Goal: Task Accomplishment & Management: Complete application form

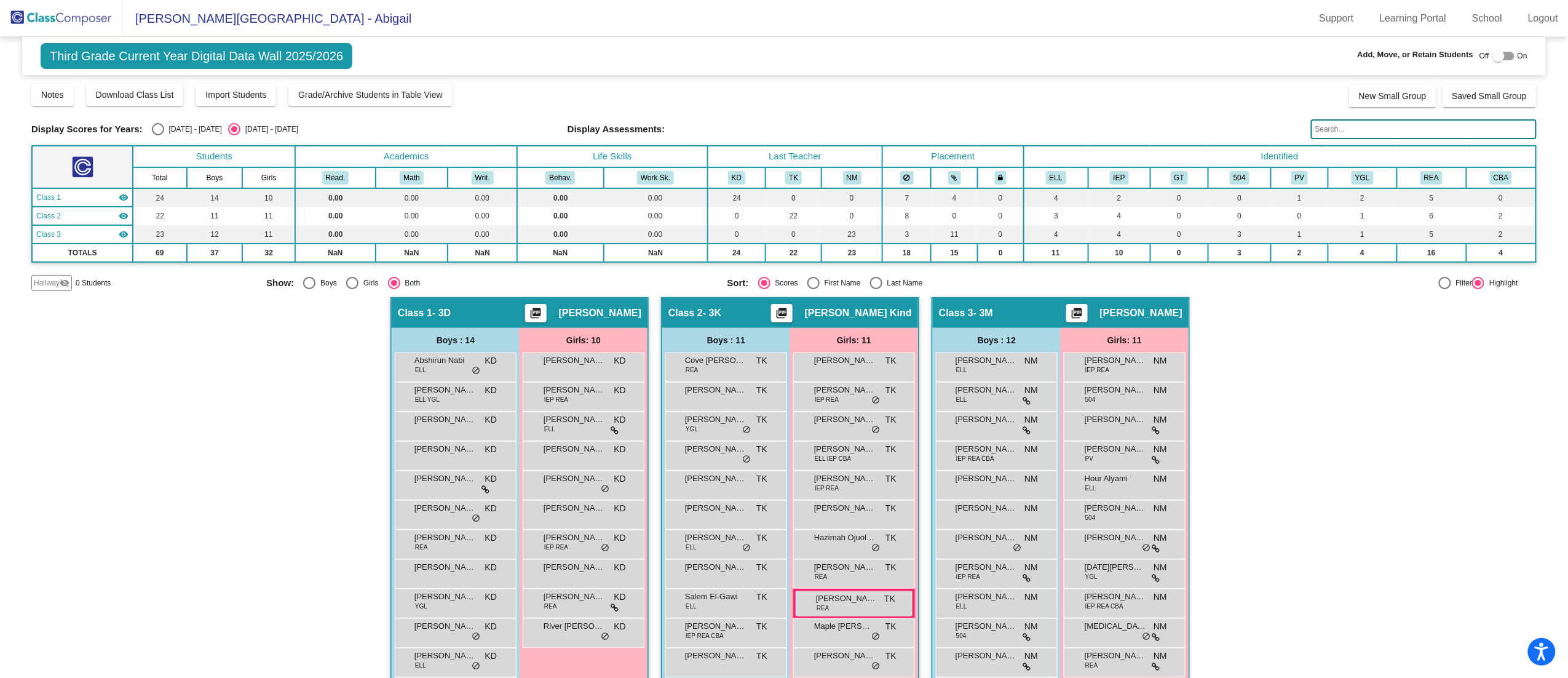
click at [90, 14] on img at bounding box center [61, 18] width 123 height 36
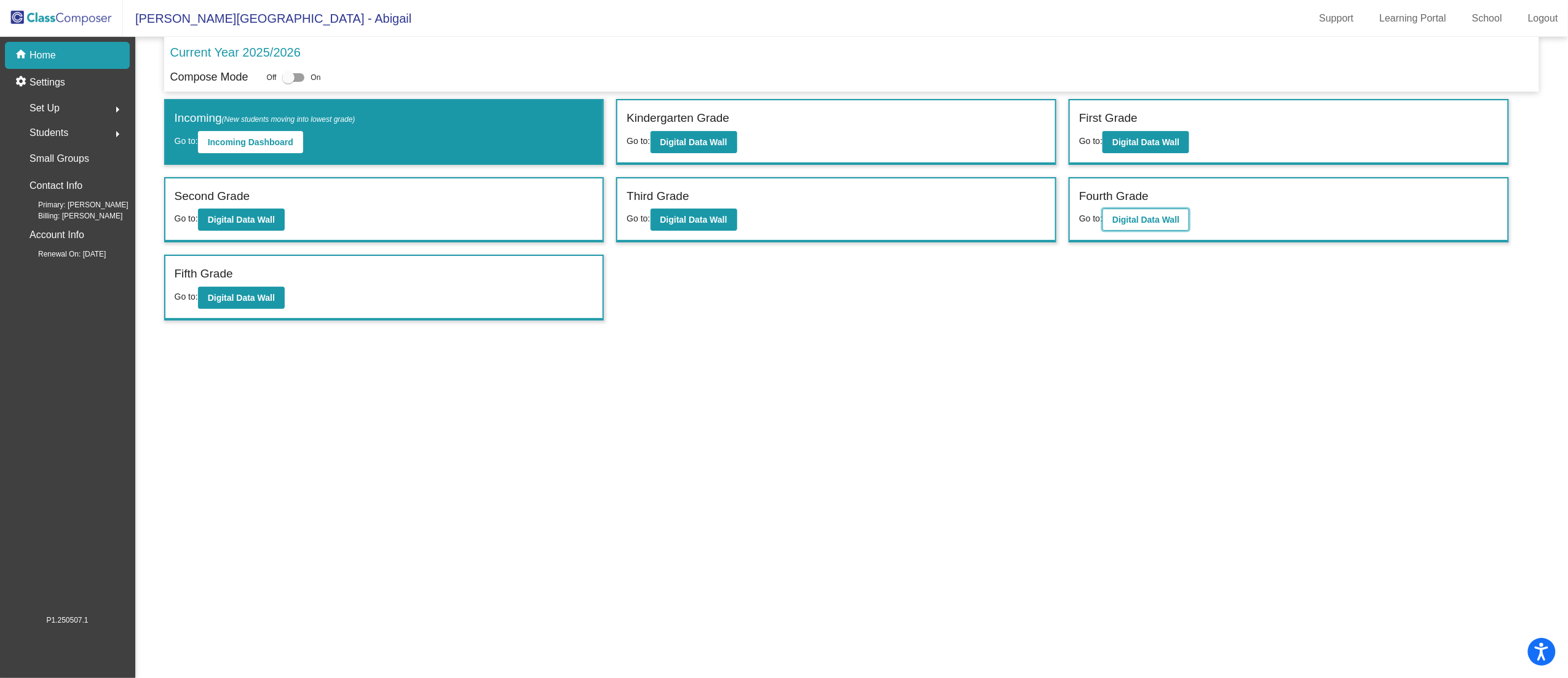
click at [1130, 220] on b "Digital Data Wall" at bounding box center [1146, 219] width 67 height 10
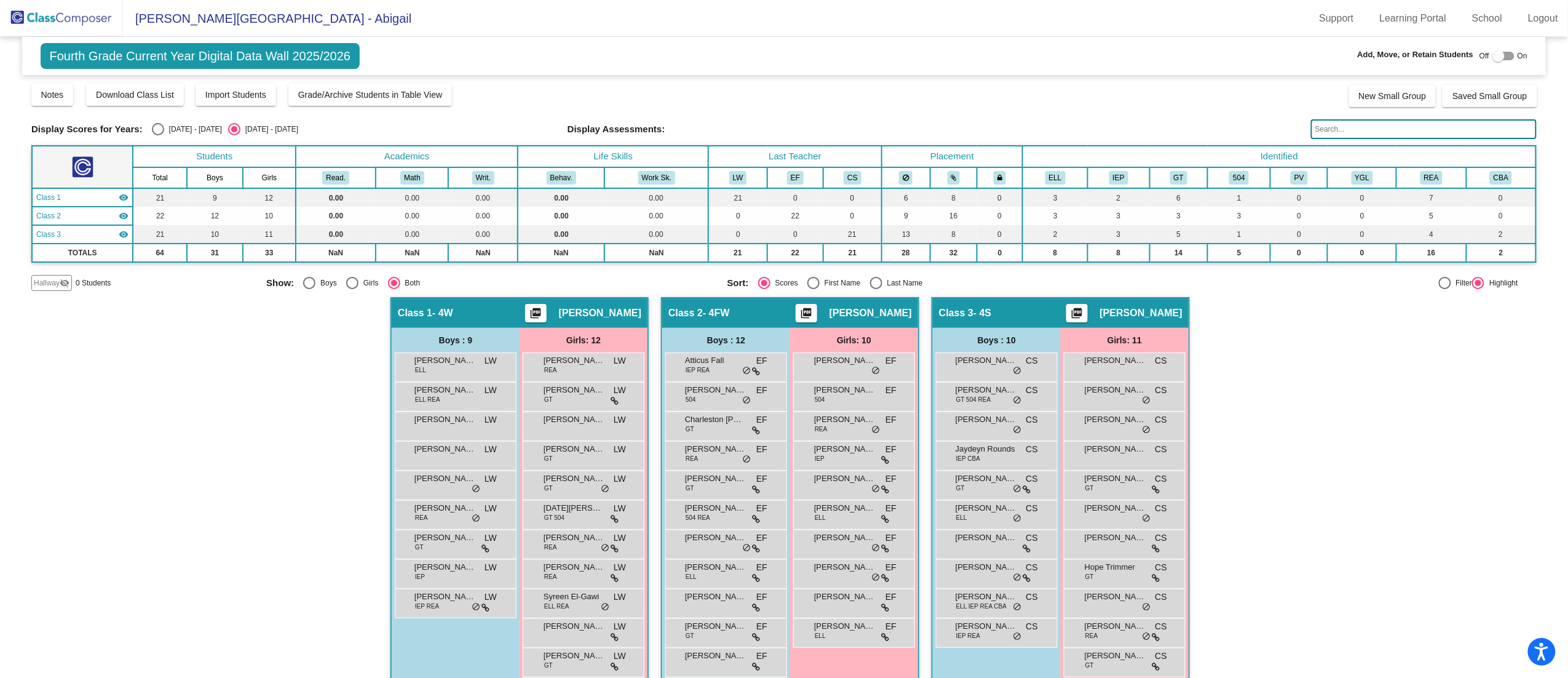
click at [189, 128] on div "[DATE] - [DATE]" at bounding box center [193, 129] width 58 height 11
click at [158, 135] on input "[DATE] - [DATE]" at bounding box center [157, 135] width 1 height 1
radio input "true"
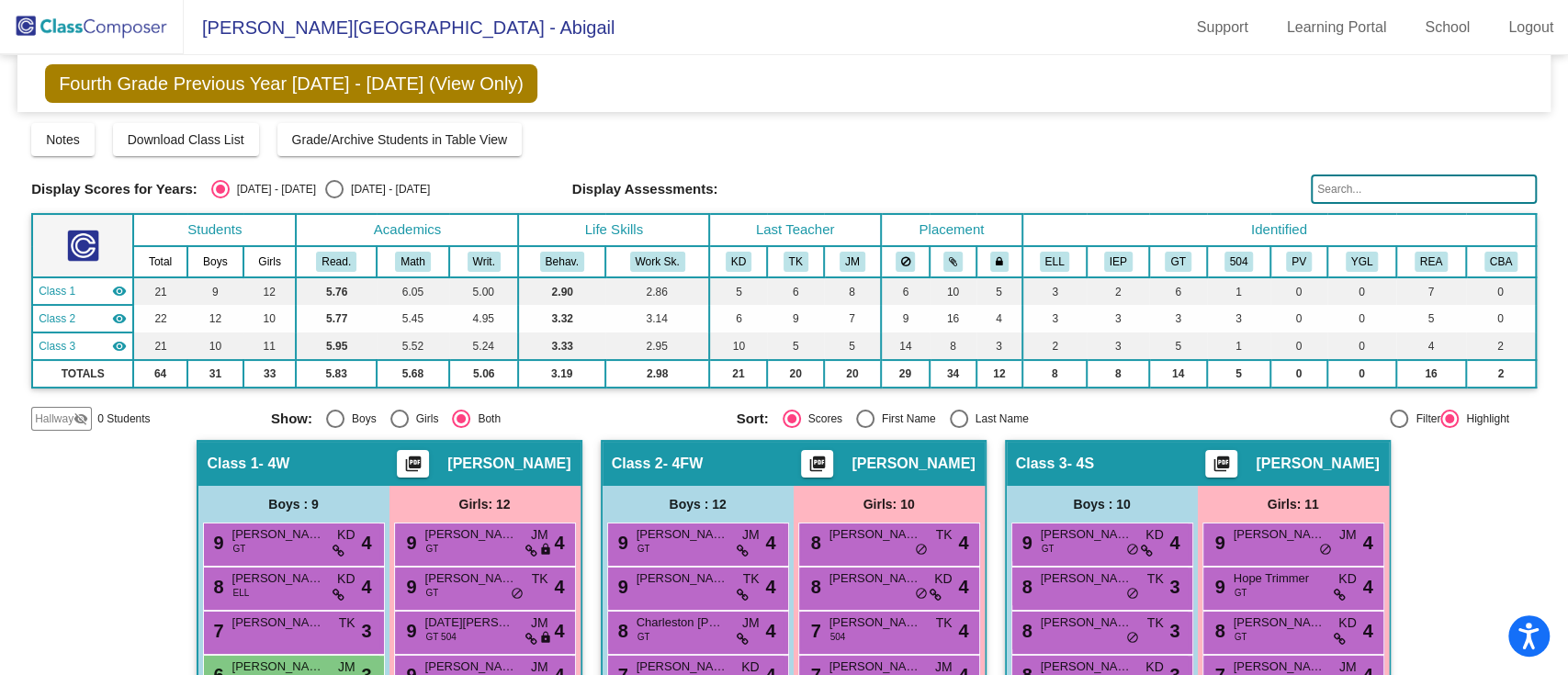
click at [344, 196] on div "[DATE] - [DATE]" at bounding box center [387, 189] width 87 height 16
click at [333, 198] on input "[DATE] - [DATE]" at bounding box center [333, 198] width 1 height 1
radio input "true"
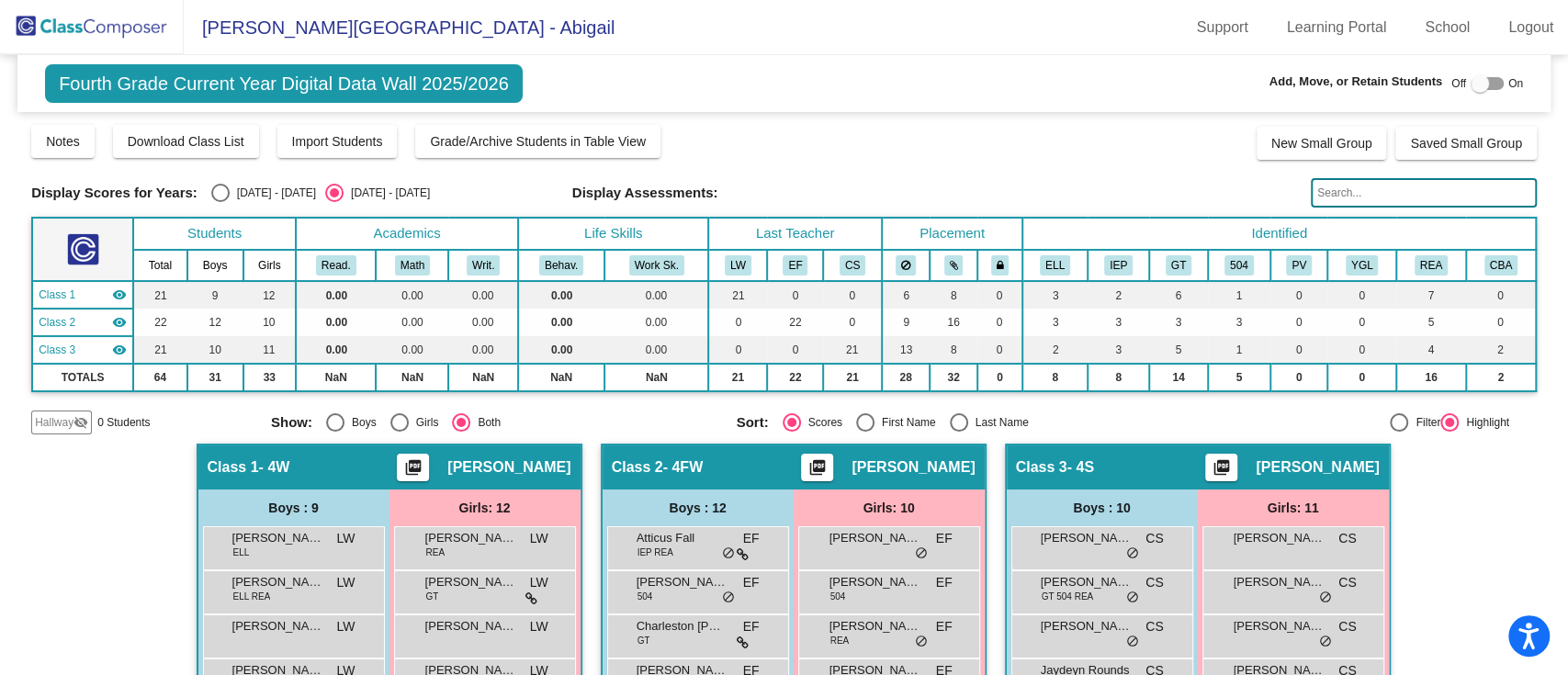
click at [1471, 81] on div at bounding box center [1479, 83] width 18 height 18
checkbox input "true"
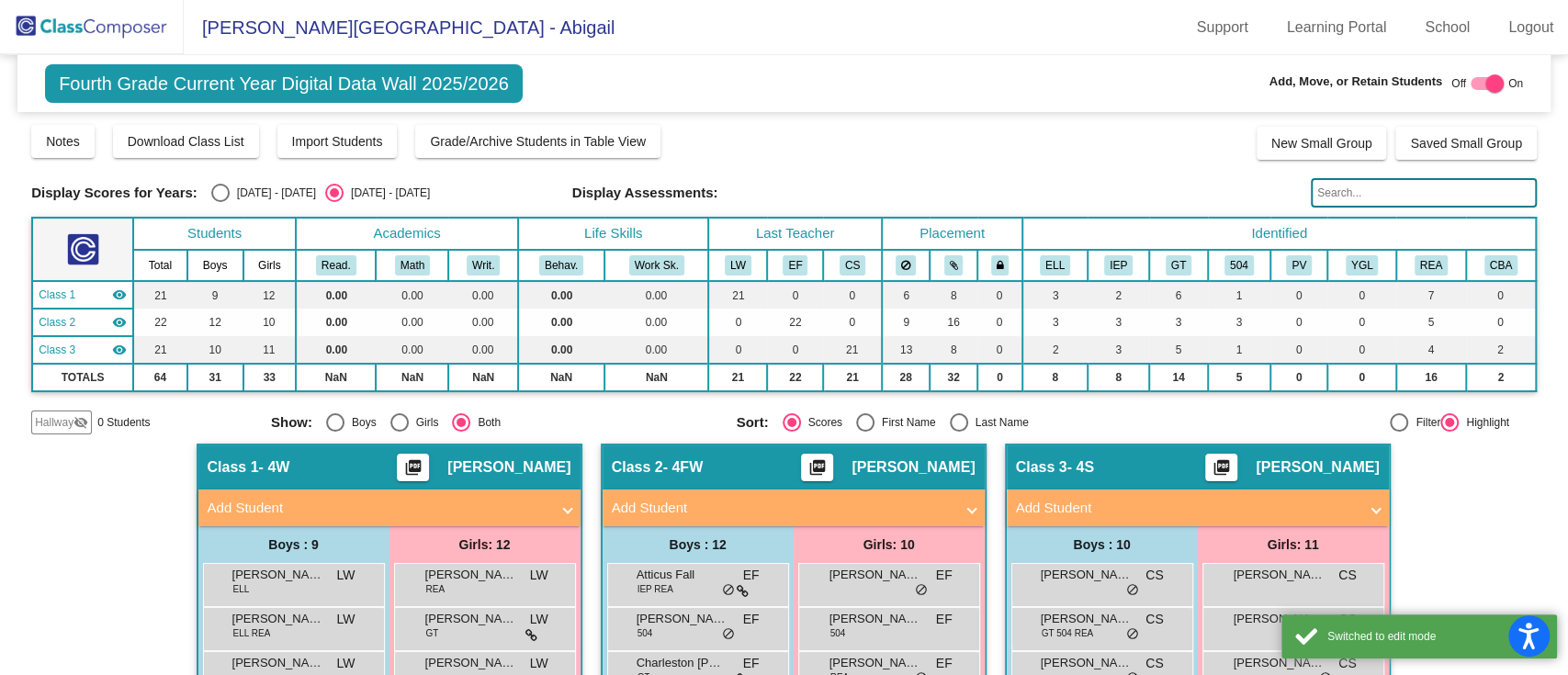
click at [44, 421] on span "Hallway" at bounding box center [54, 422] width 39 height 16
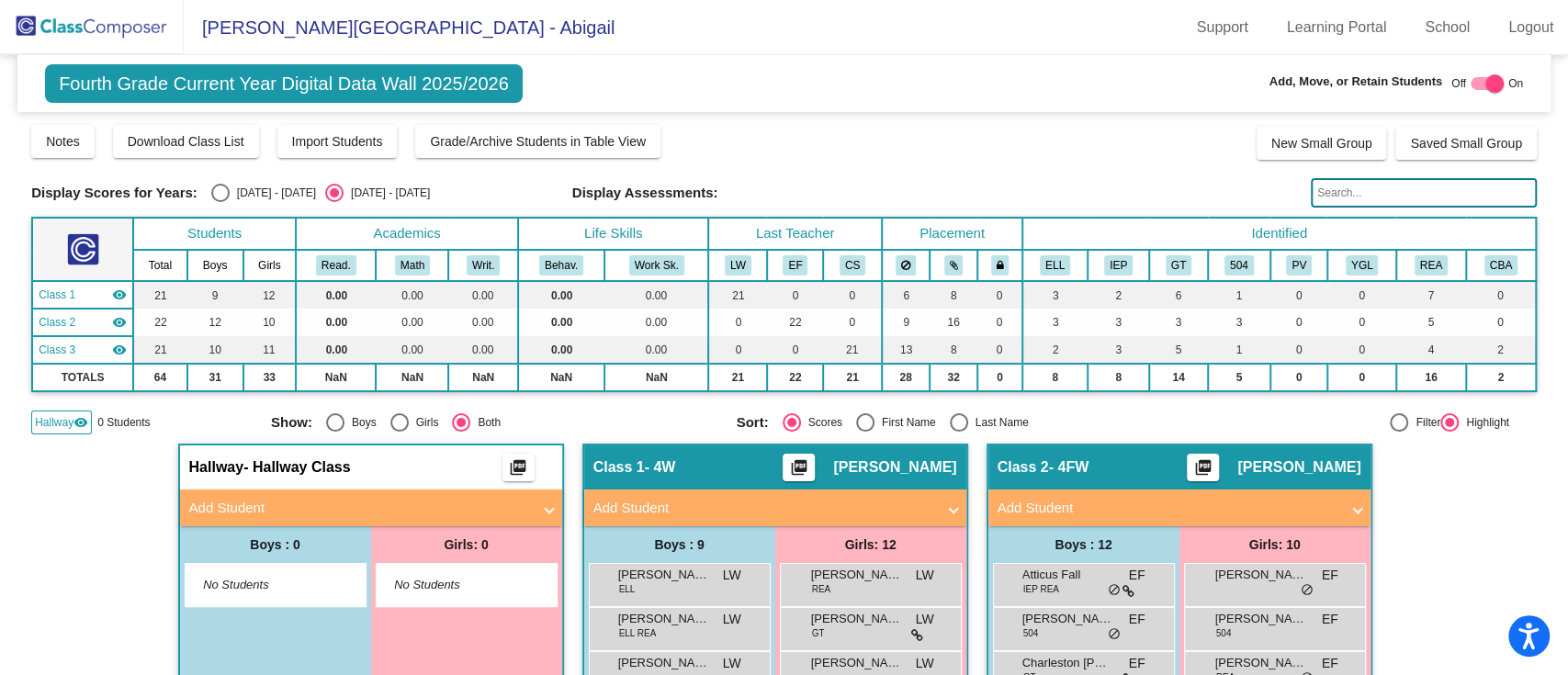
click at [277, 584] on span "No Students" at bounding box center [260, 584] width 115 height 18
click at [396, 498] on mat-panel-title "Add Student" at bounding box center [360, 508] width 342 height 21
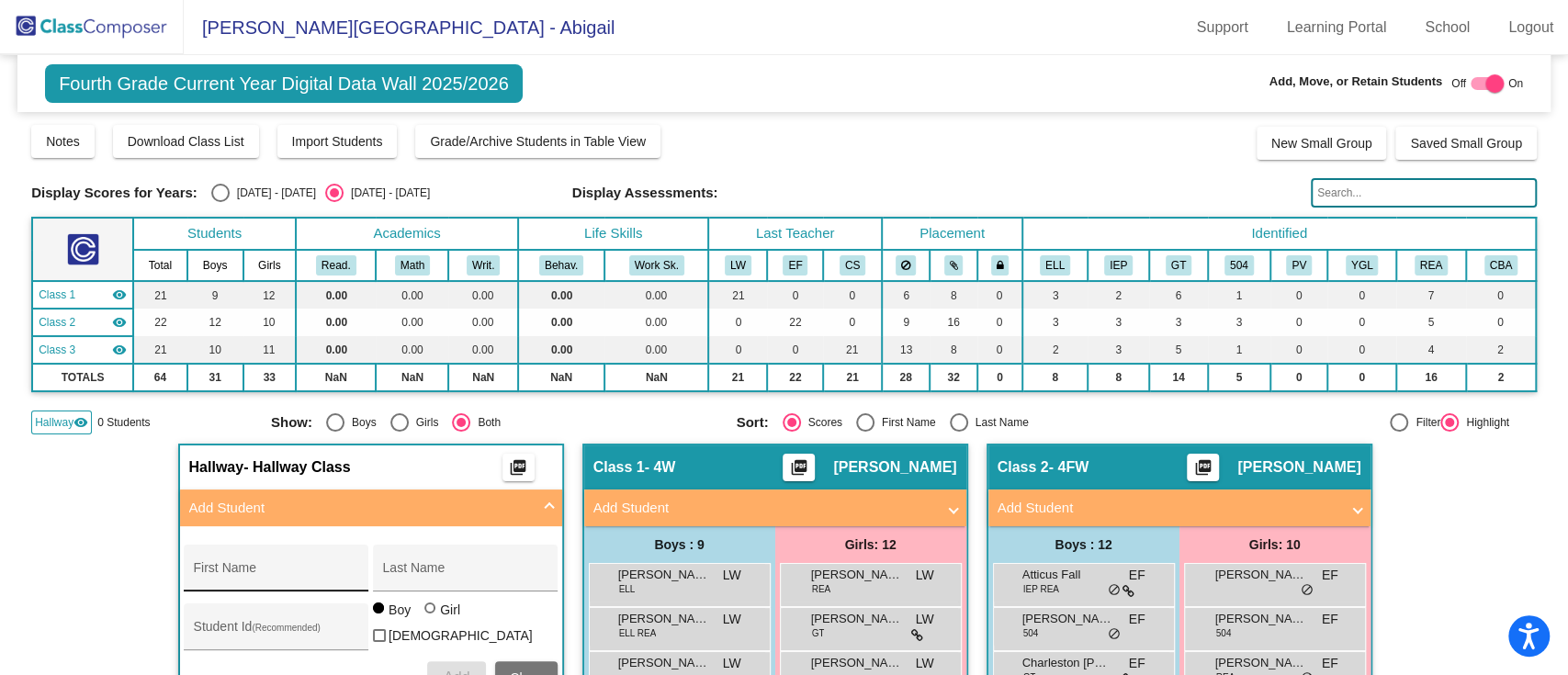
click at [287, 555] on div "First Name" at bounding box center [276, 573] width 166 height 38
type input "Theo"
type input "[PERSON_NAME]"
click at [252, 616] on div "Student Id (Recommended)" at bounding box center [276, 632] width 166 height 38
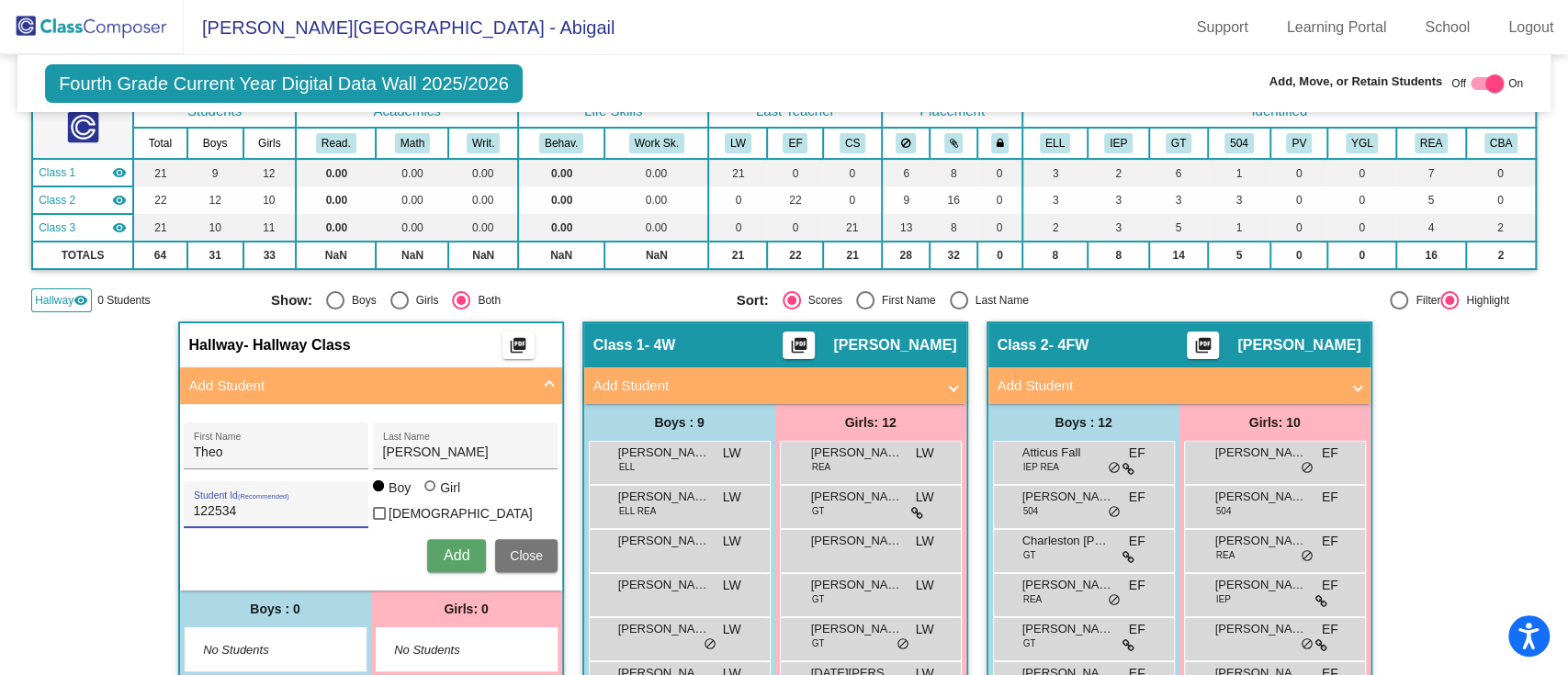
type input "122534"
click at [453, 548] on span "Add" at bounding box center [456, 556] width 26 height 15
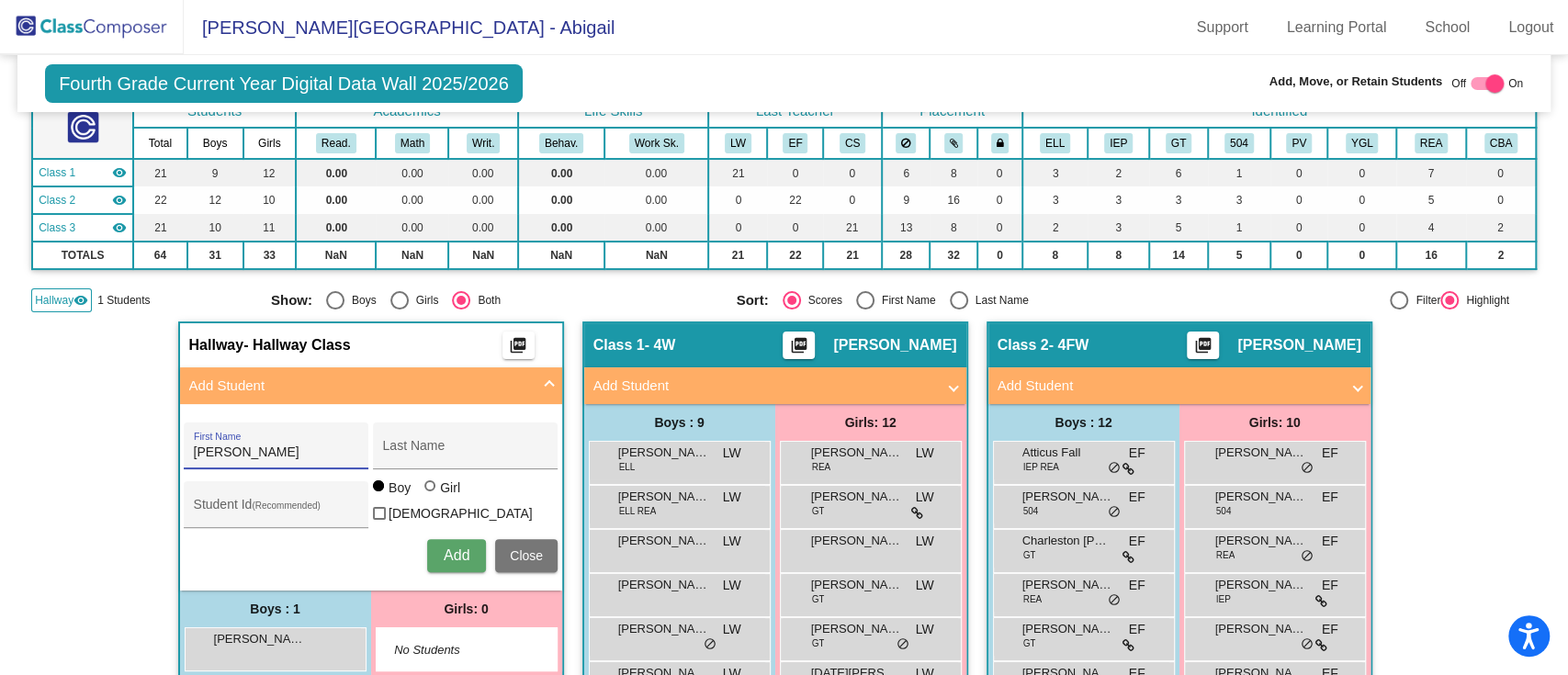
type input "[PERSON_NAME]"
type input "I"
click at [252, 449] on input "[PERSON_NAME]" at bounding box center [276, 453] width 166 height 14
click at [315, 454] on input "[PERSON_NAME] [PERSON_NAME]" at bounding box center [276, 453] width 166 height 14
type input "[PERSON_NAME] [PERSON_NAME]"
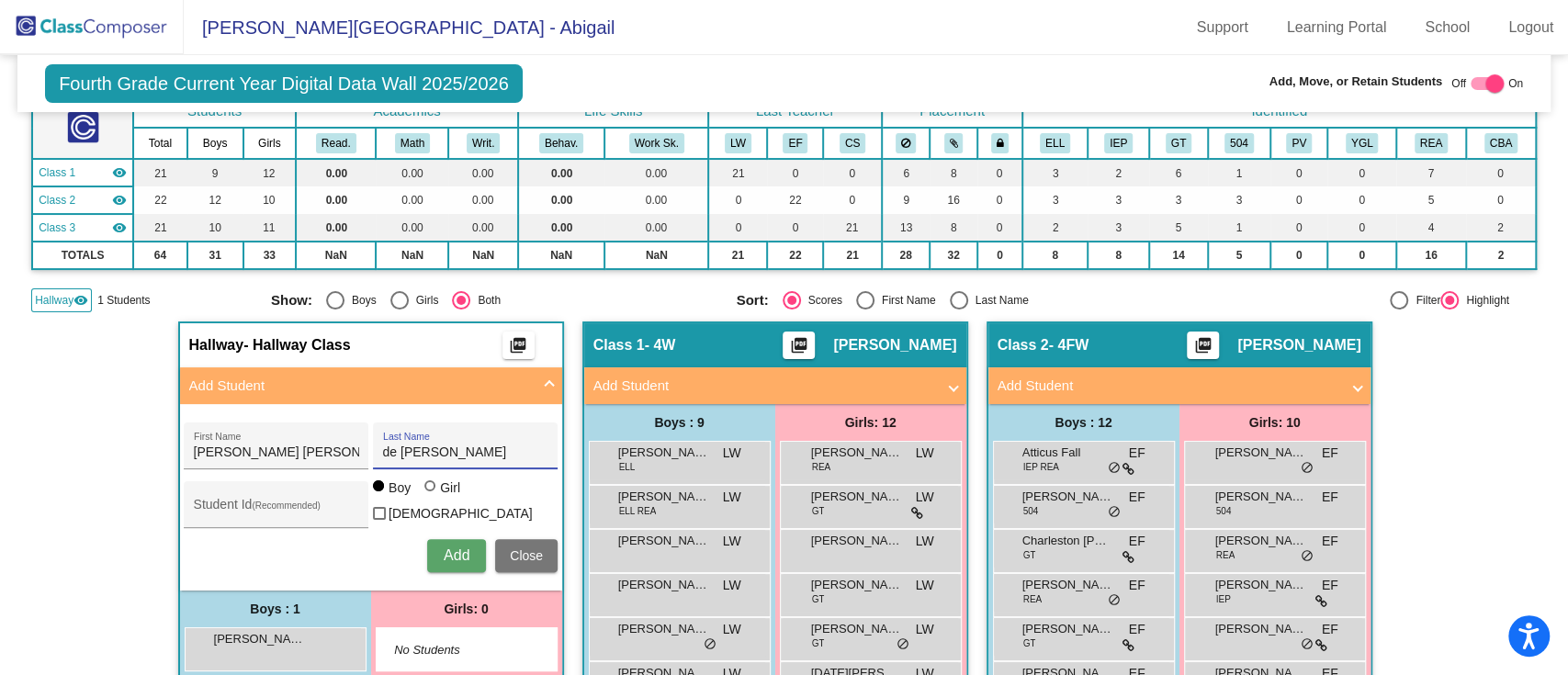
type input "de [PERSON_NAME]"
click at [429, 495] on div at bounding box center [431, 487] width 14 height 14
click at [431, 496] on input "Girl" at bounding box center [431, 495] width 1 height 1
radio input "true"
click at [433, 548] on button "Add" at bounding box center [456, 556] width 59 height 33
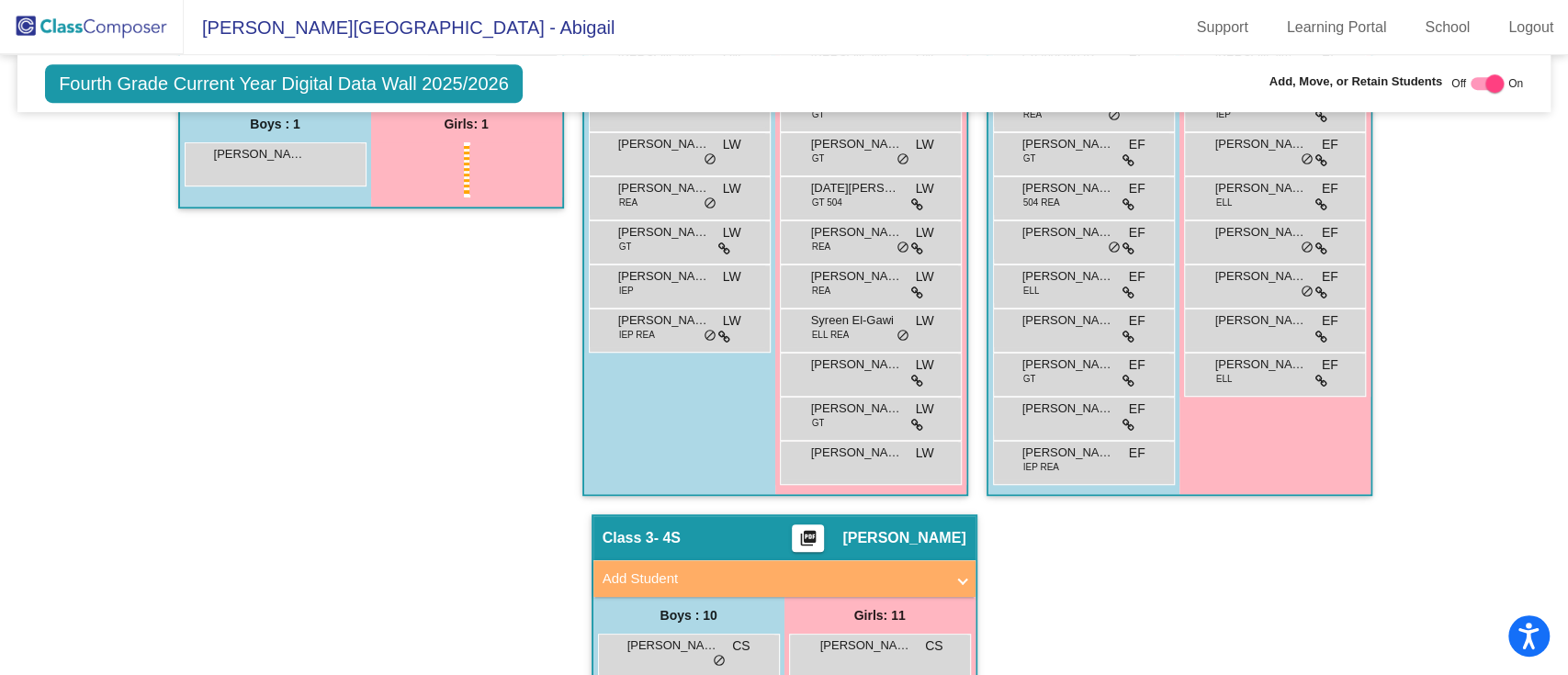
scroll to position [639, 0]
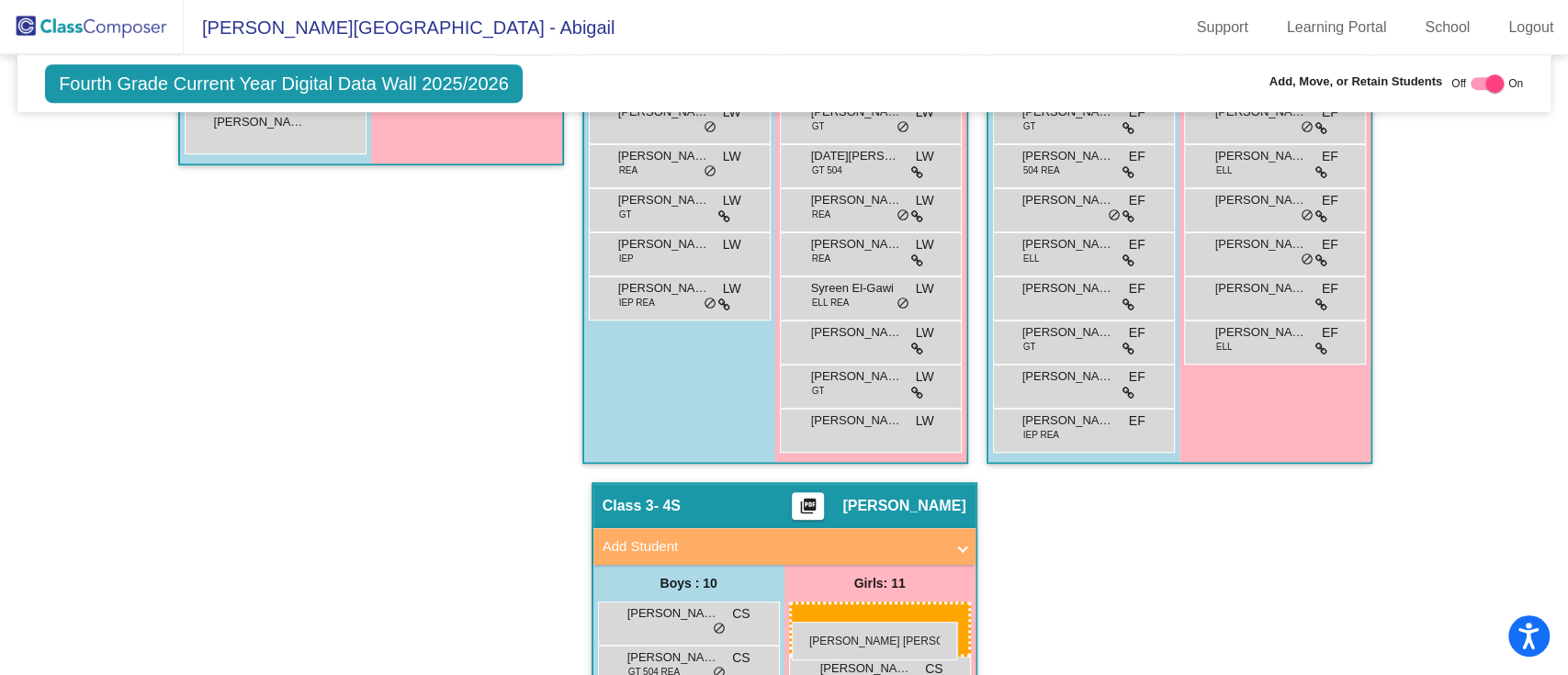
drag, startPoint x: 488, startPoint y: 276, endPoint x: 792, endPoint y: 622, distance: 460.6
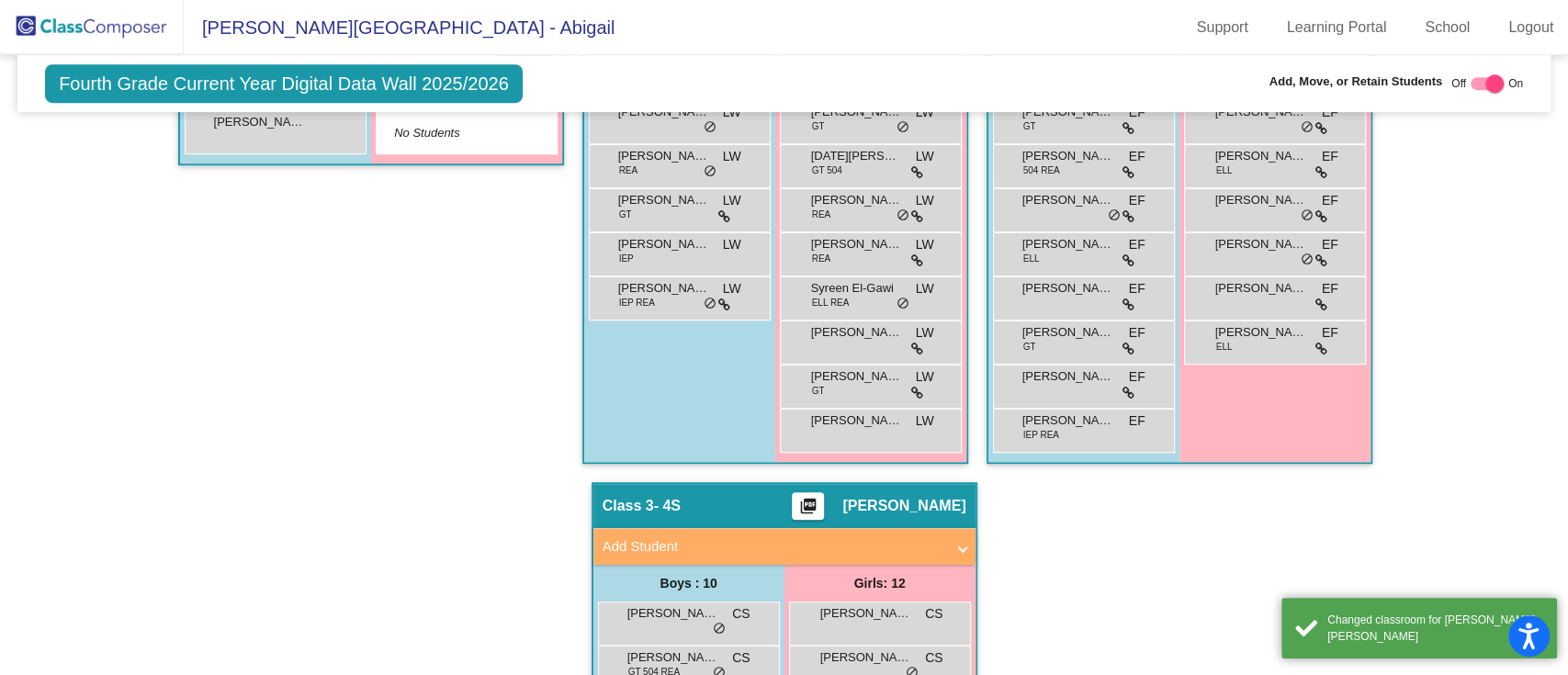
scroll to position [273, 0]
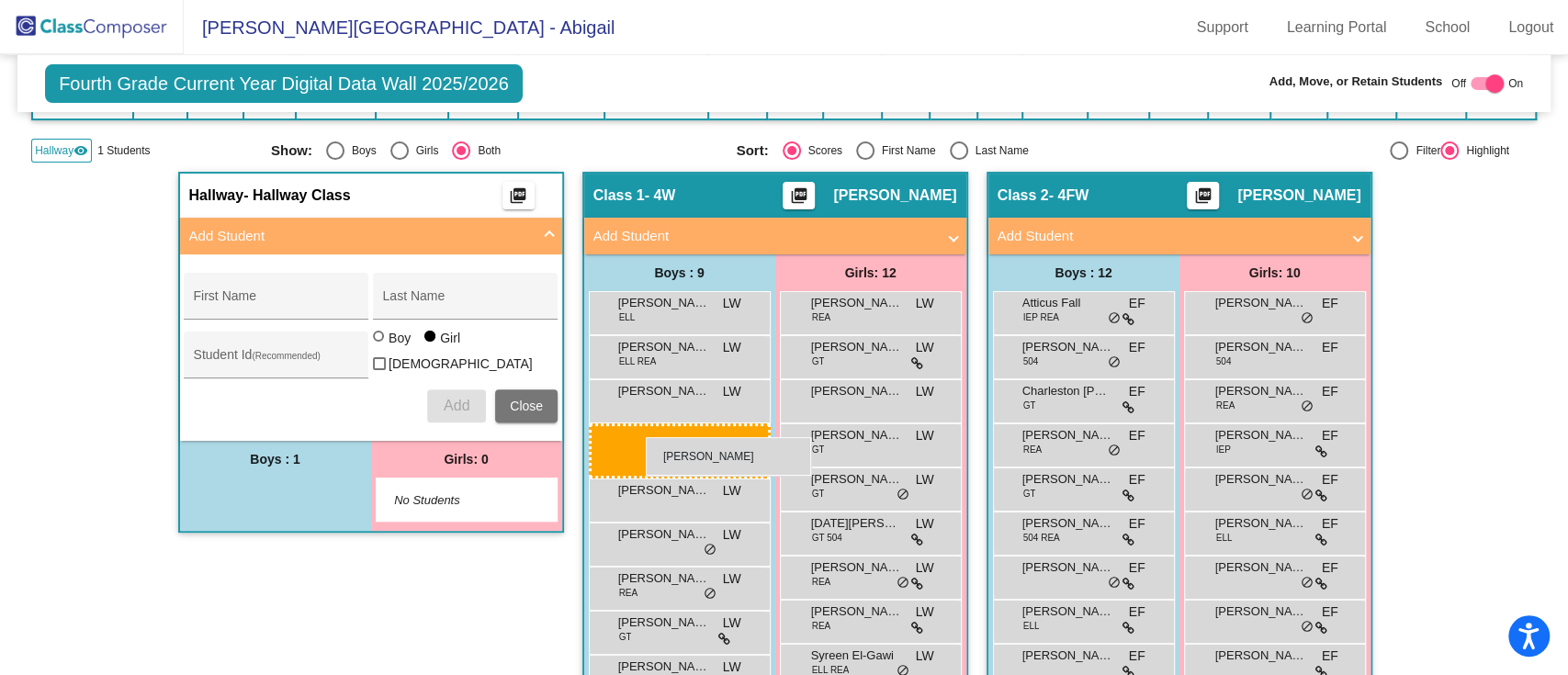
drag, startPoint x: 285, startPoint y: 480, endPoint x: 646, endPoint y: 437, distance: 363.6
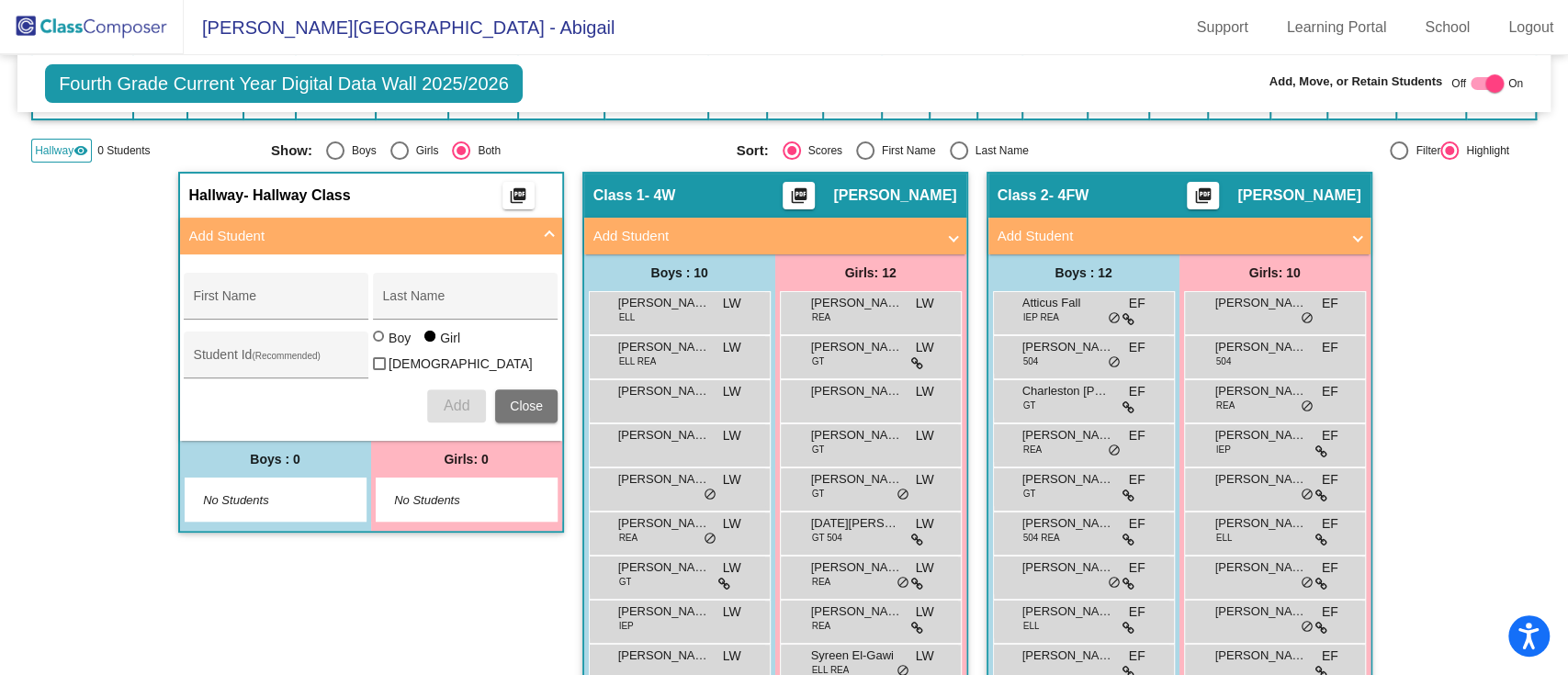
scroll to position [0, 0]
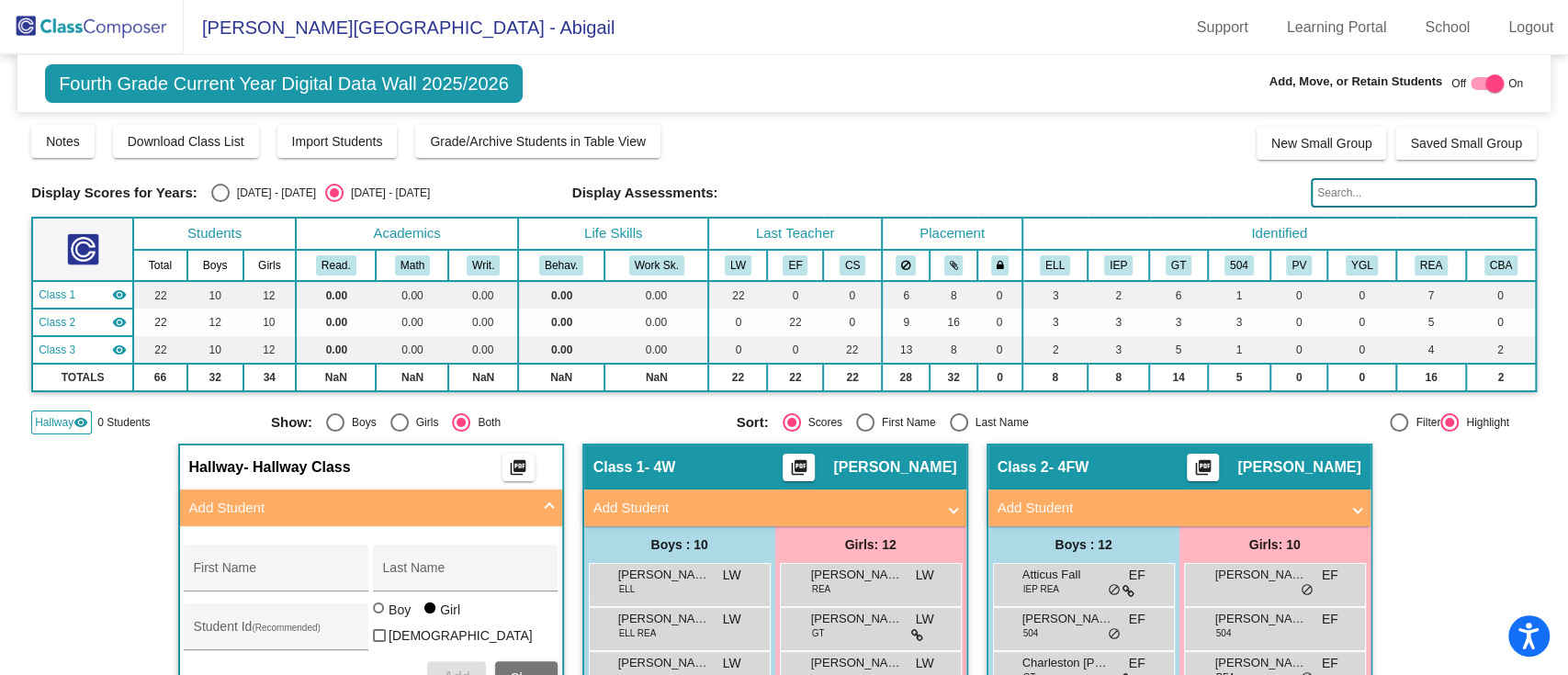
click at [90, 28] on img at bounding box center [91, 27] width 184 height 54
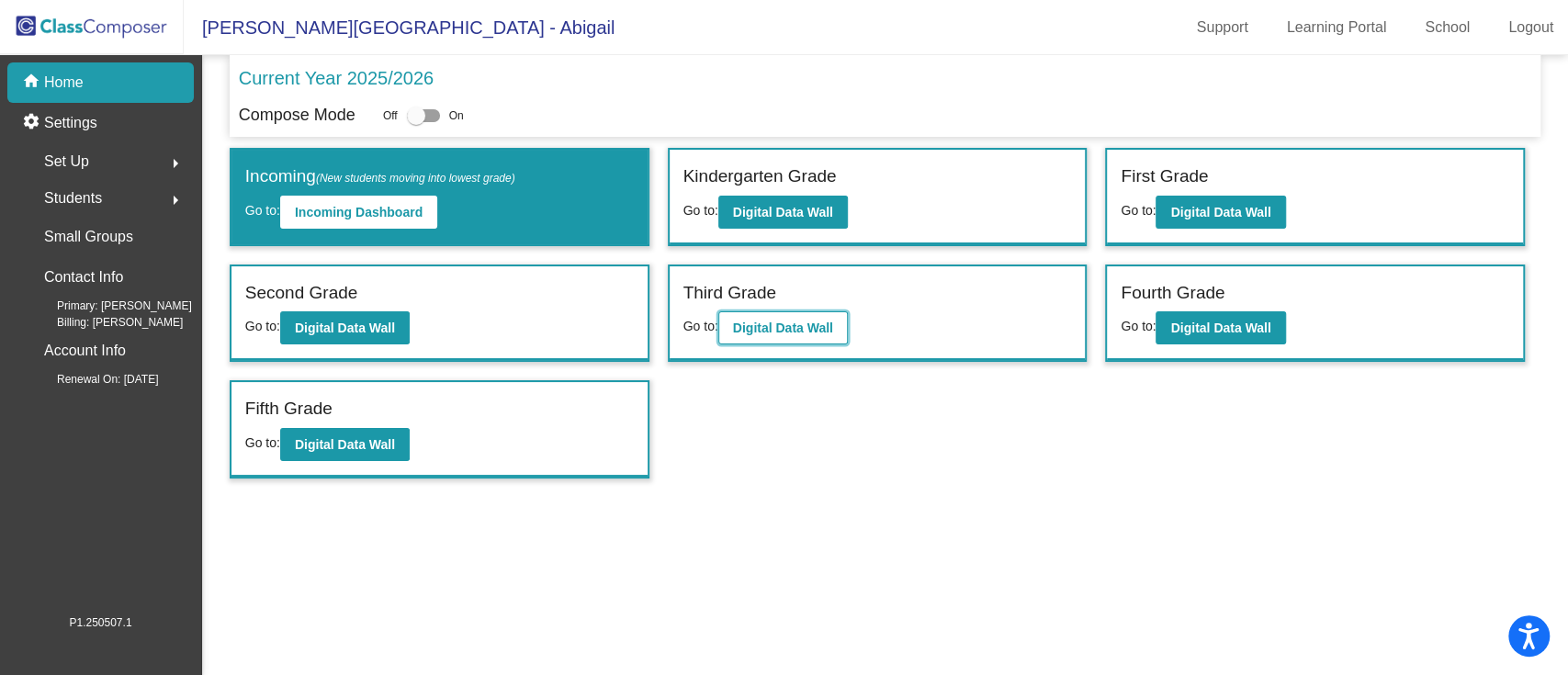
click at [806, 321] on b "Digital Data Wall" at bounding box center [784, 327] width 100 height 14
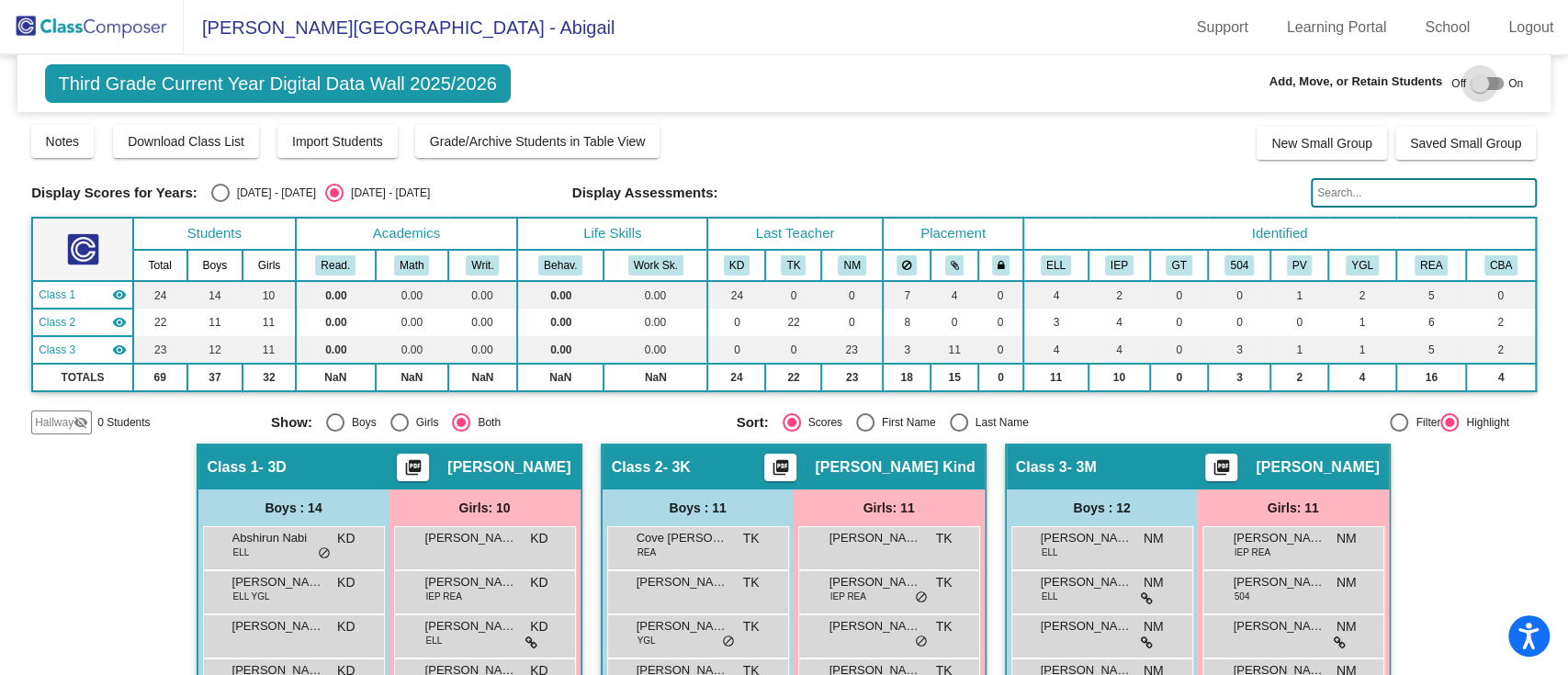
click at [1484, 79] on div at bounding box center [1487, 83] width 33 height 13
checkbox input "true"
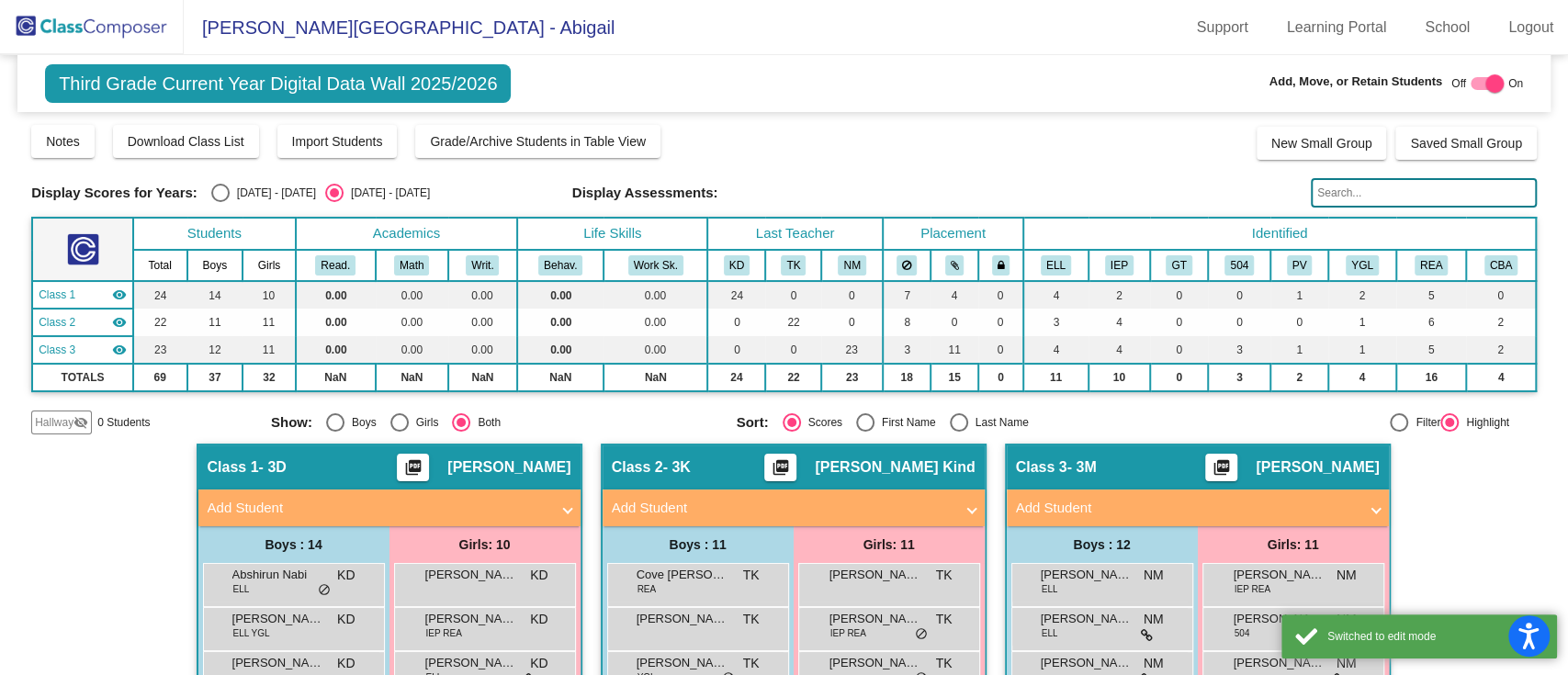
click at [70, 421] on span "Hallway" at bounding box center [54, 422] width 39 height 16
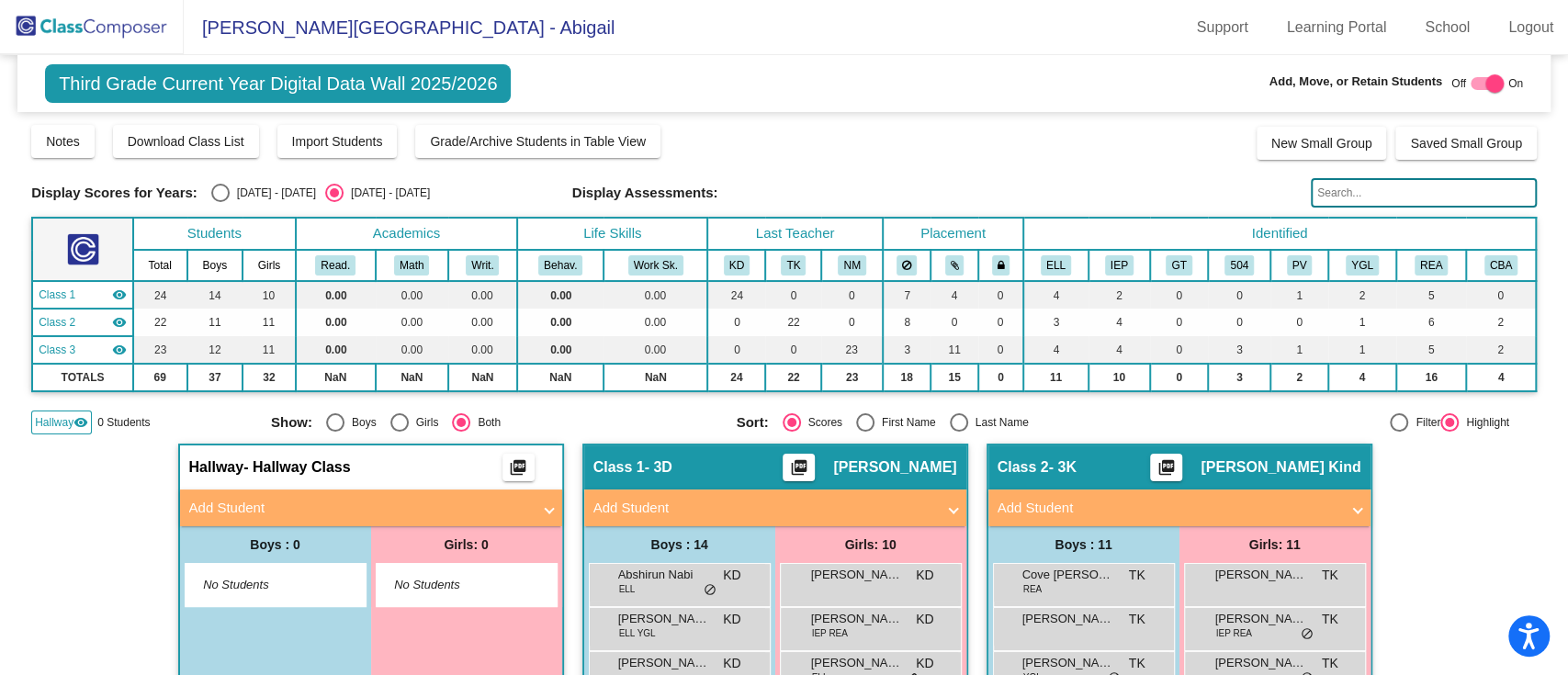
click at [407, 498] on mat-panel-title "Add Student" at bounding box center [360, 508] width 342 height 21
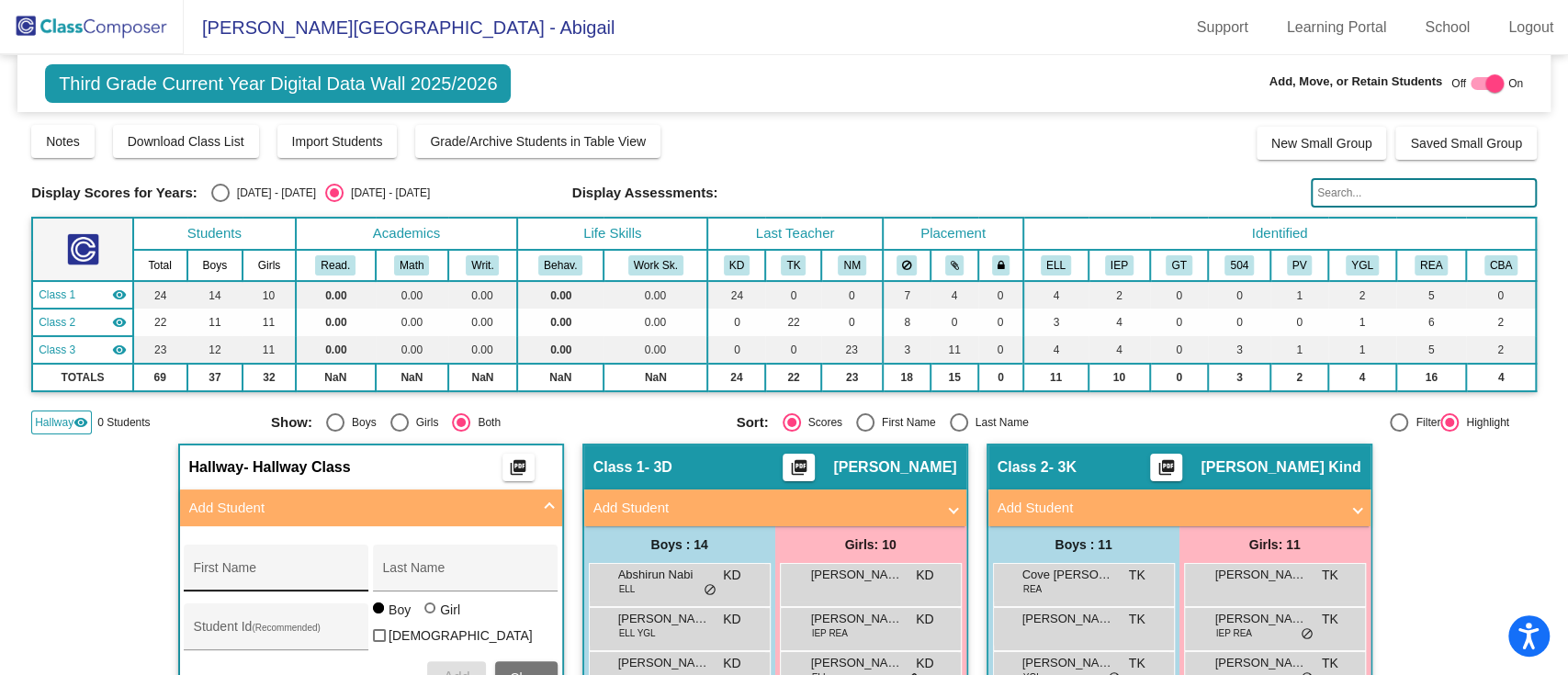
click at [306, 568] on input "First Name" at bounding box center [276, 575] width 166 height 14
type input "[PERSON_NAME]"
click at [426, 614] on div at bounding box center [429, 608] width 11 height 11
click at [431, 617] on input "Girl" at bounding box center [431, 617] width 1 height 1
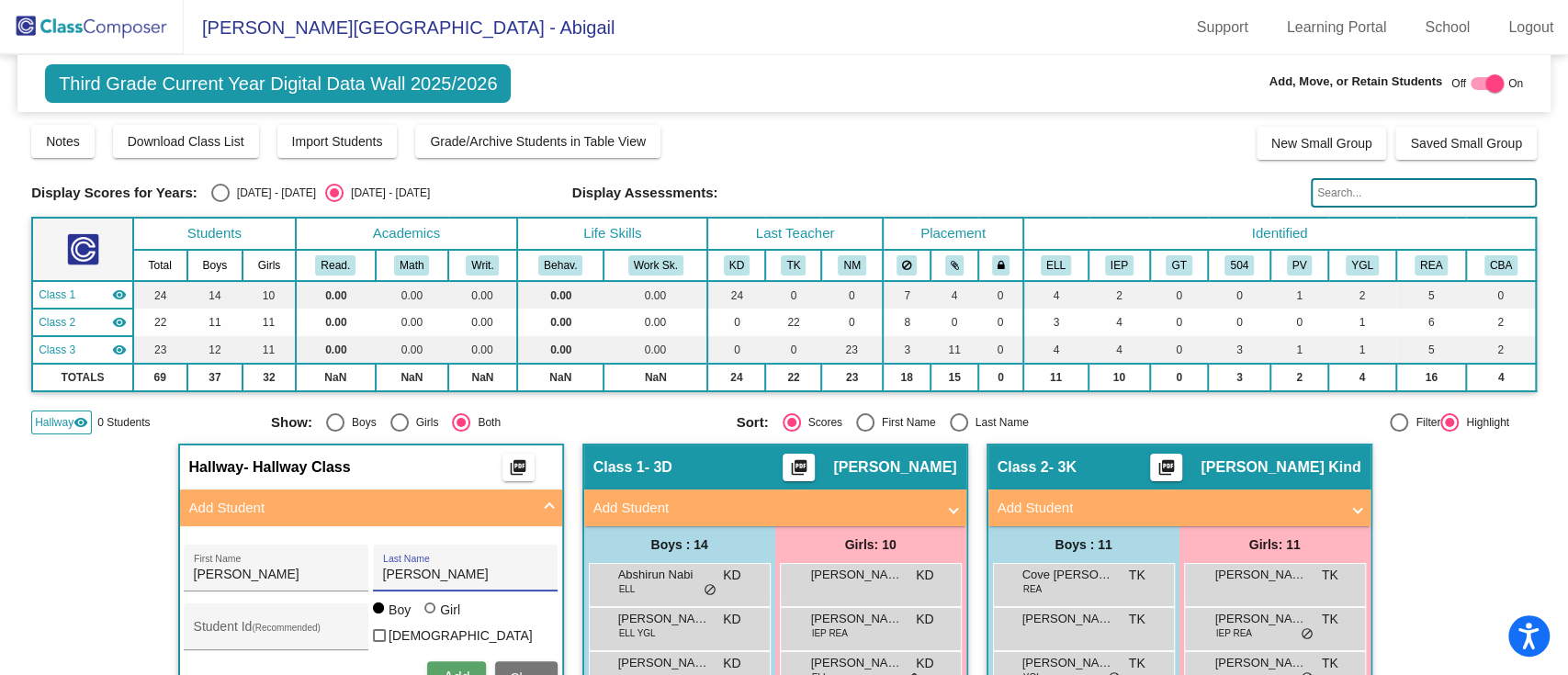
radio input "true"
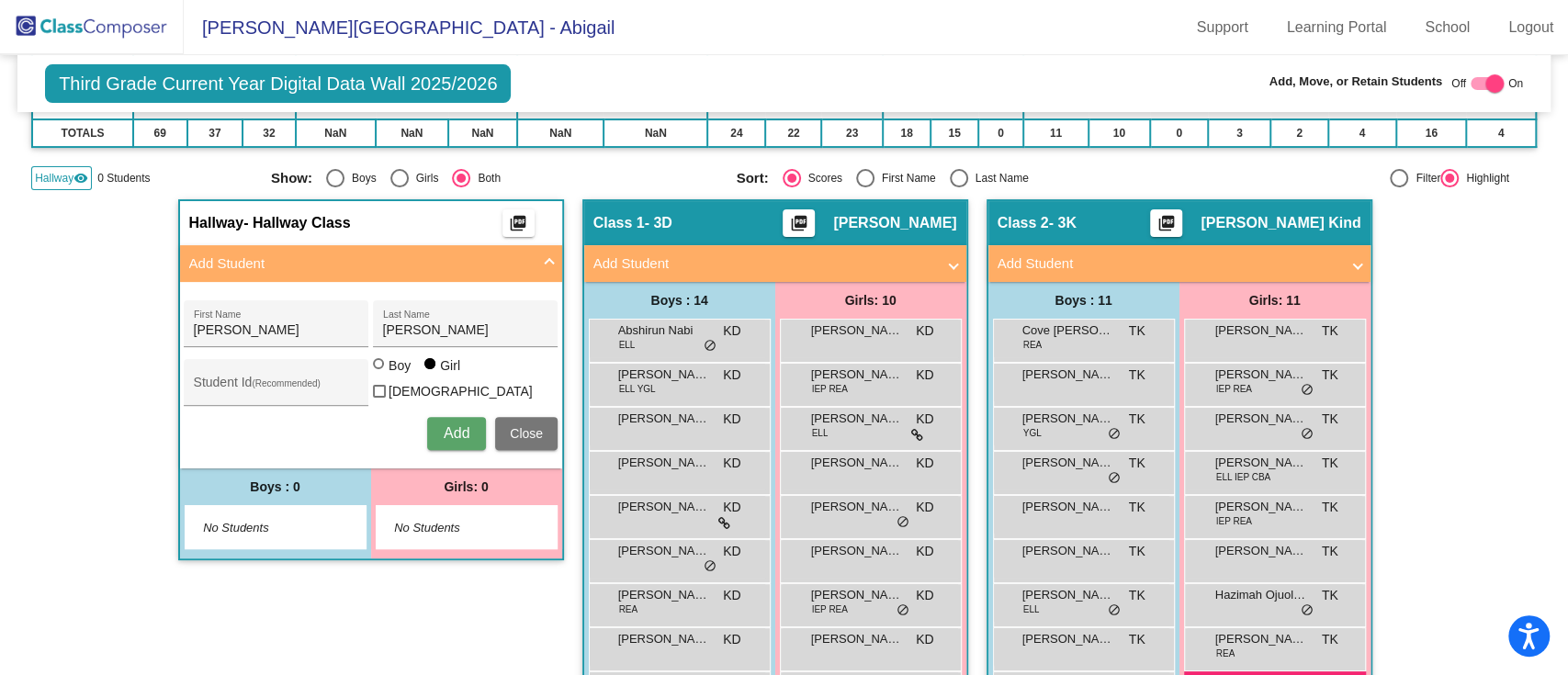
scroll to position [368, 0]
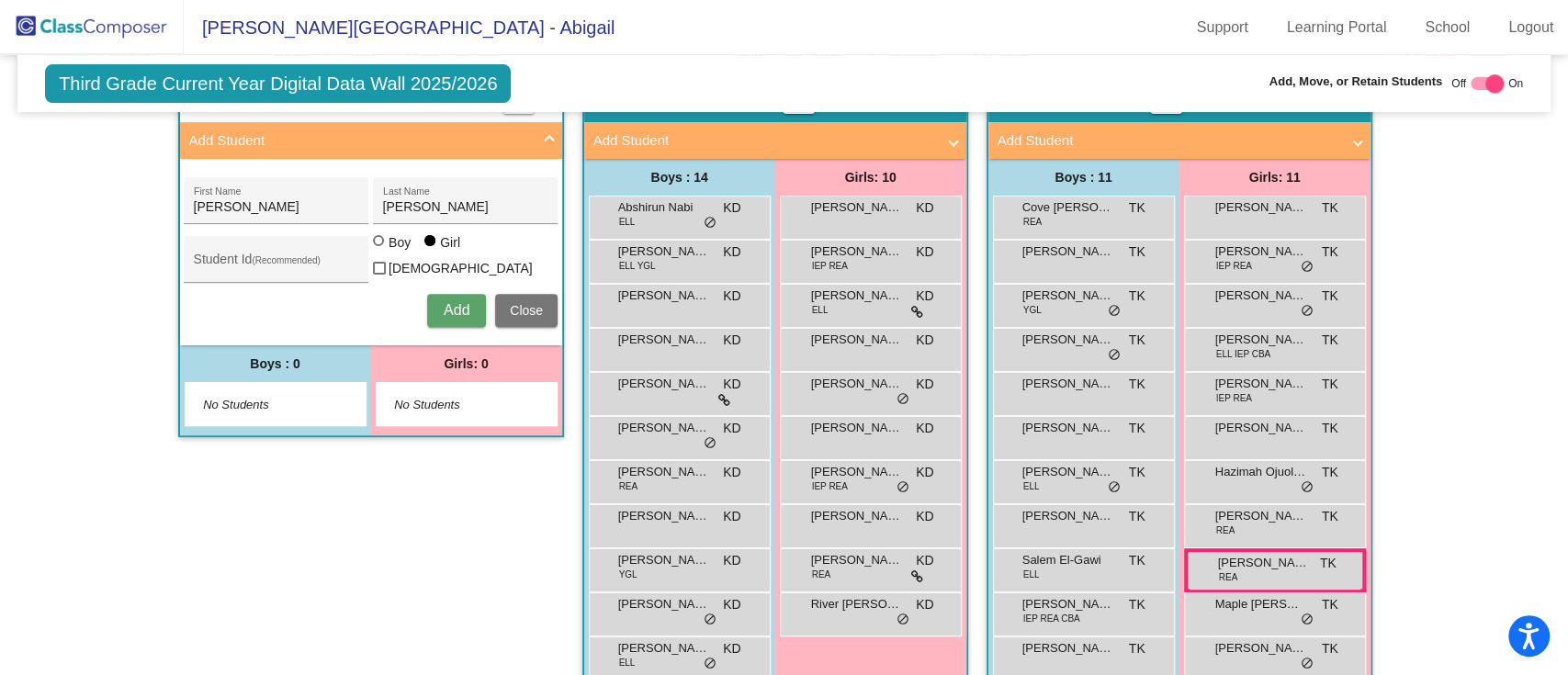
click at [453, 302] on span "Add" at bounding box center [456, 310] width 26 height 15
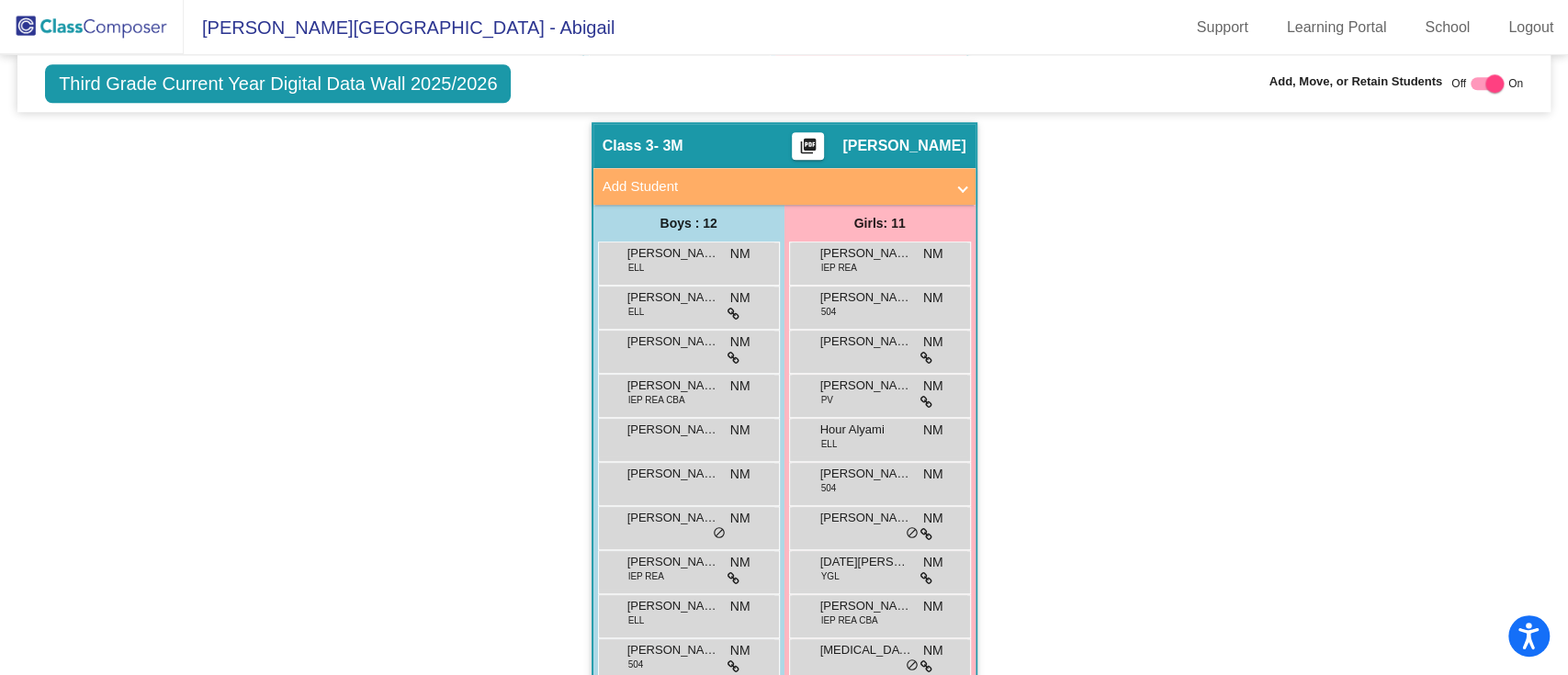
scroll to position [1210, 0]
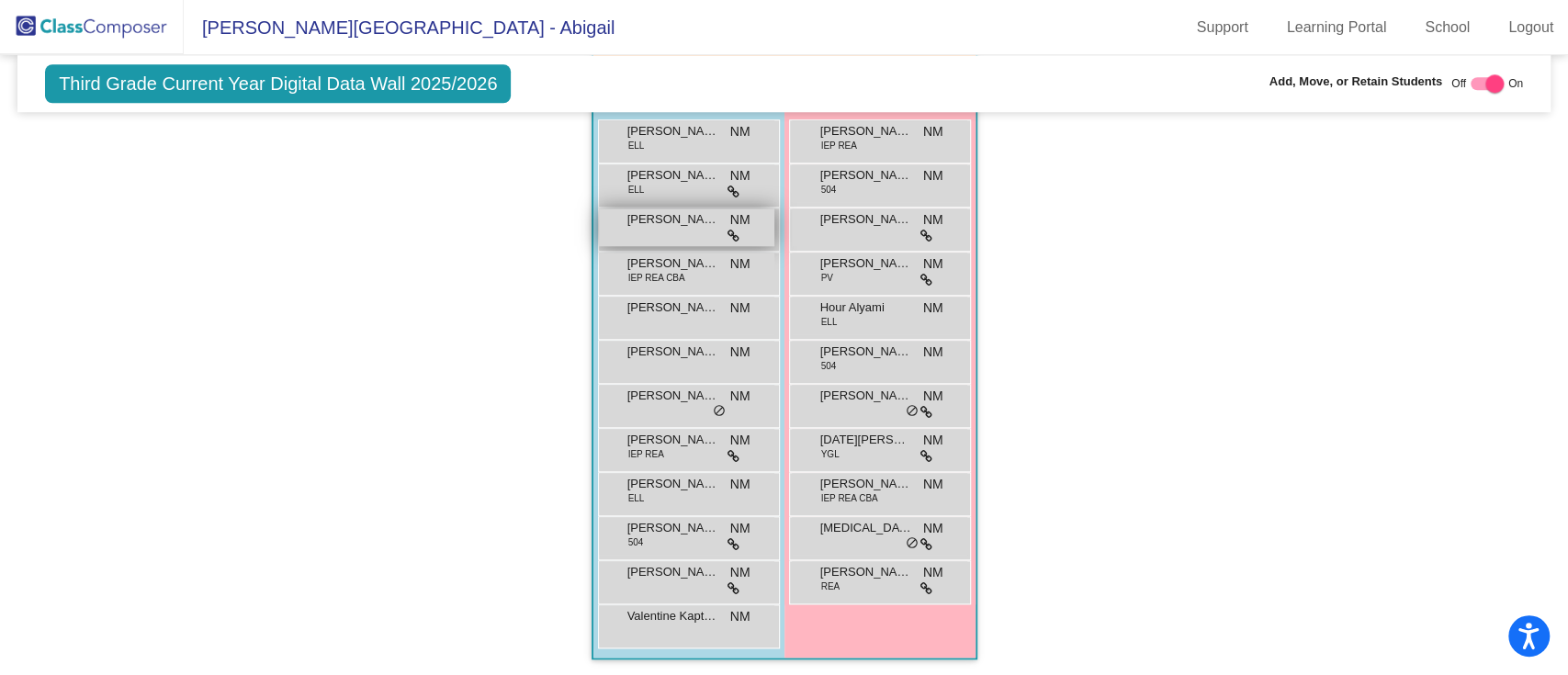
click at [649, 215] on span "[PERSON_NAME]" at bounding box center [673, 220] width 91 height 18
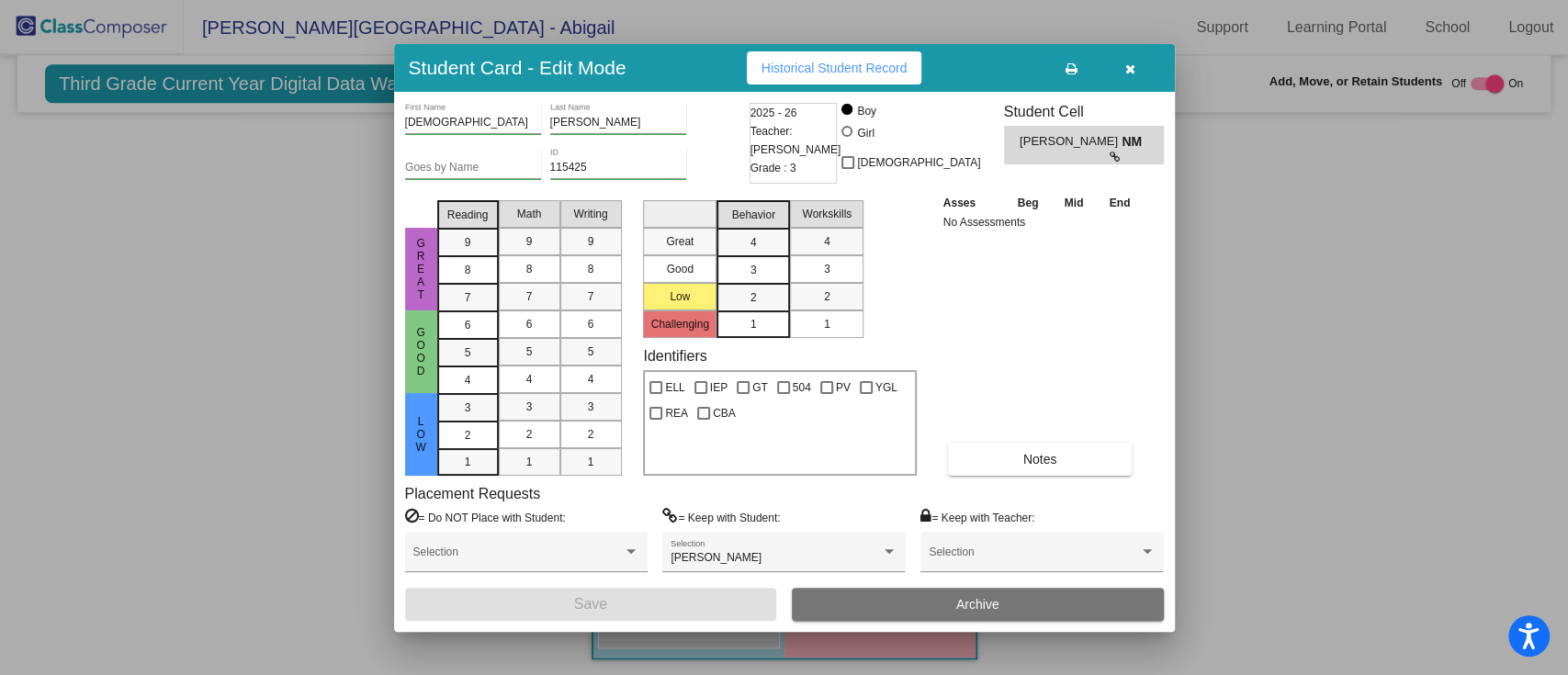
click at [974, 607] on span "Archive" at bounding box center [978, 604] width 43 height 14
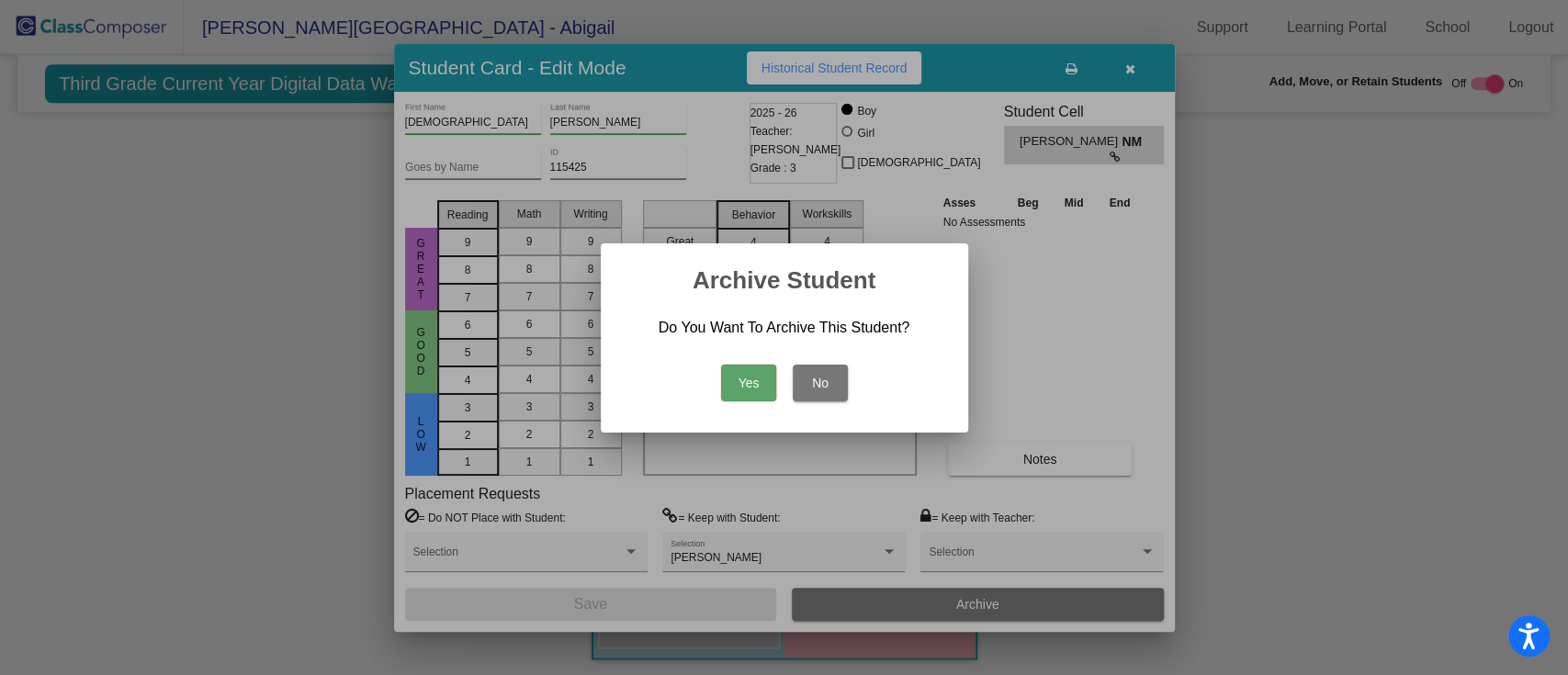
click at [742, 373] on button "Yes" at bounding box center [748, 383] width 55 height 37
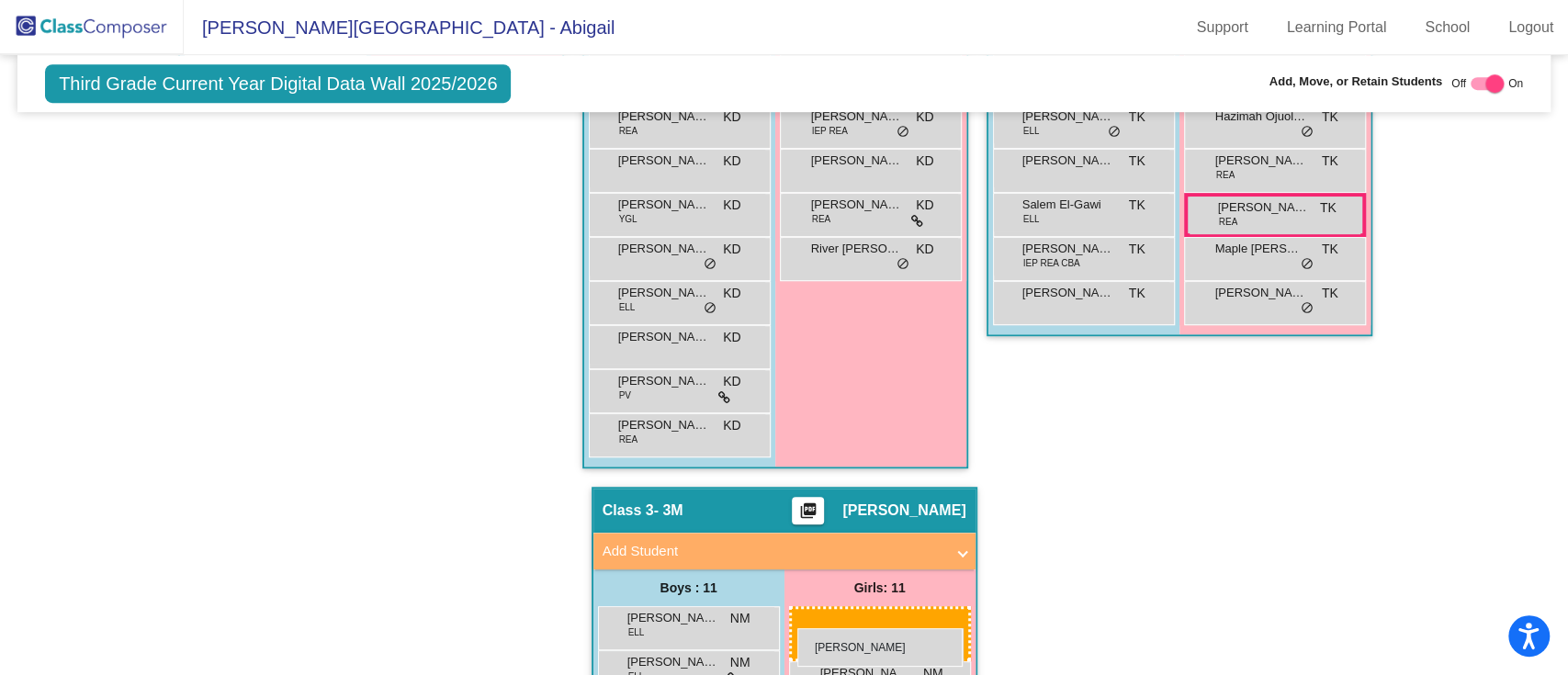
scroll to position [727, 0]
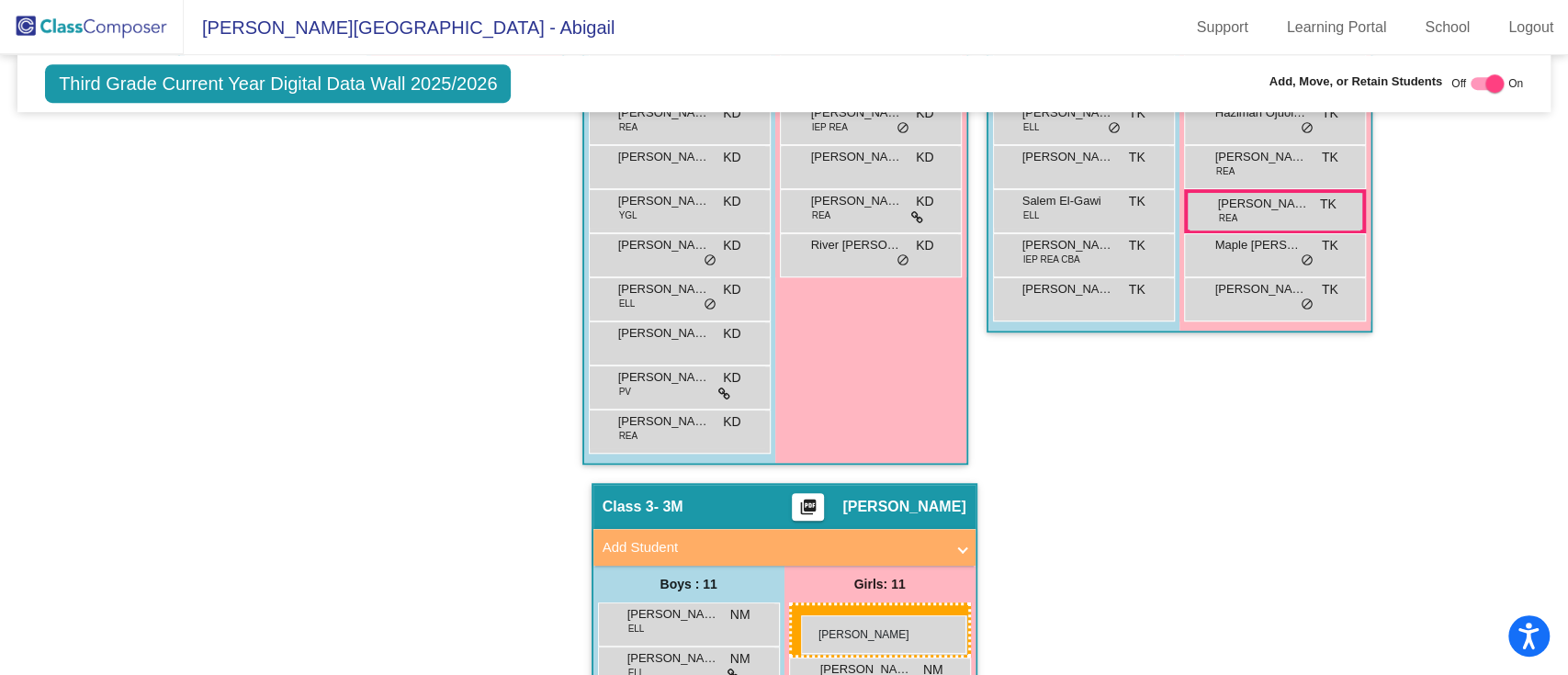
drag, startPoint x: 483, startPoint y: 211, endPoint x: 802, endPoint y: 613, distance: 513.2
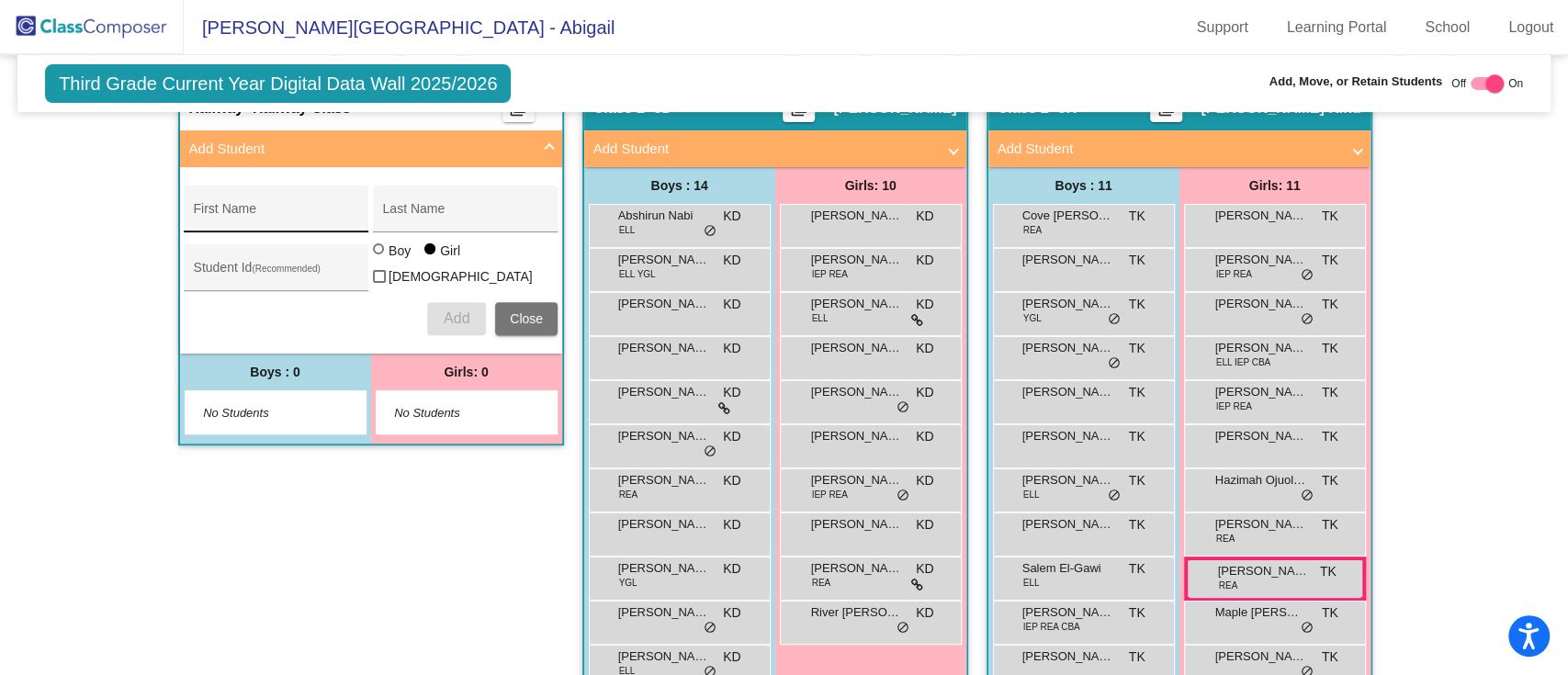
click at [243, 217] on input "First Name" at bounding box center [276, 216] width 166 height 14
type input "Yumeno"
type input "Chibana"
click at [450, 311] on span "Add" at bounding box center [456, 319] width 26 height 15
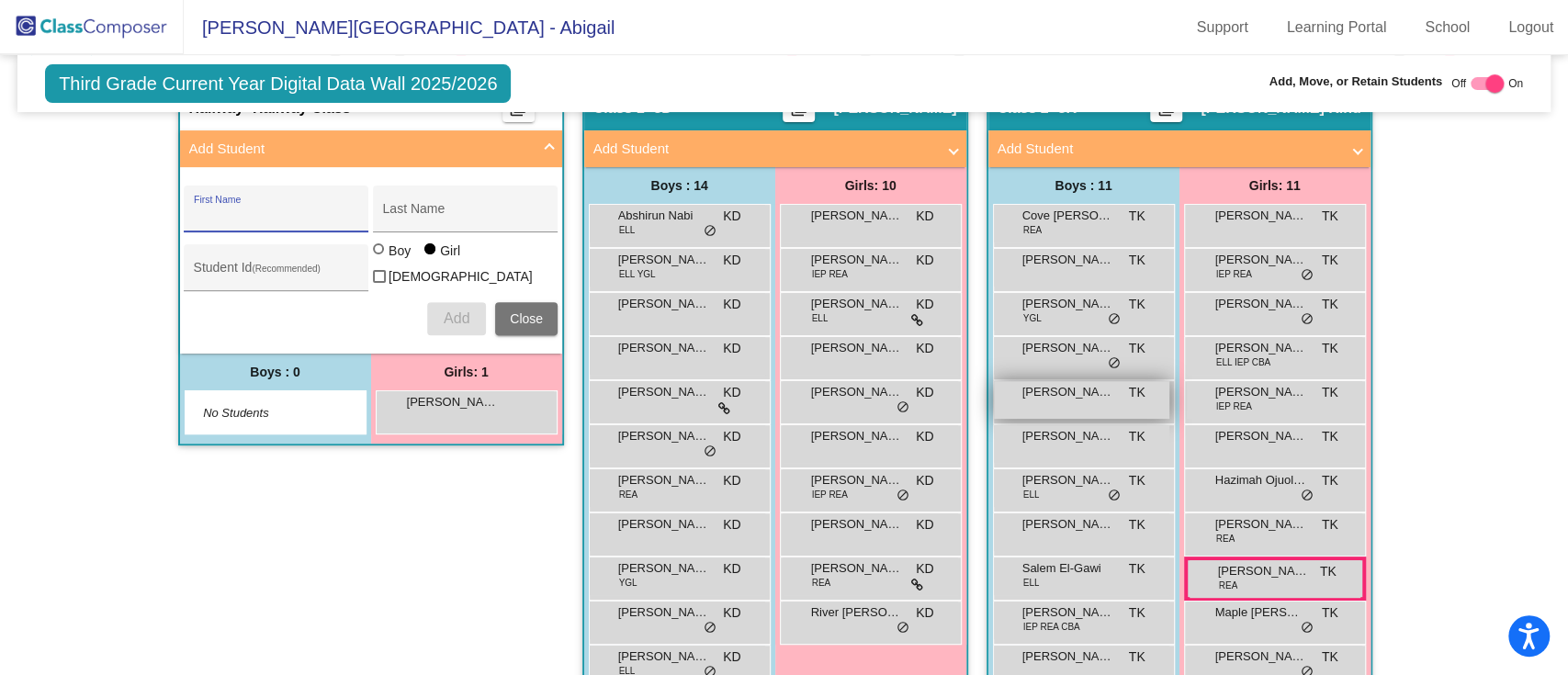
scroll to position [236, 0]
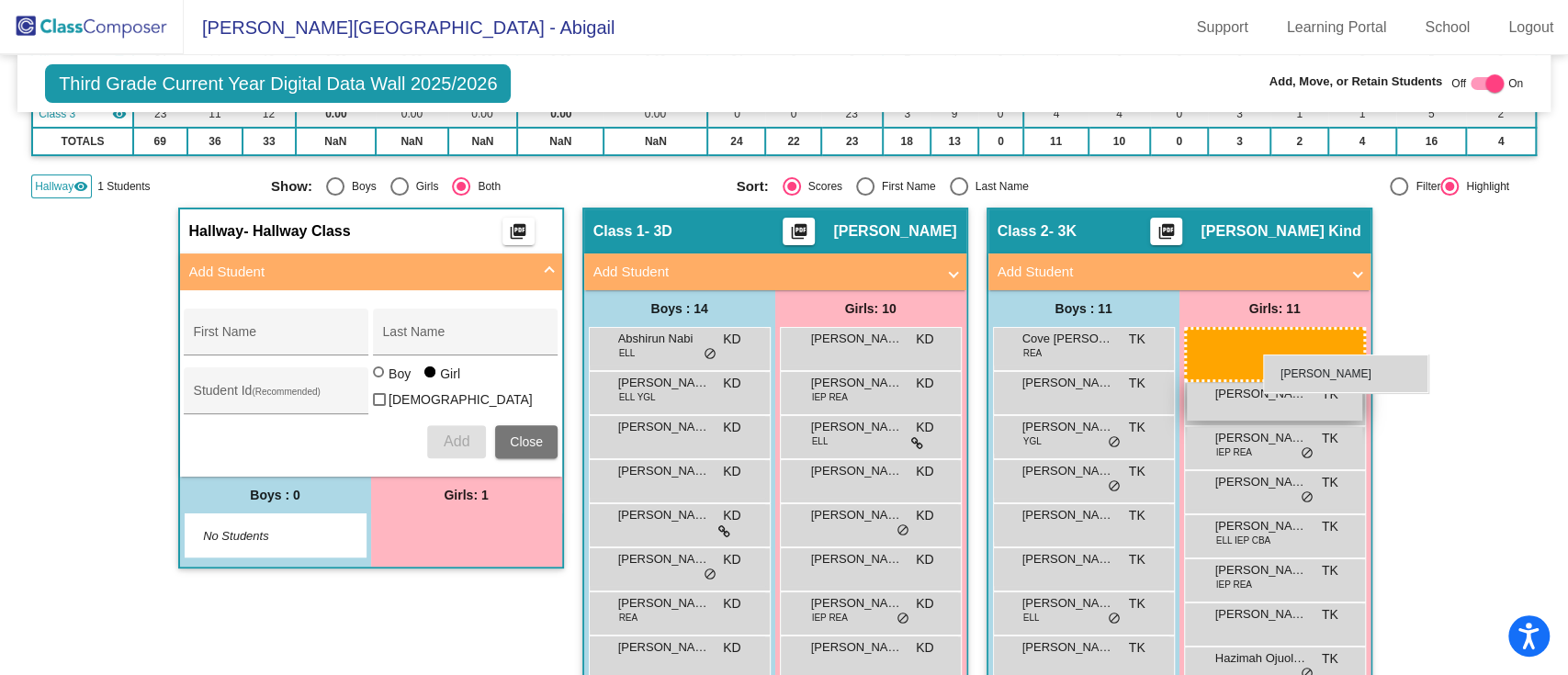
drag, startPoint x: 484, startPoint y: 518, endPoint x: 1263, endPoint y: 352, distance: 796.5
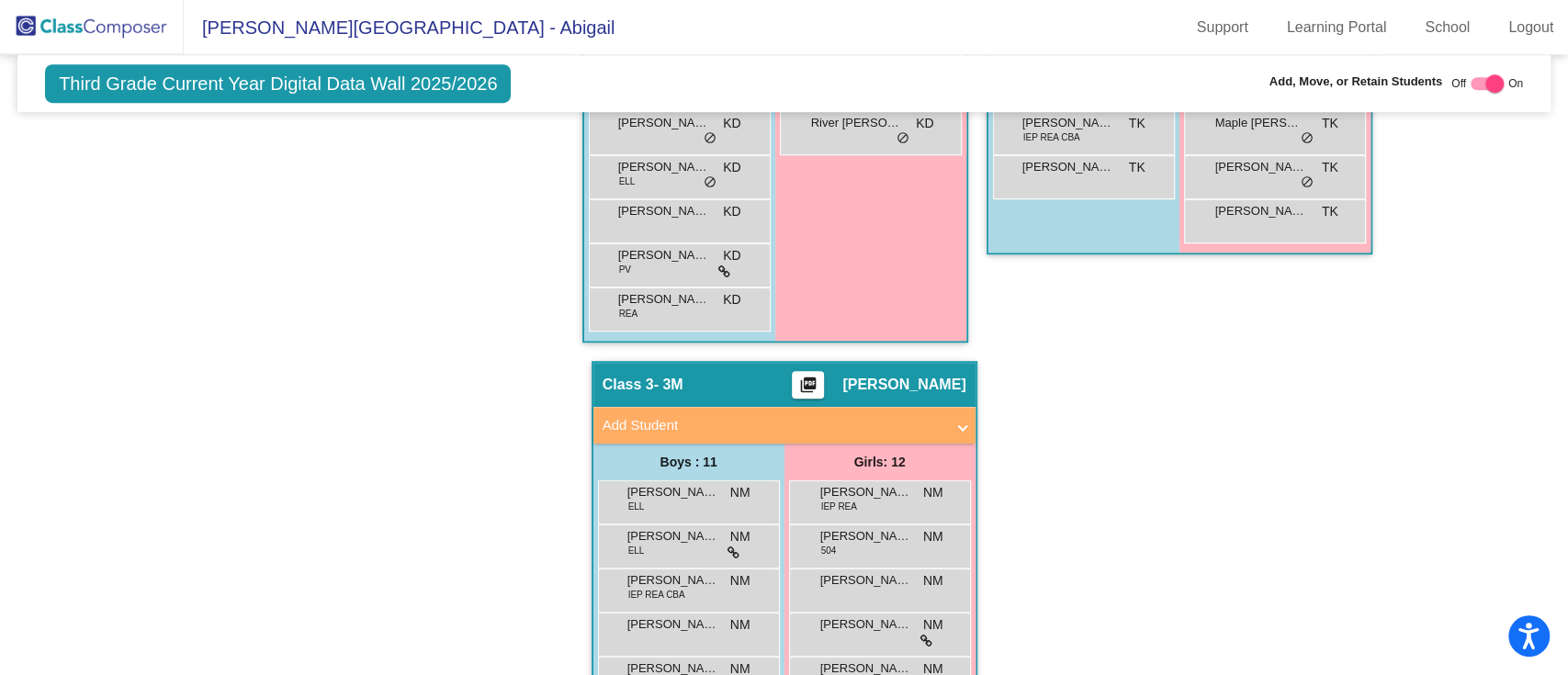
scroll to position [0, 0]
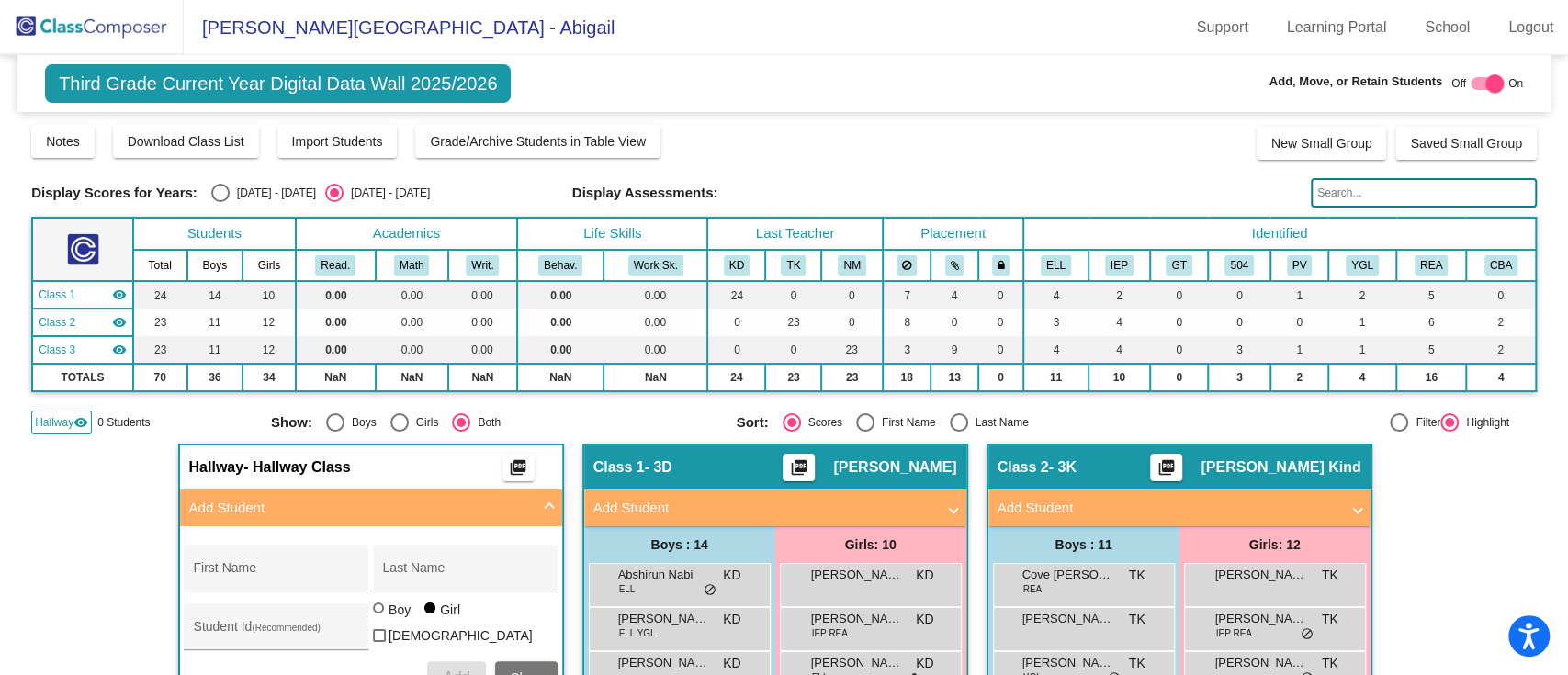
click at [101, 25] on img at bounding box center [91, 27] width 184 height 54
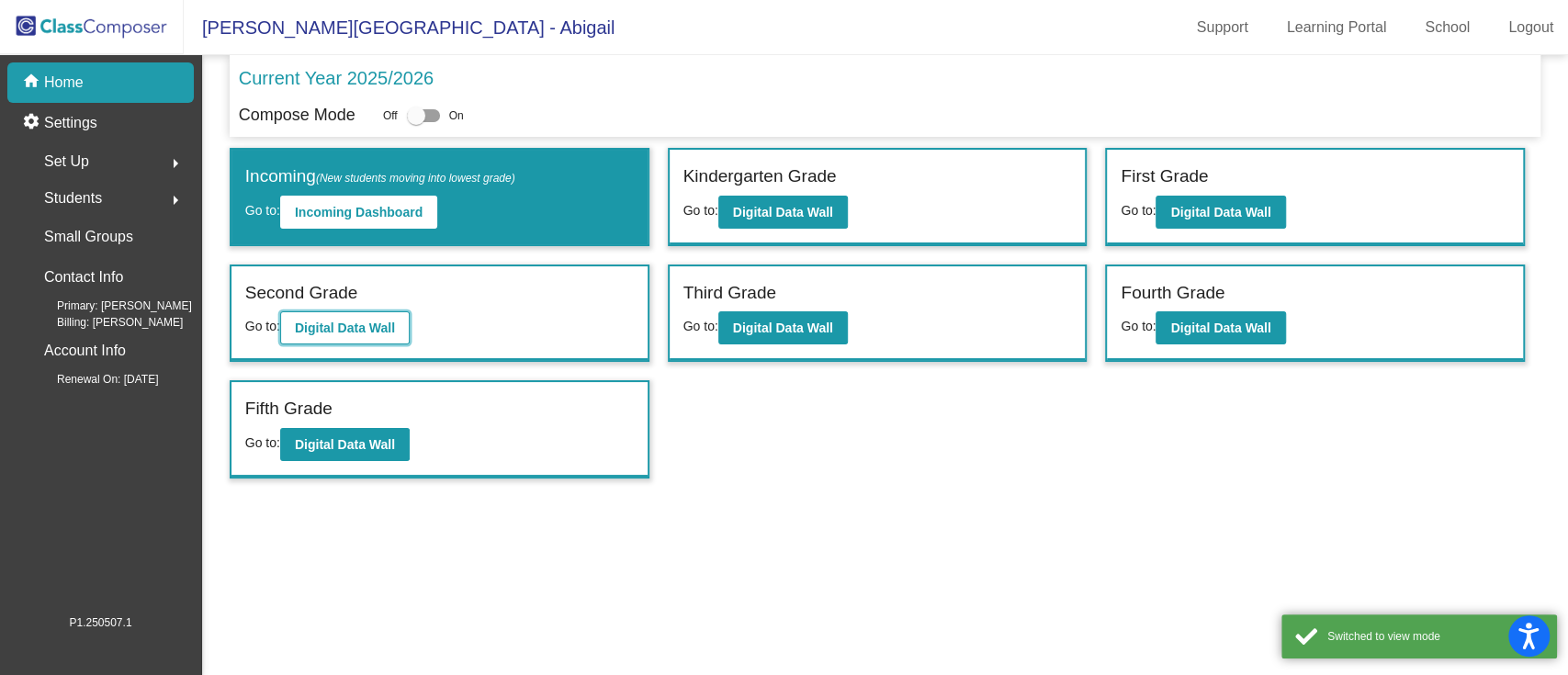
click at [356, 321] on b "Digital Data Wall" at bounding box center [345, 327] width 100 height 14
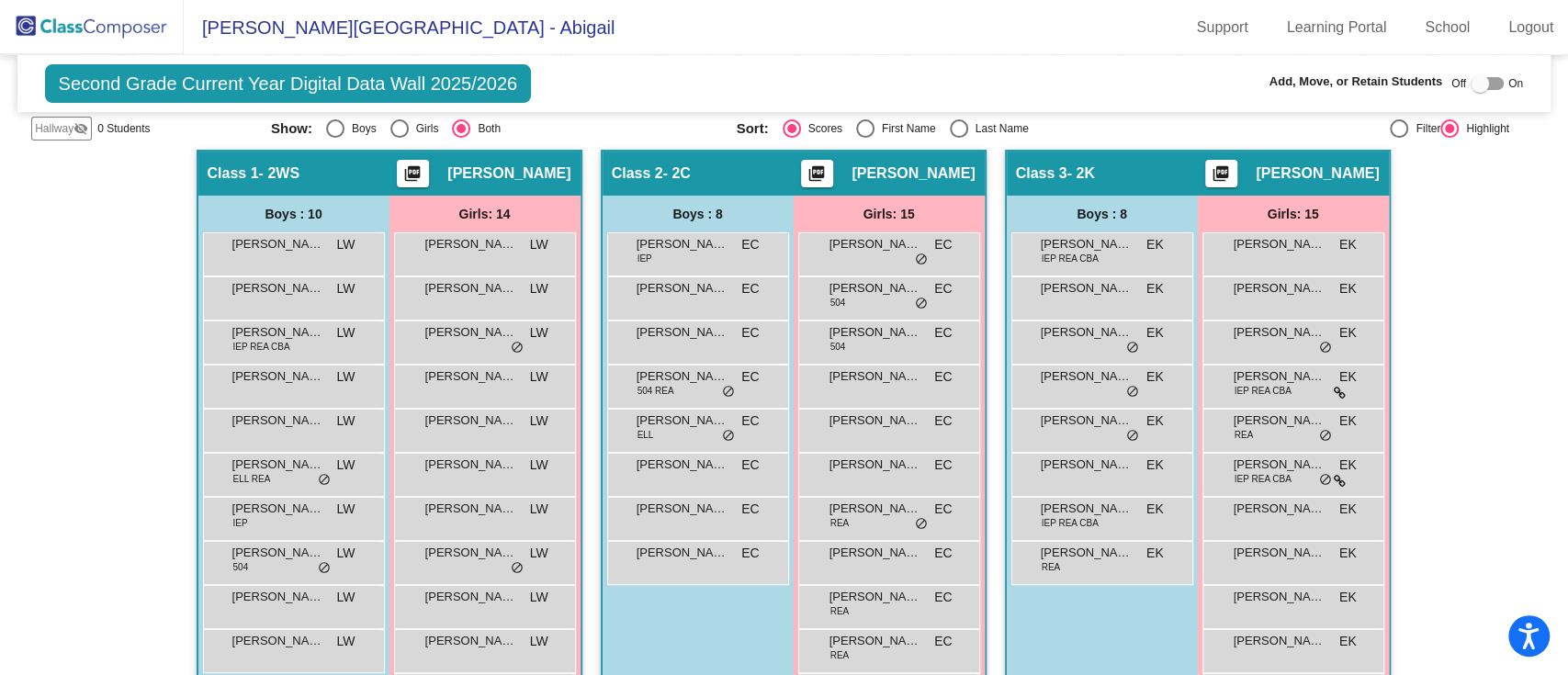
scroll to position [171, 0]
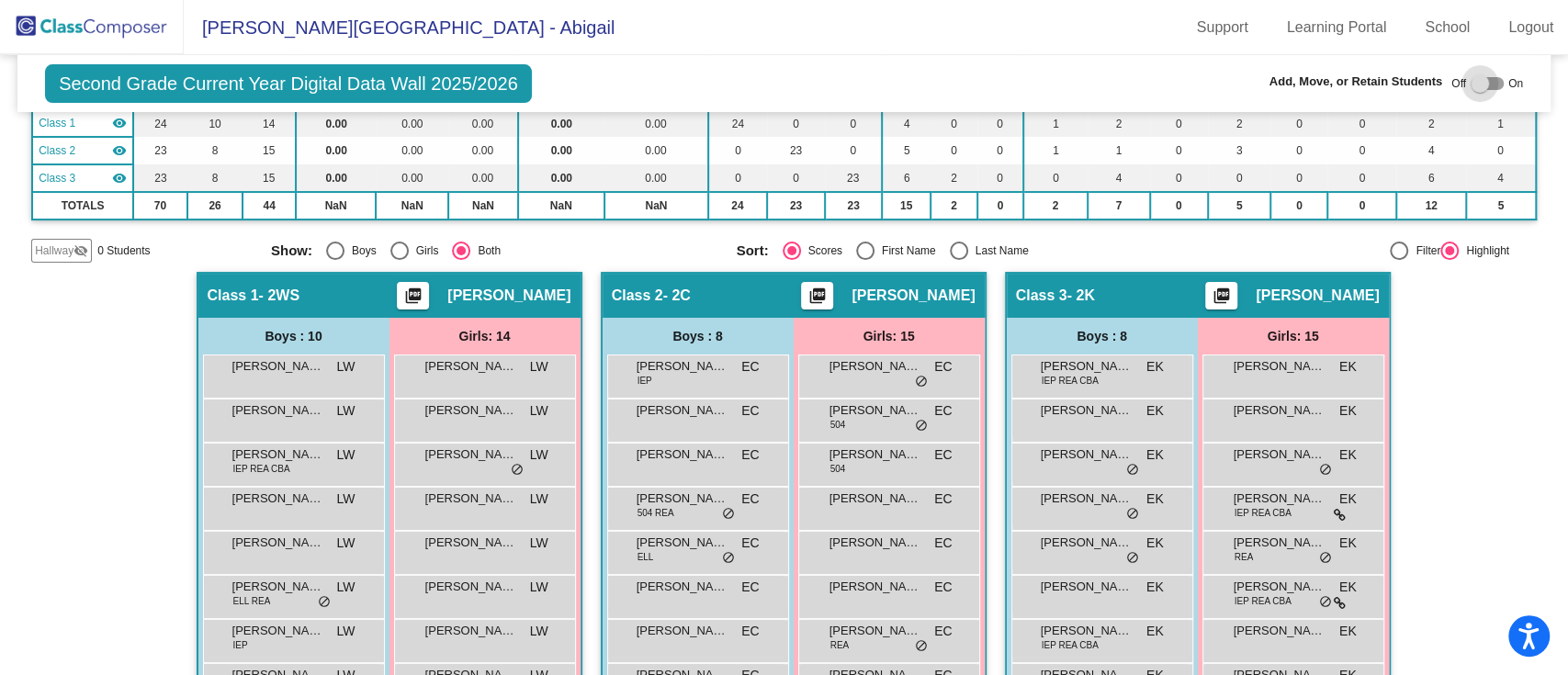
click at [1473, 75] on div at bounding box center [1479, 83] width 18 height 18
checkbox input "true"
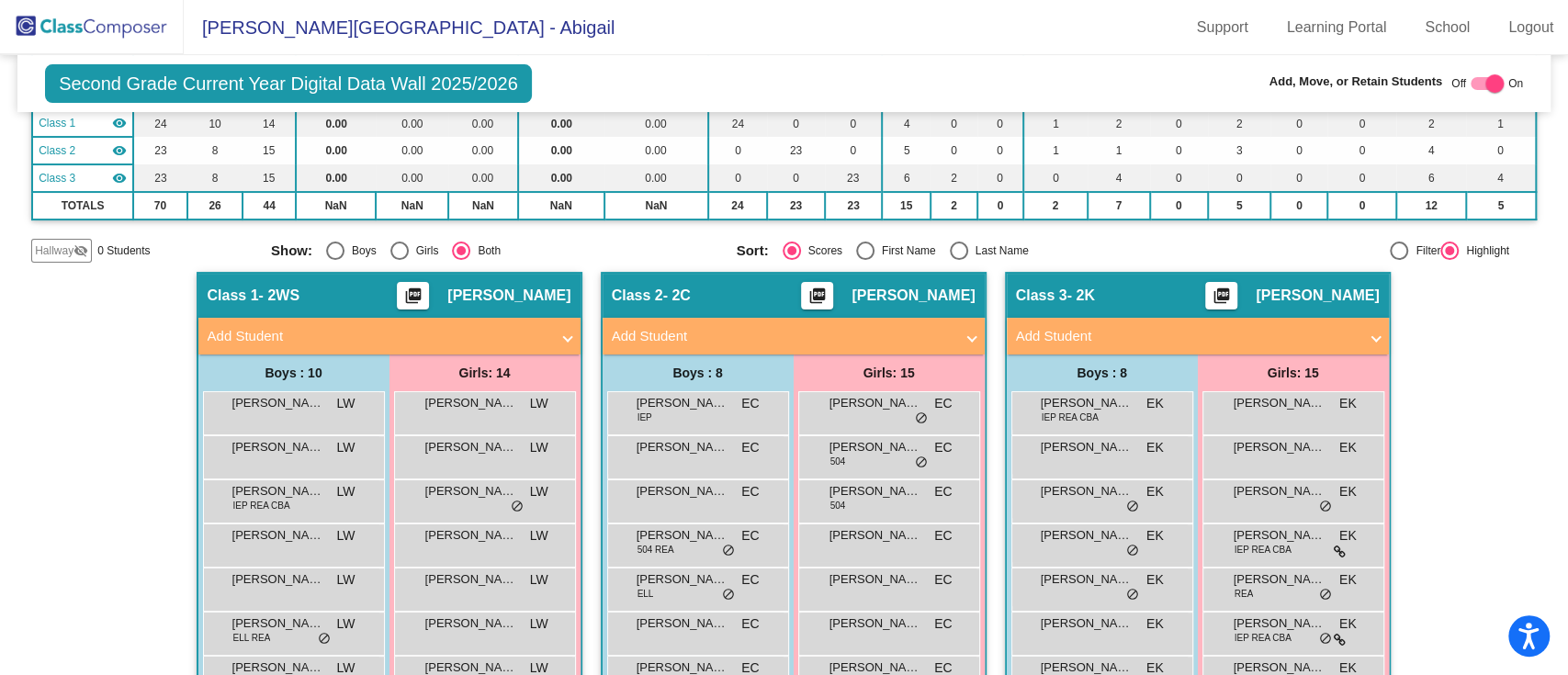
click at [57, 247] on span "Hallway" at bounding box center [54, 250] width 39 height 16
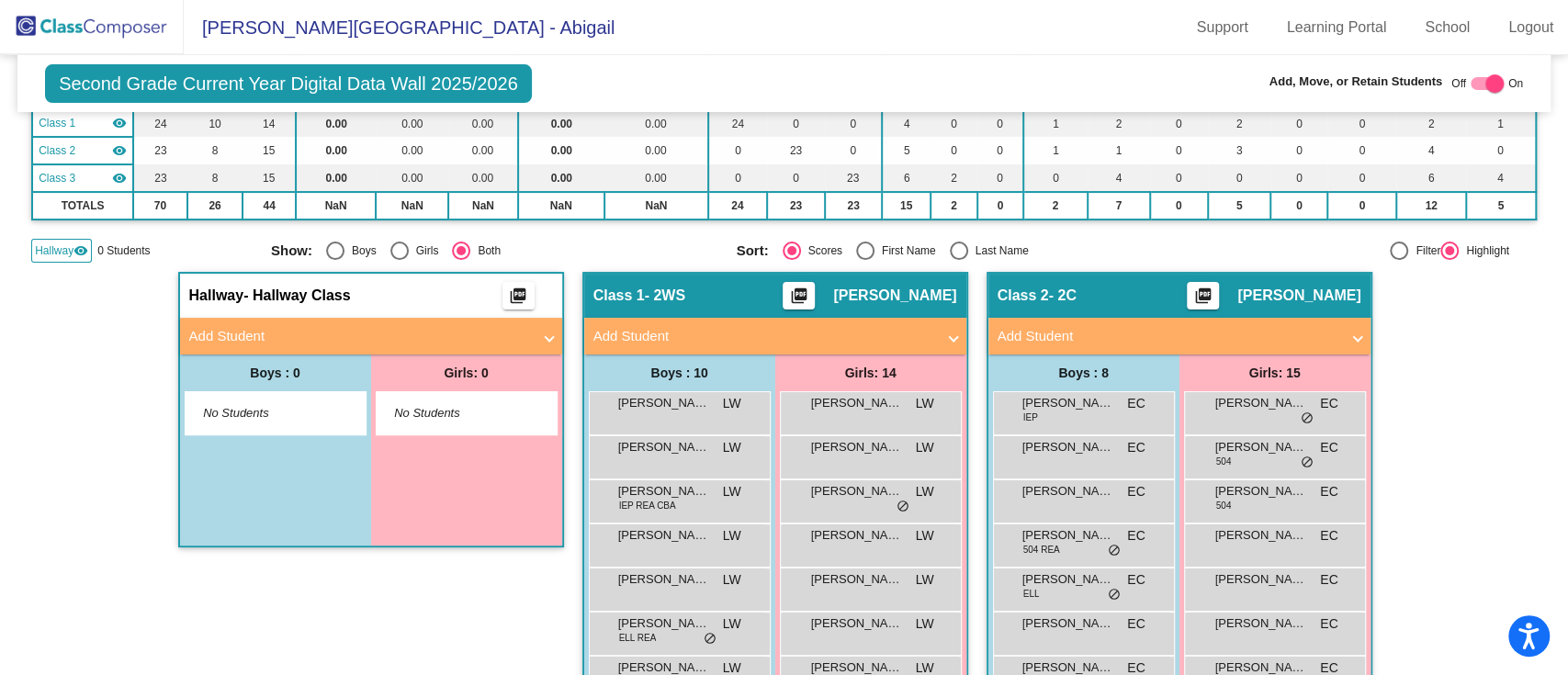
click at [419, 401] on div "No Students" at bounding box center [466, 414] width 180 height 42
click at [393, 318] on mat-expansion-panel-header "Add Student" at bounding box center [371, 336] width 382 height 37
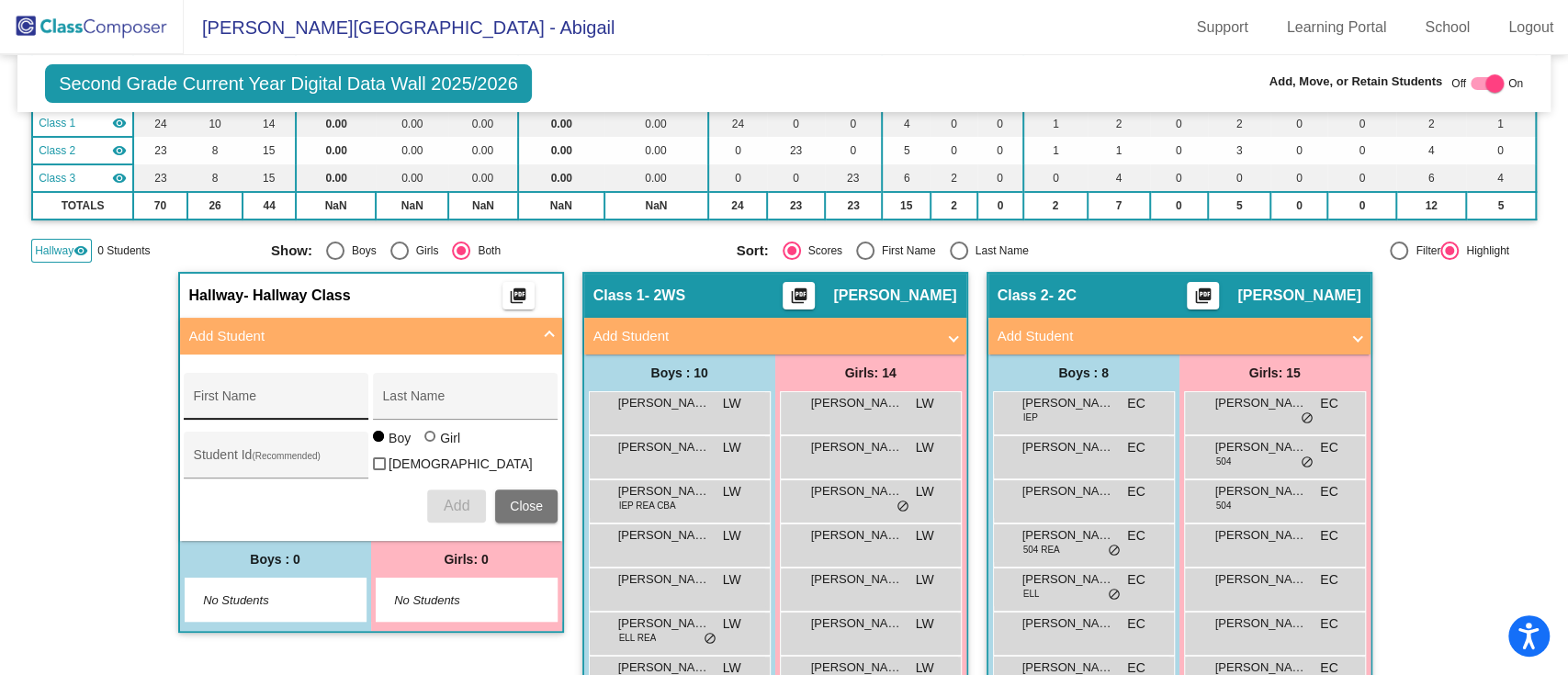
click at [277, 398] on input "First Name" at bounding box center [276, 402] width 166 height 14
type input "Alieann"
type input "[PERSON_NAME]"
type input "125930"
click at [424, 442] on div at bounding box center [429, 436] width 11 height 11
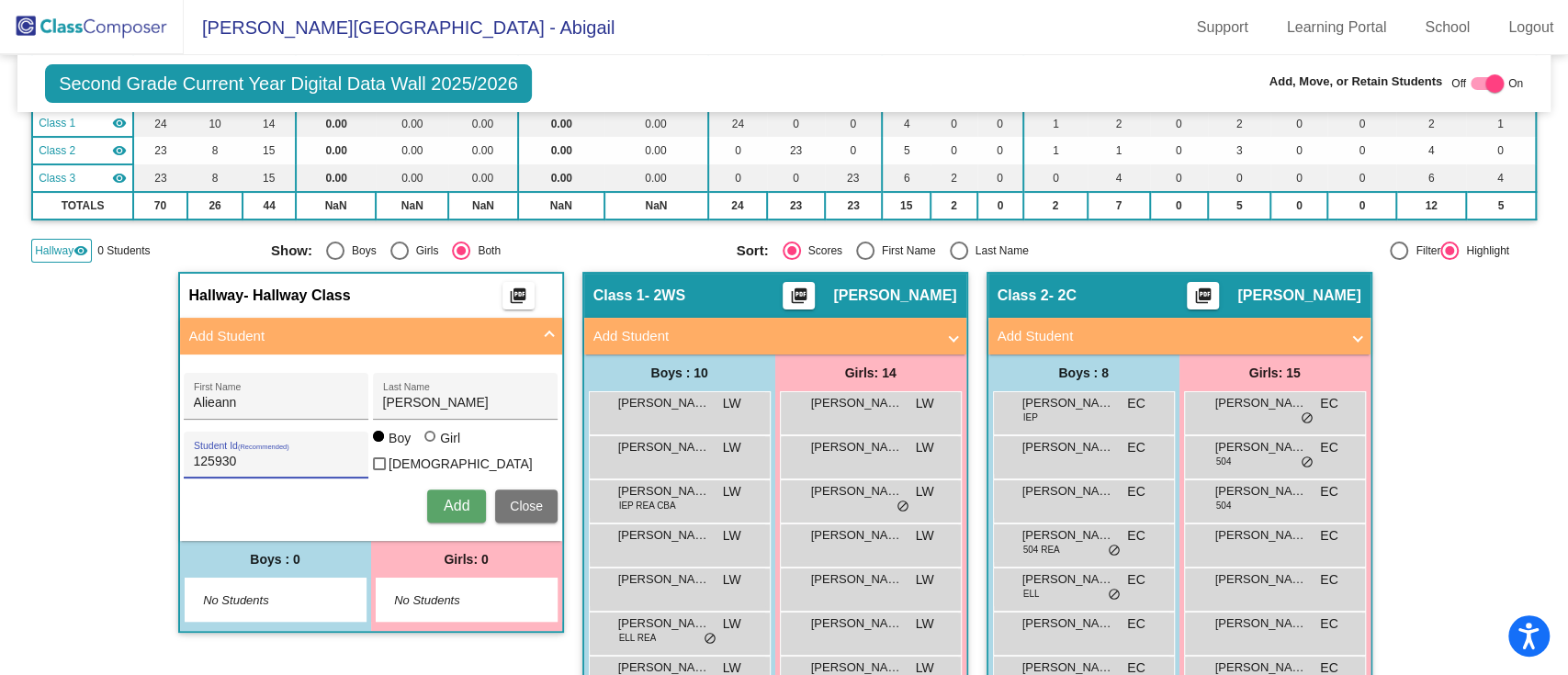
click at [431, 447] on input "Girl" at bounding box center [431, 446] width 1 height 1
radio input "true"
click at [435, 509] on button "Add" at bounding box center [456, 506] width 59 height 33
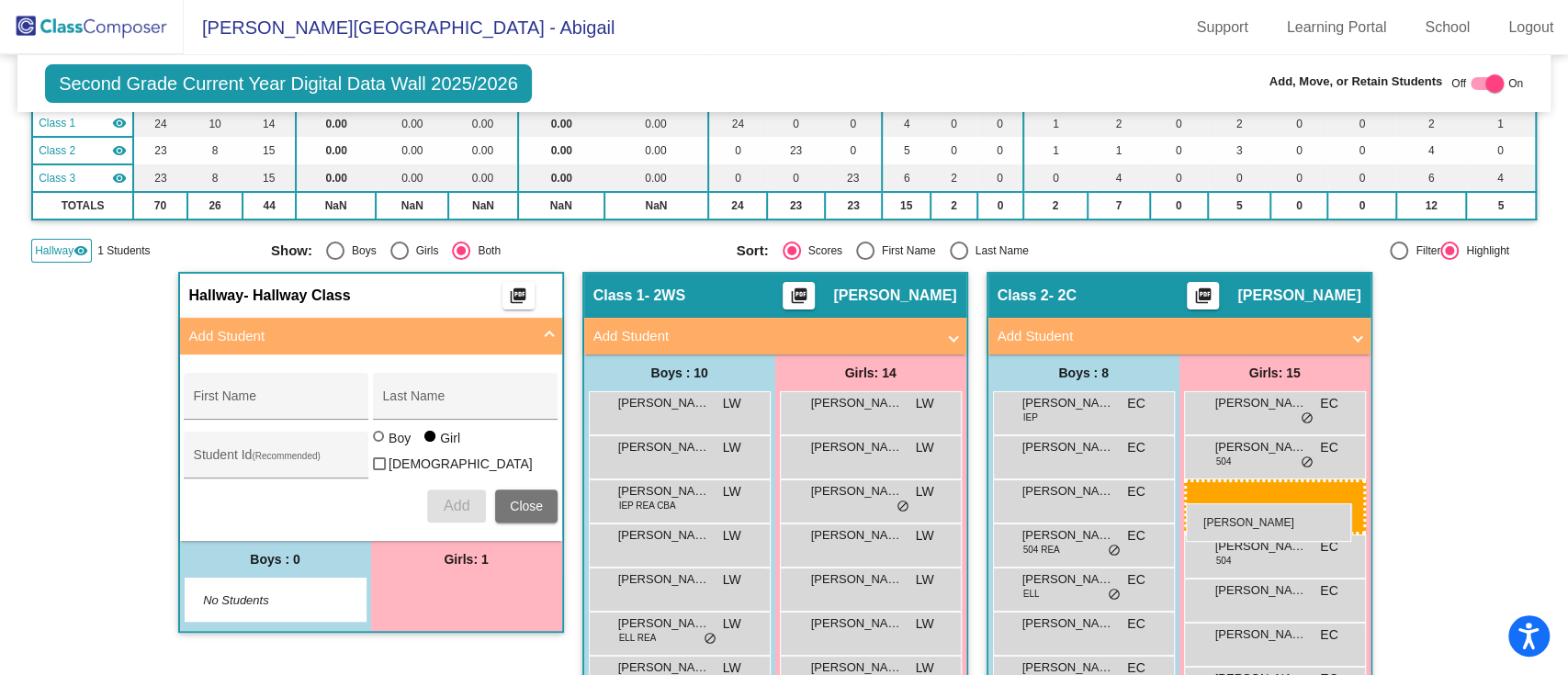
drag, startPoint x: 492, startPoint y: 595, endPoint x: 1186, endPoint y: 504, distance: 699.9
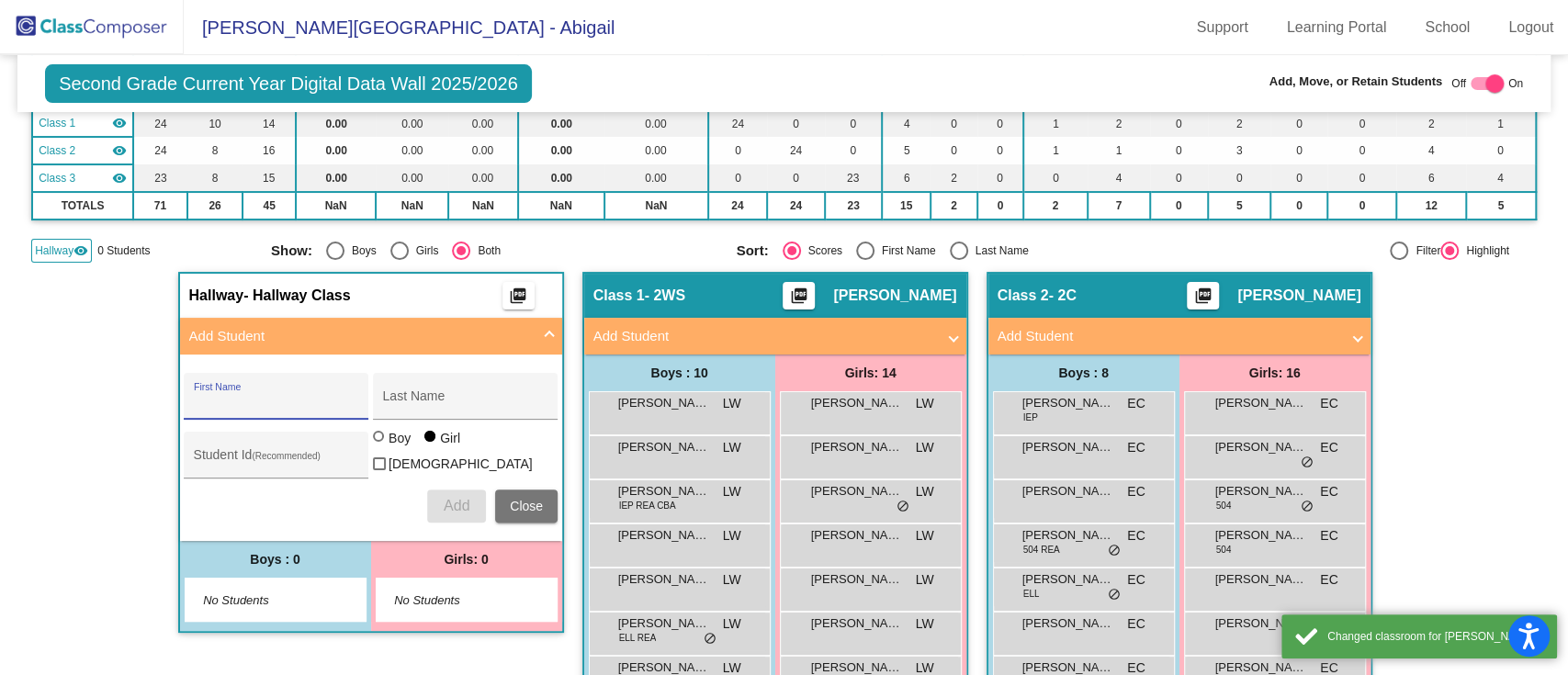
click at [314, 396] on input "First Name" at bounding box center [276, 402] width 166 height 14
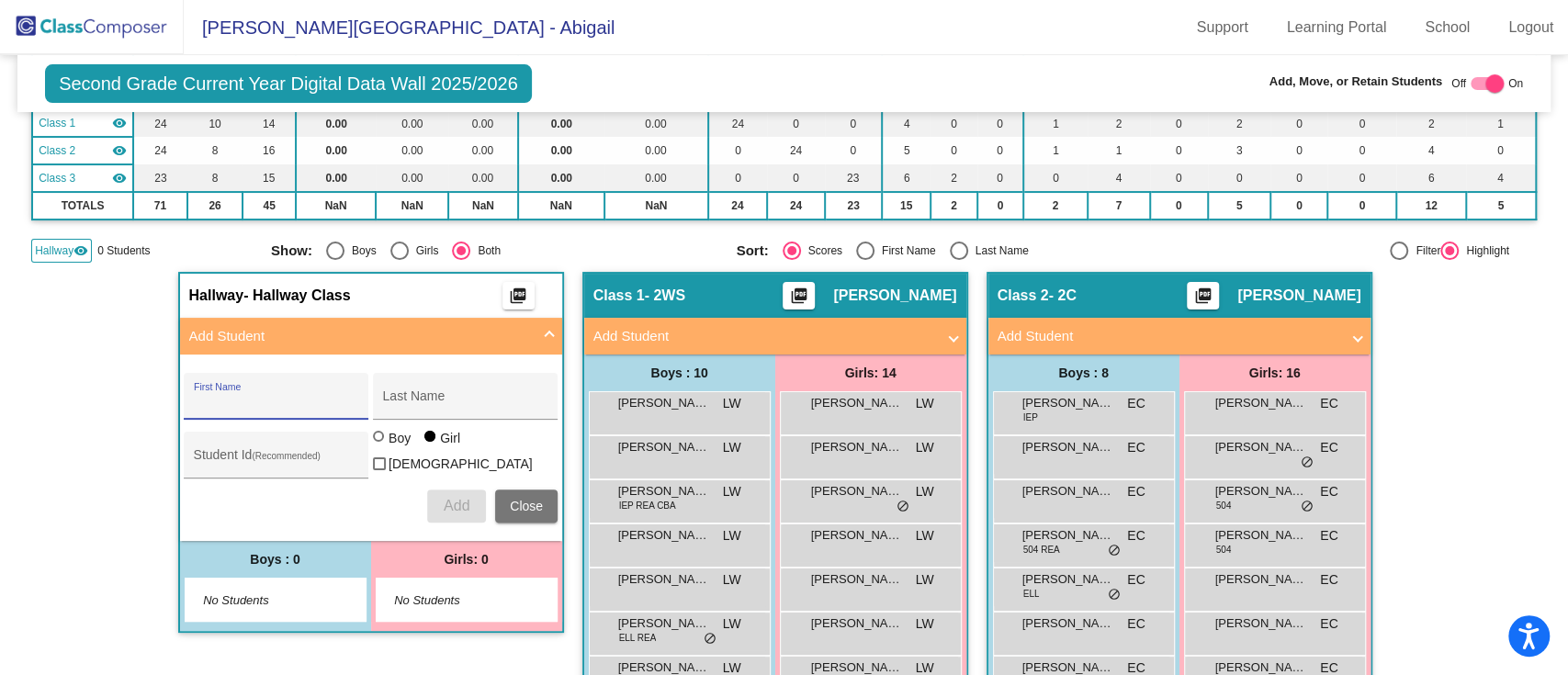
type input "N"
type input "[PERSON_NAME]"
click at [444, 501] on span "Add" at bounding box center [456, 506] width 26 height 15
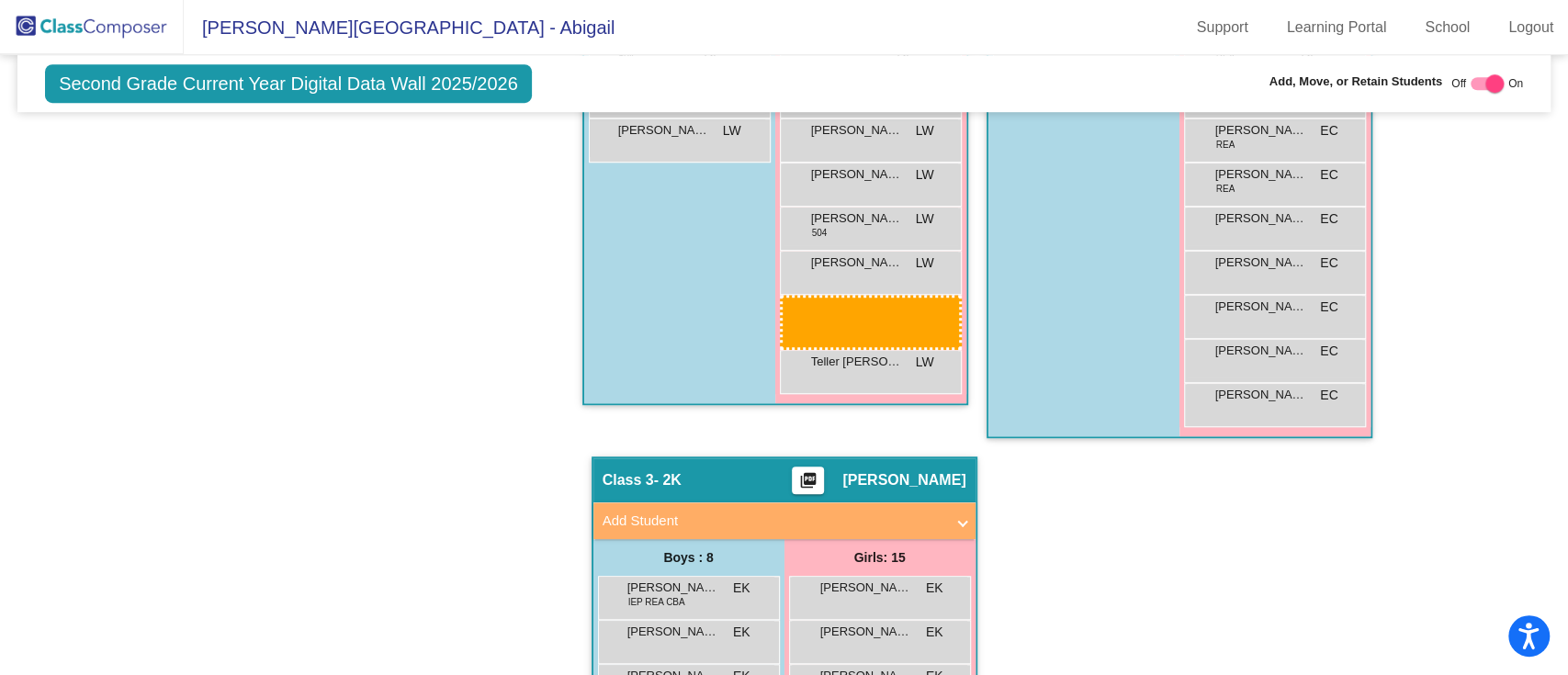
scroll to position [852, 0]
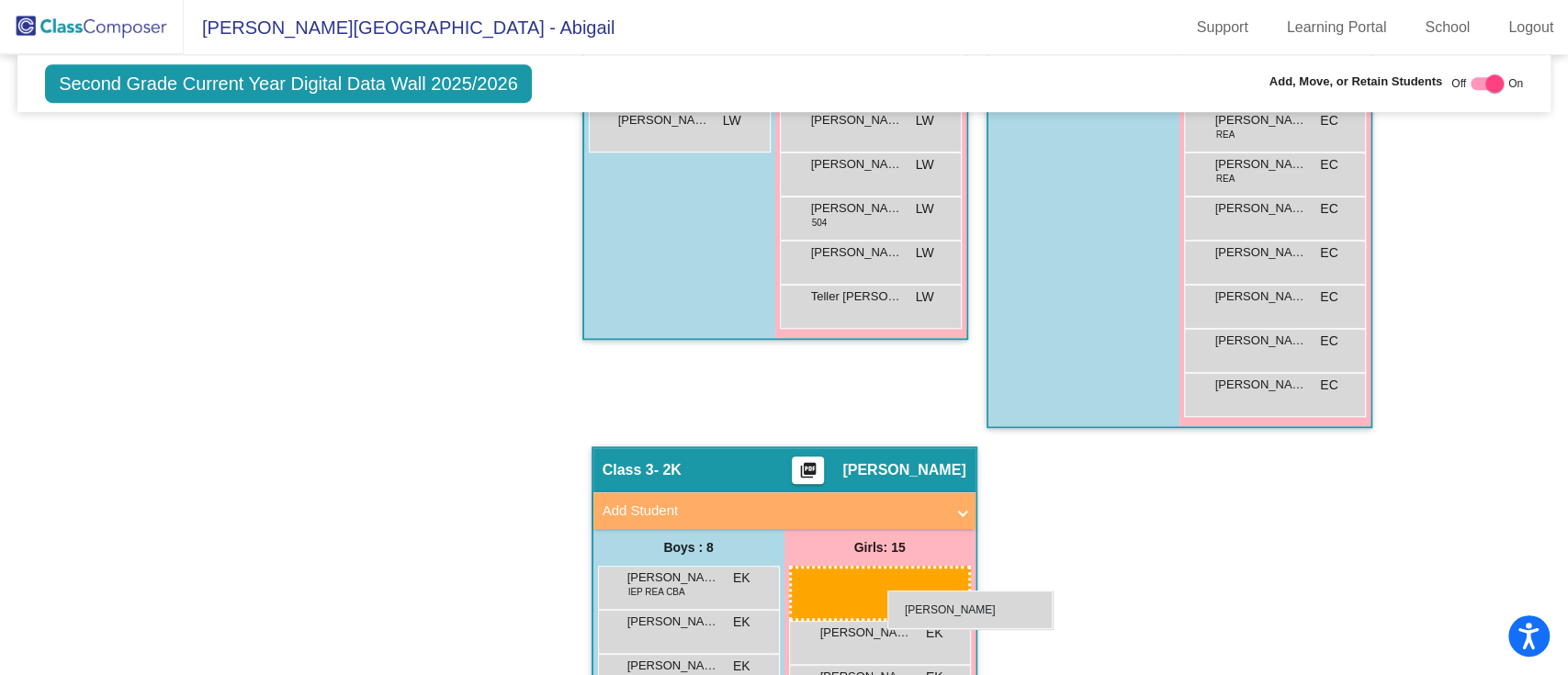
drag, startPoint x: 452, startPoint y: 353, endPoint x: 887, endPoint y: 591, distance: 495.9
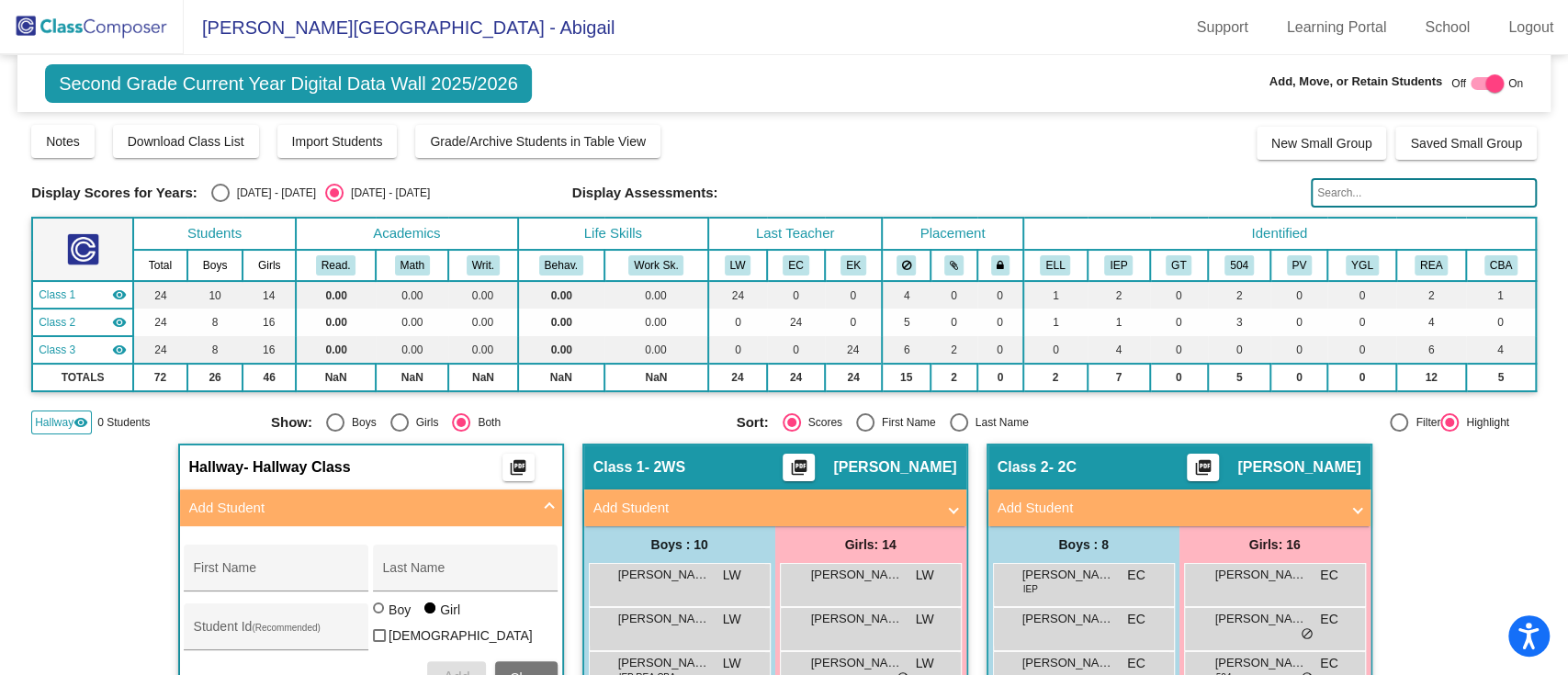
scroll to position [122, 0]
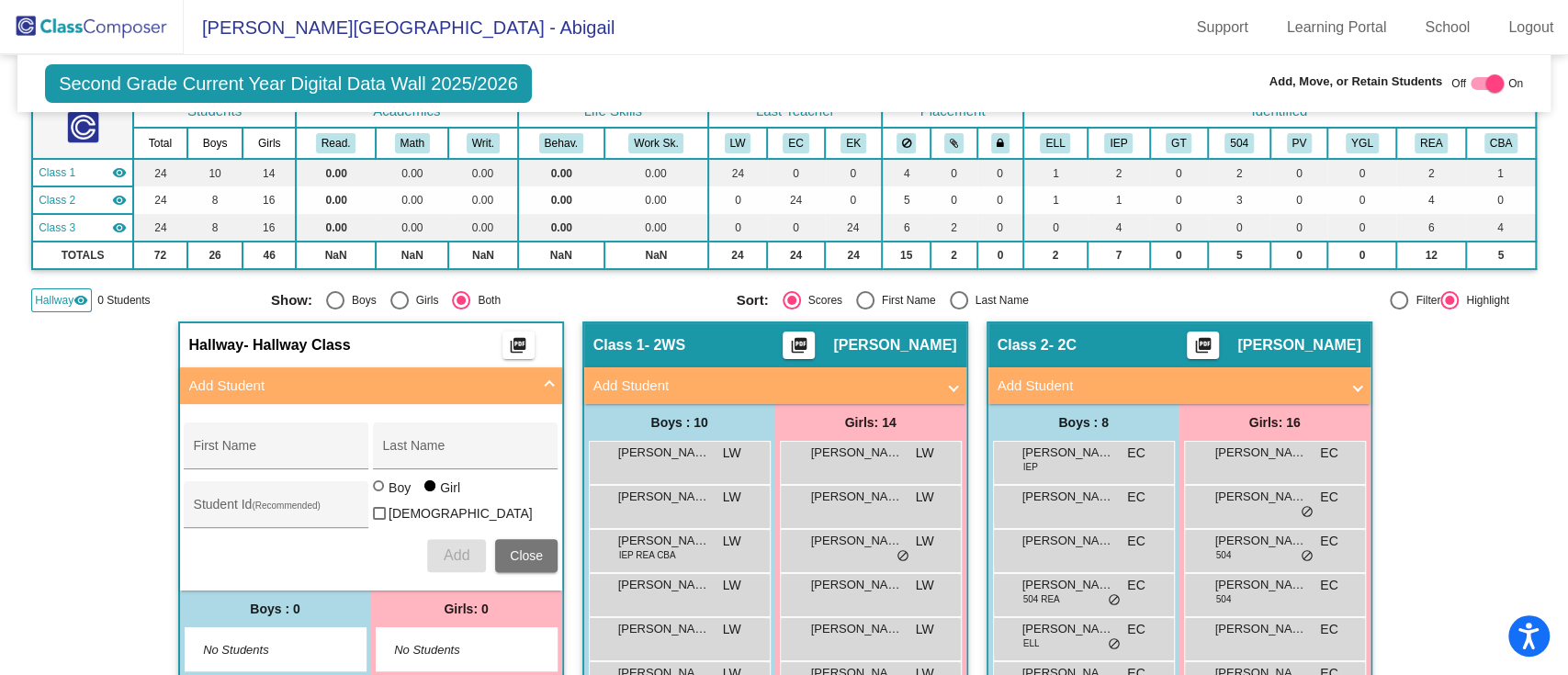
click at [528, 549] on span "Close" at bounding box center [527, 556] width 33 height 14
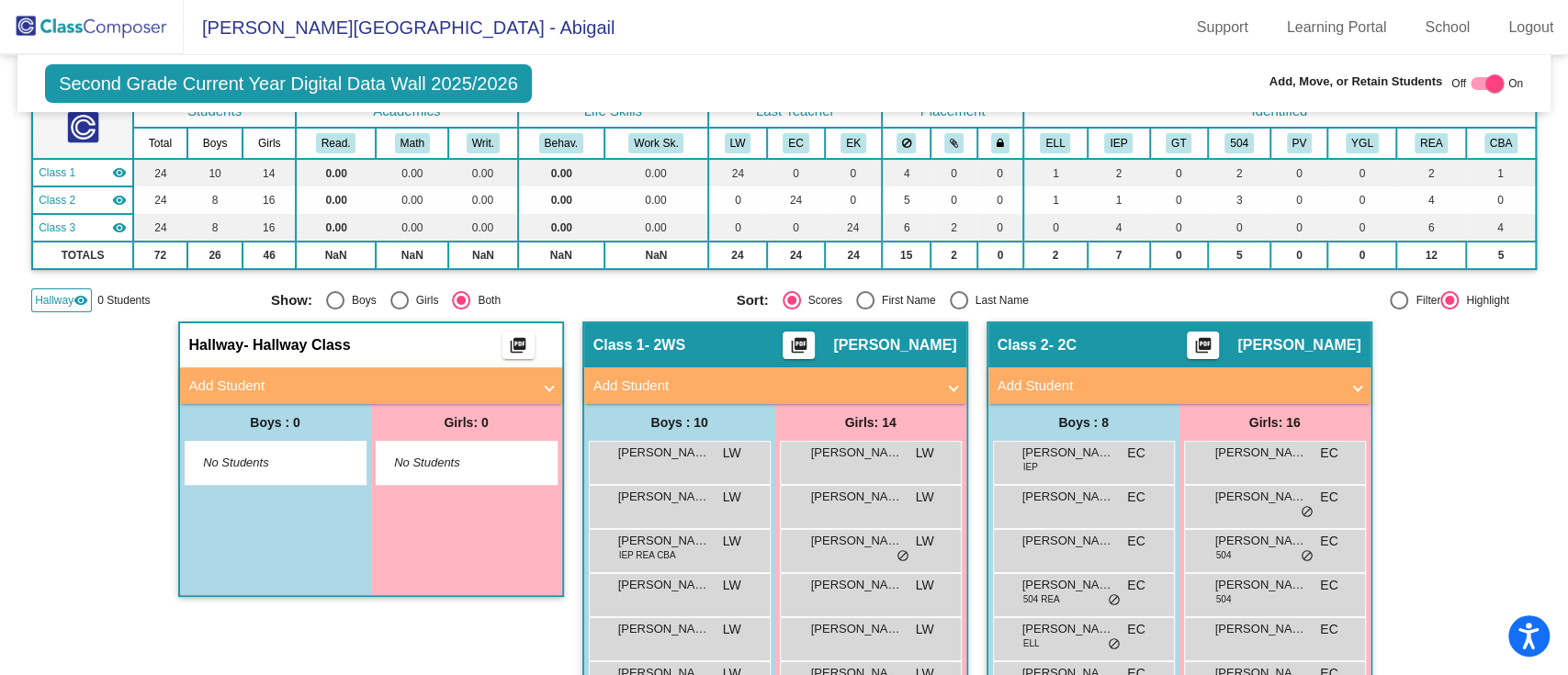
click at [68, 289] on div "Hallway visibility" at bounding box center [61, 300] width 61 height 24
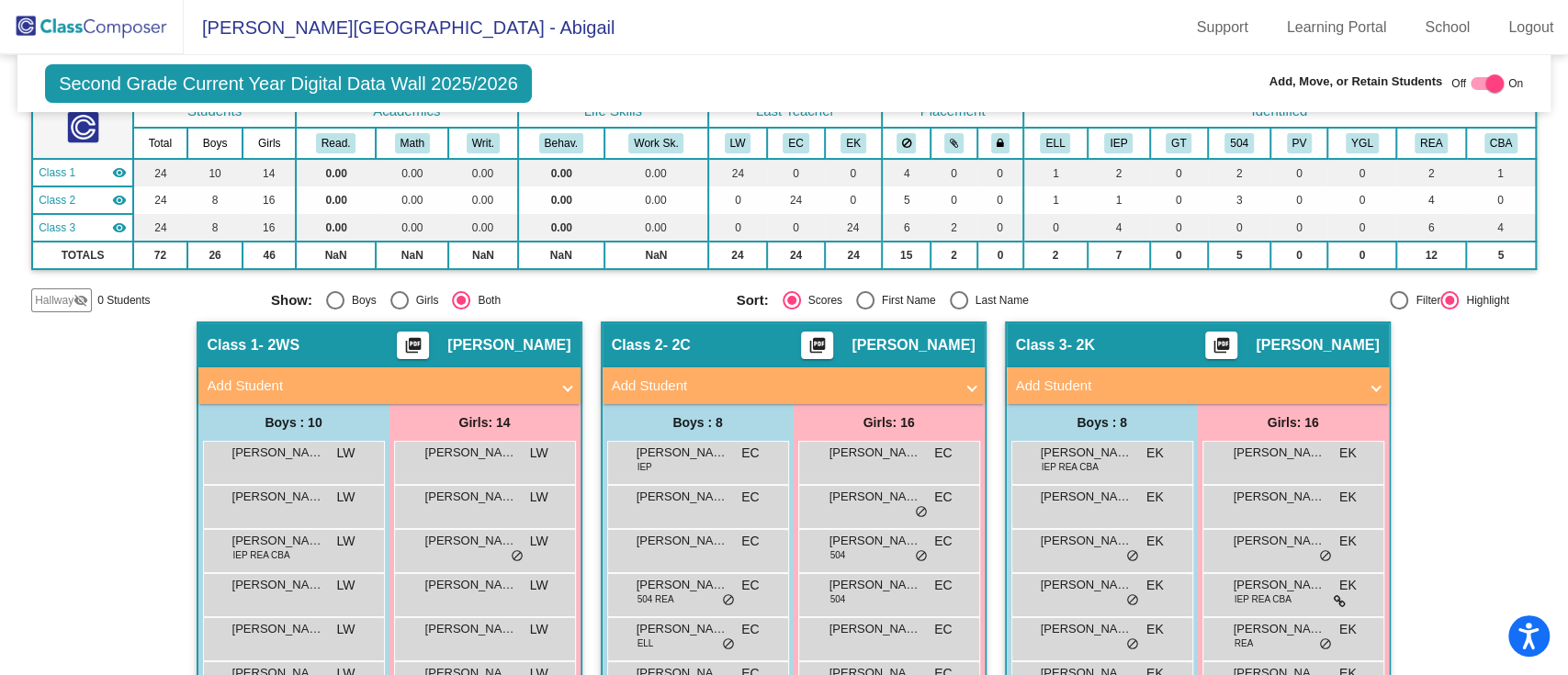
scroll to position [0, 0]
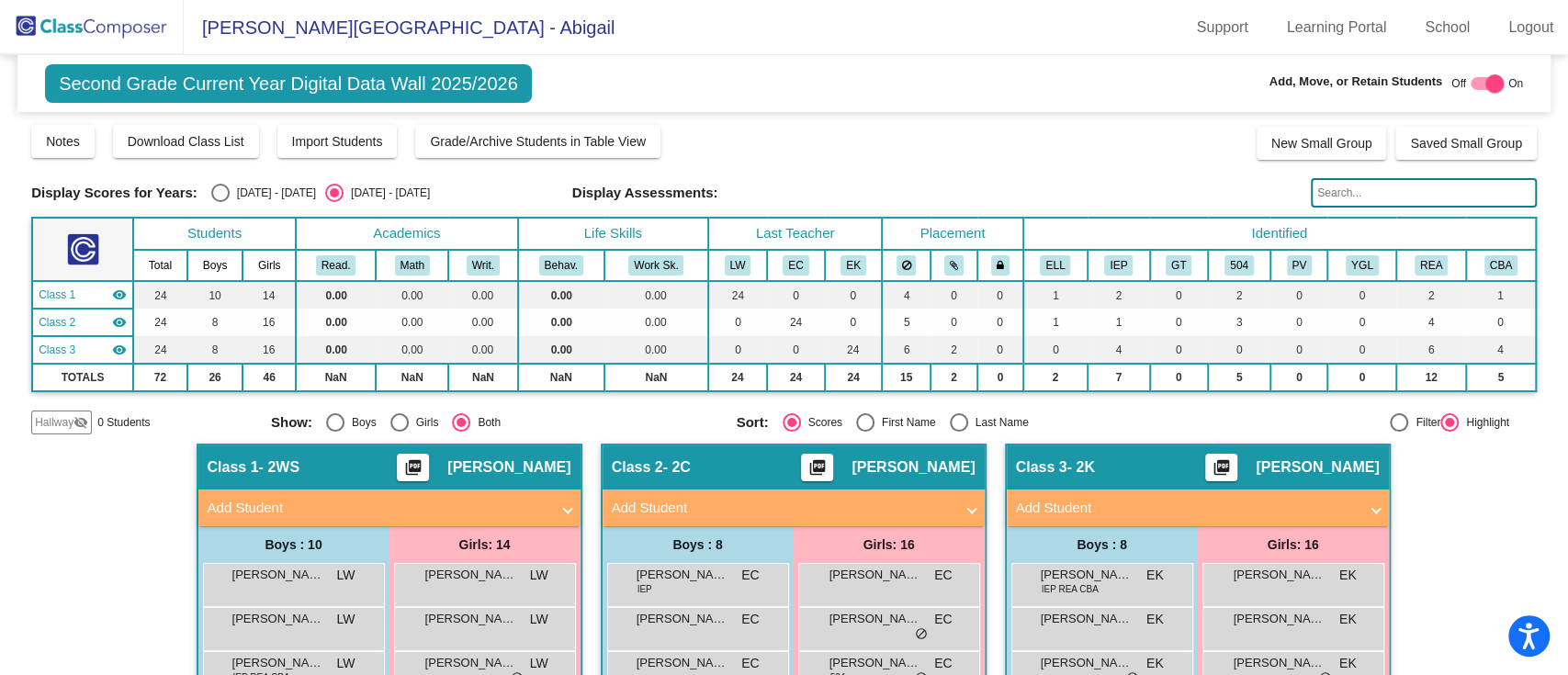
click at [95, 17] on img at bounding box center [91, 27] width 184 height 54
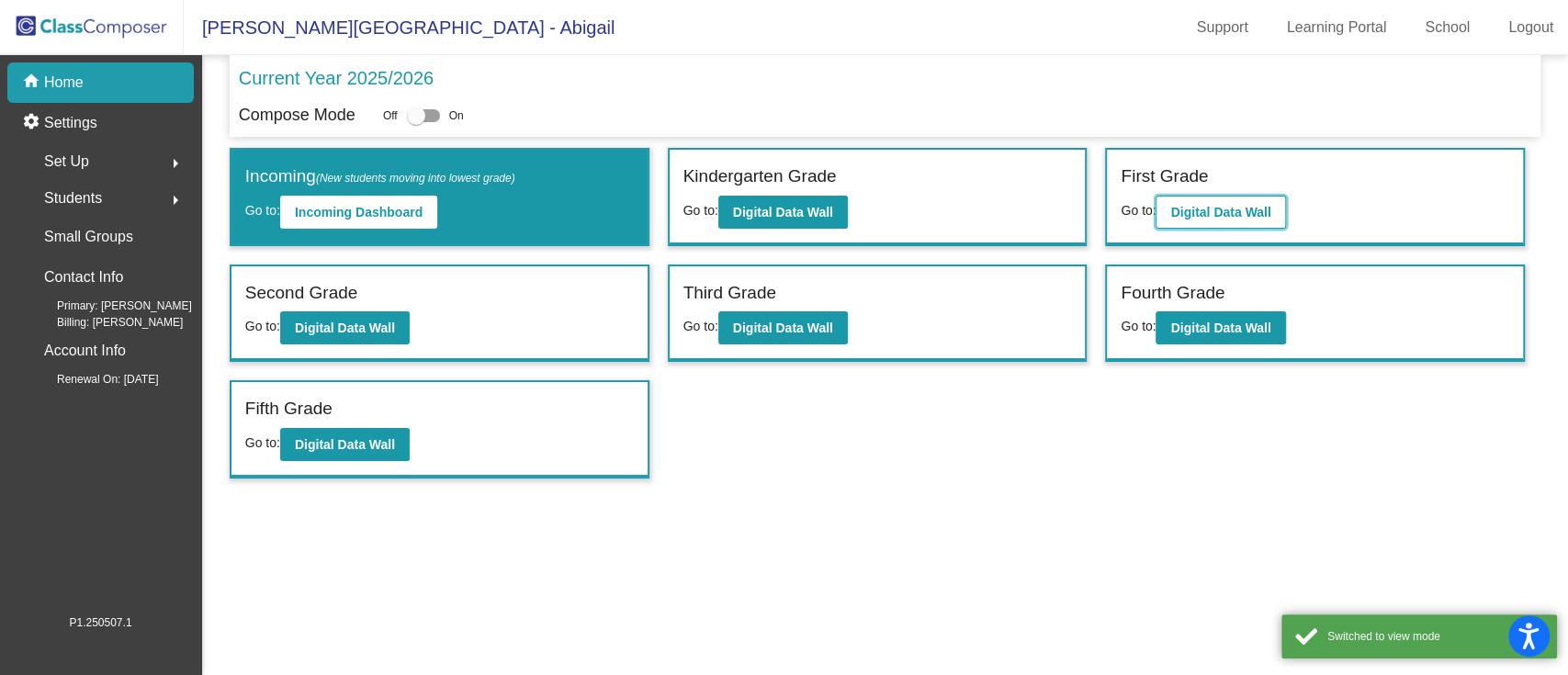
click at [1220, 209] on b "Digital Data Wall" at bounding box center [1221, 212] width 100 height 14
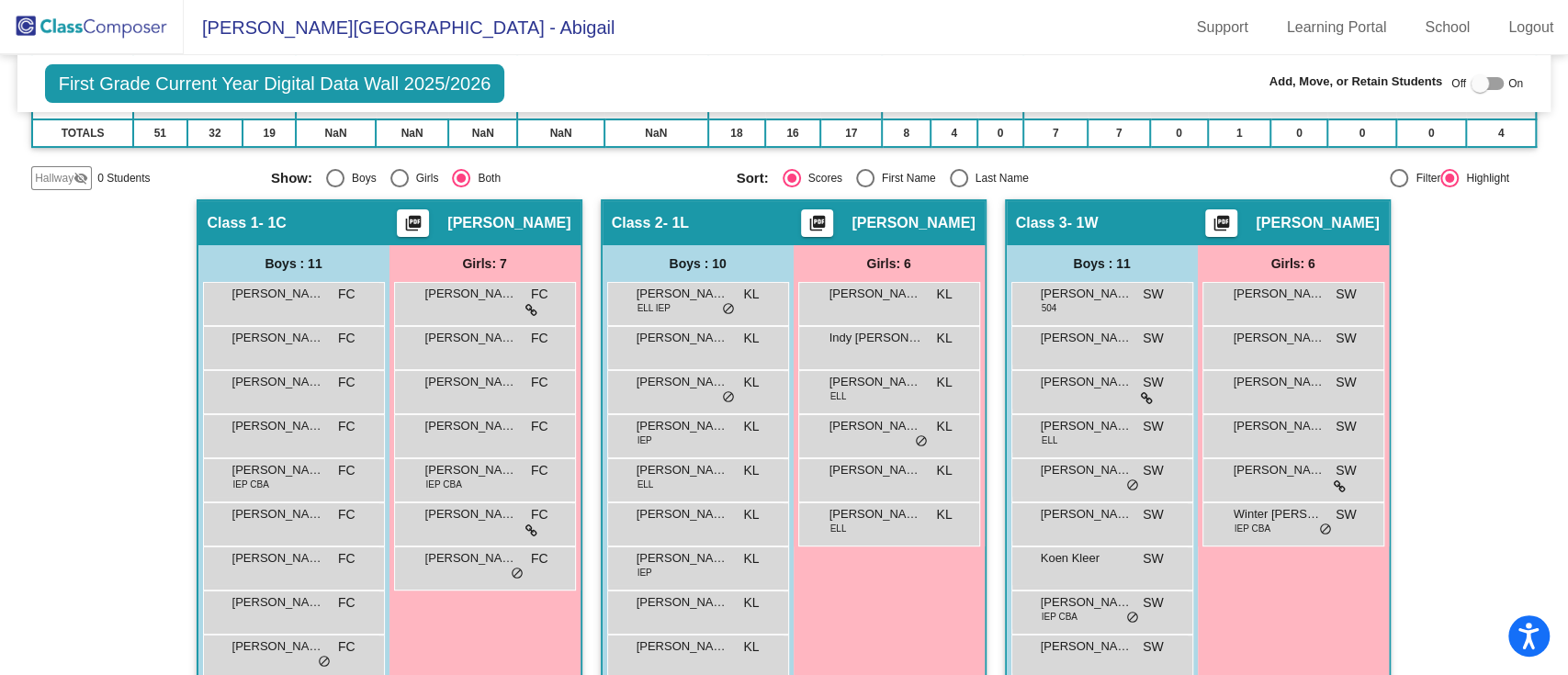
scroll to position [363, 0]
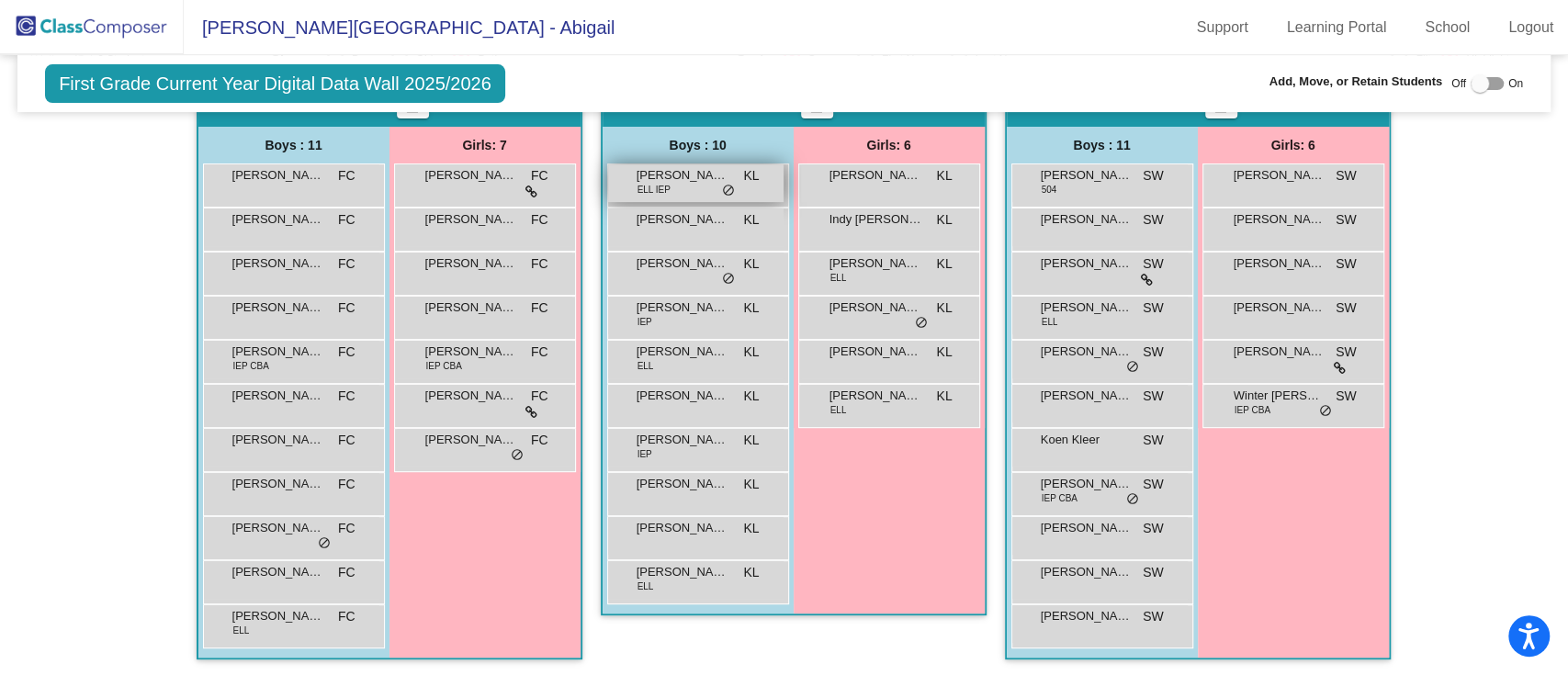
click at [688, 176] on span "[PERSON_NAME]" at bounding box center [681, 175] width 91 height 18
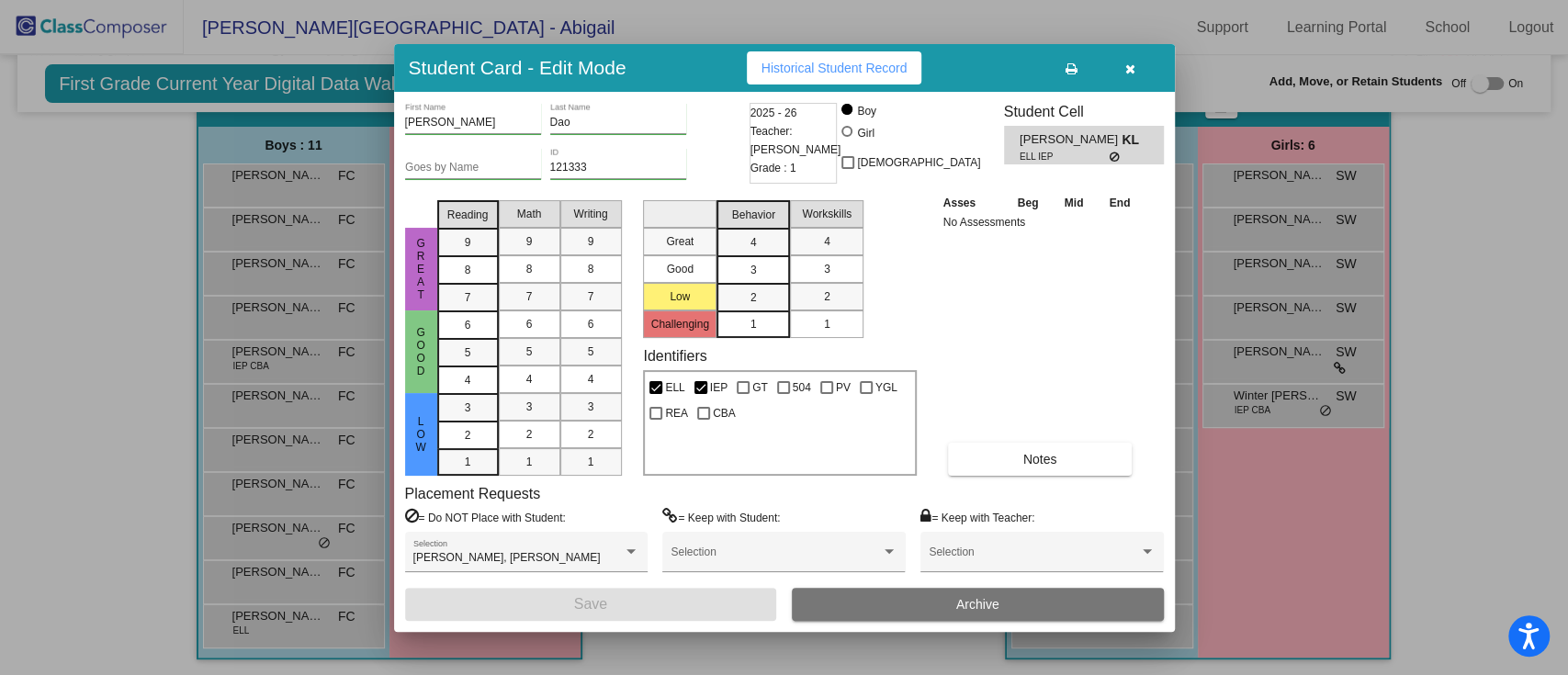
click at [984, 608] on span "Archive" at bounding box center [978, 604] width 43 height 14
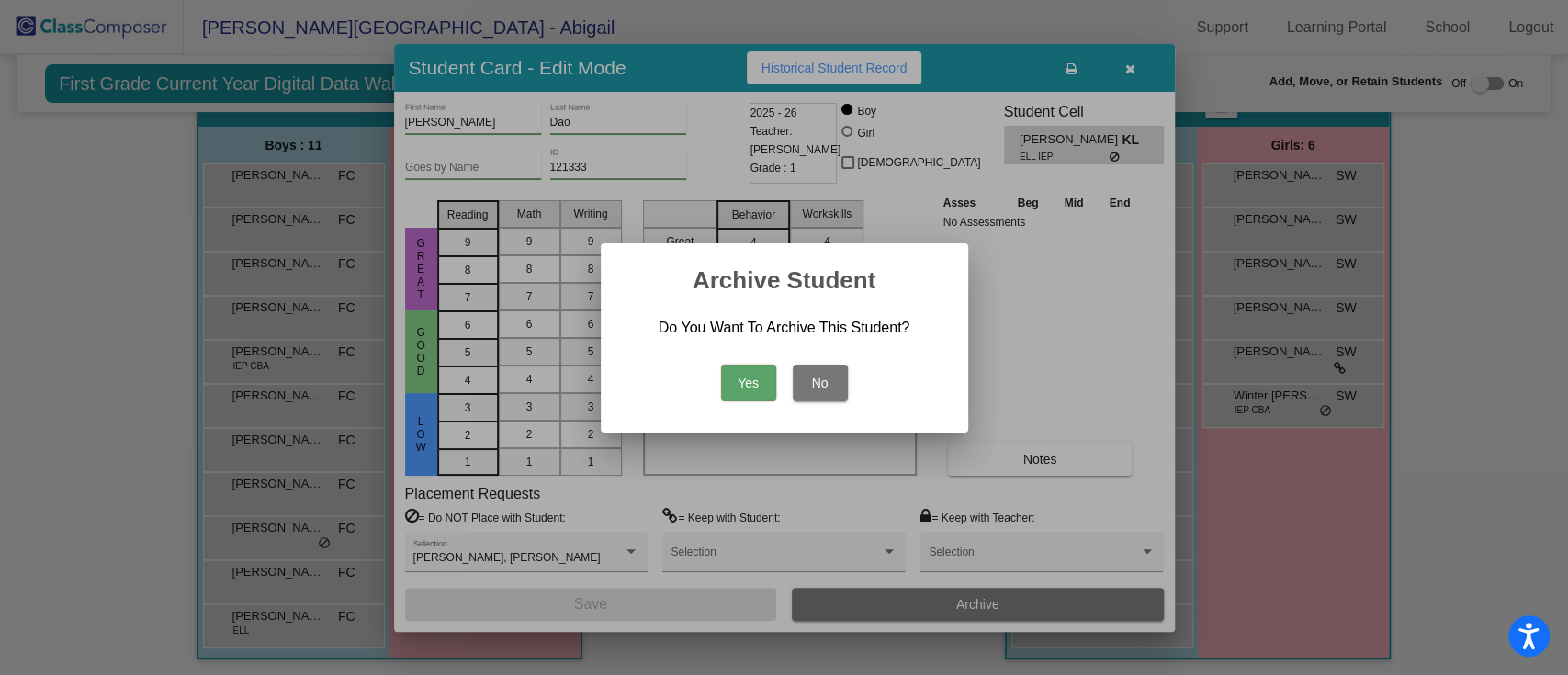
click at [769, 376] on button "Yes" at bounding box center [748, 383] width 55 height 37
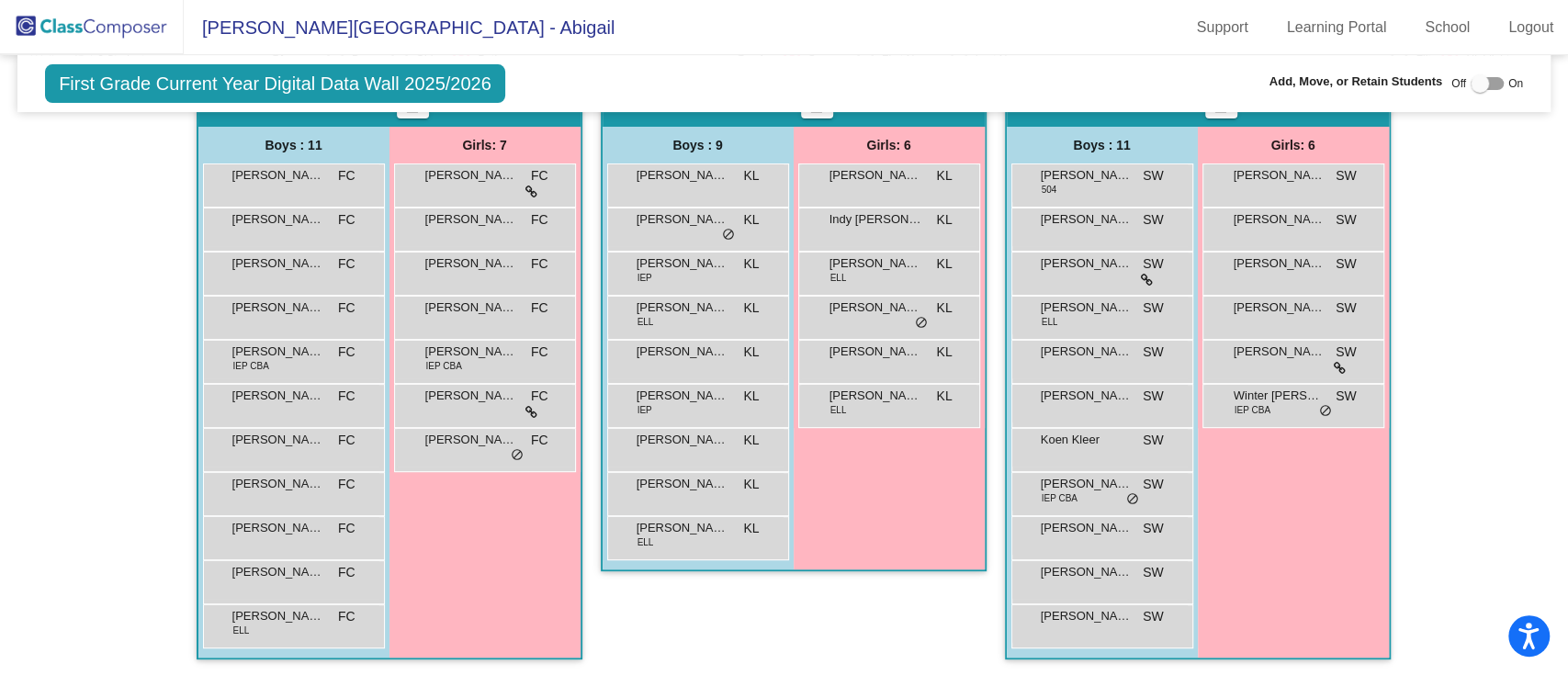
scroll to position [241, 0]
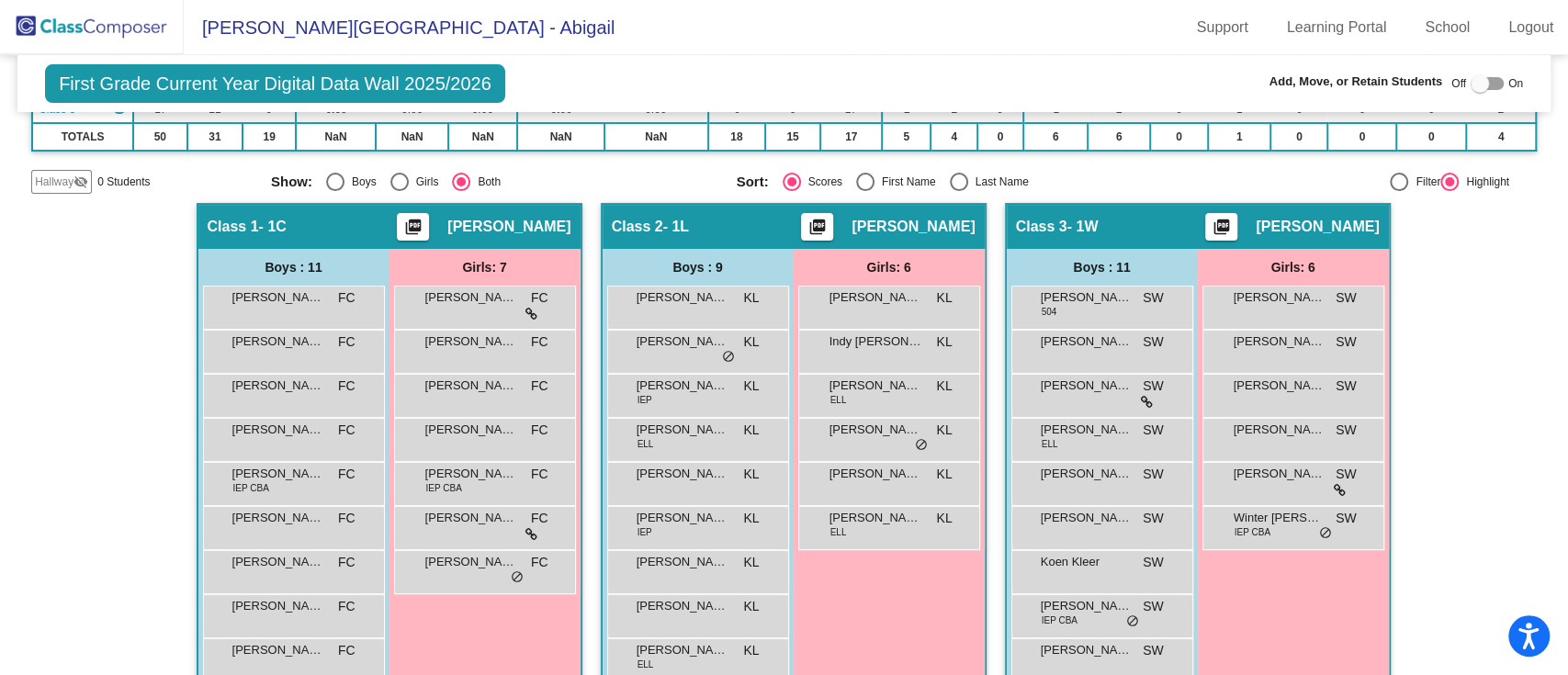
click at [980, 185] on div "Last Name" at bounding box center [998, 181] width 61 height 16
click at [959, 192] on input "Last Name" at bounding box center [958, 192] width 1 height 1
radio input "true"
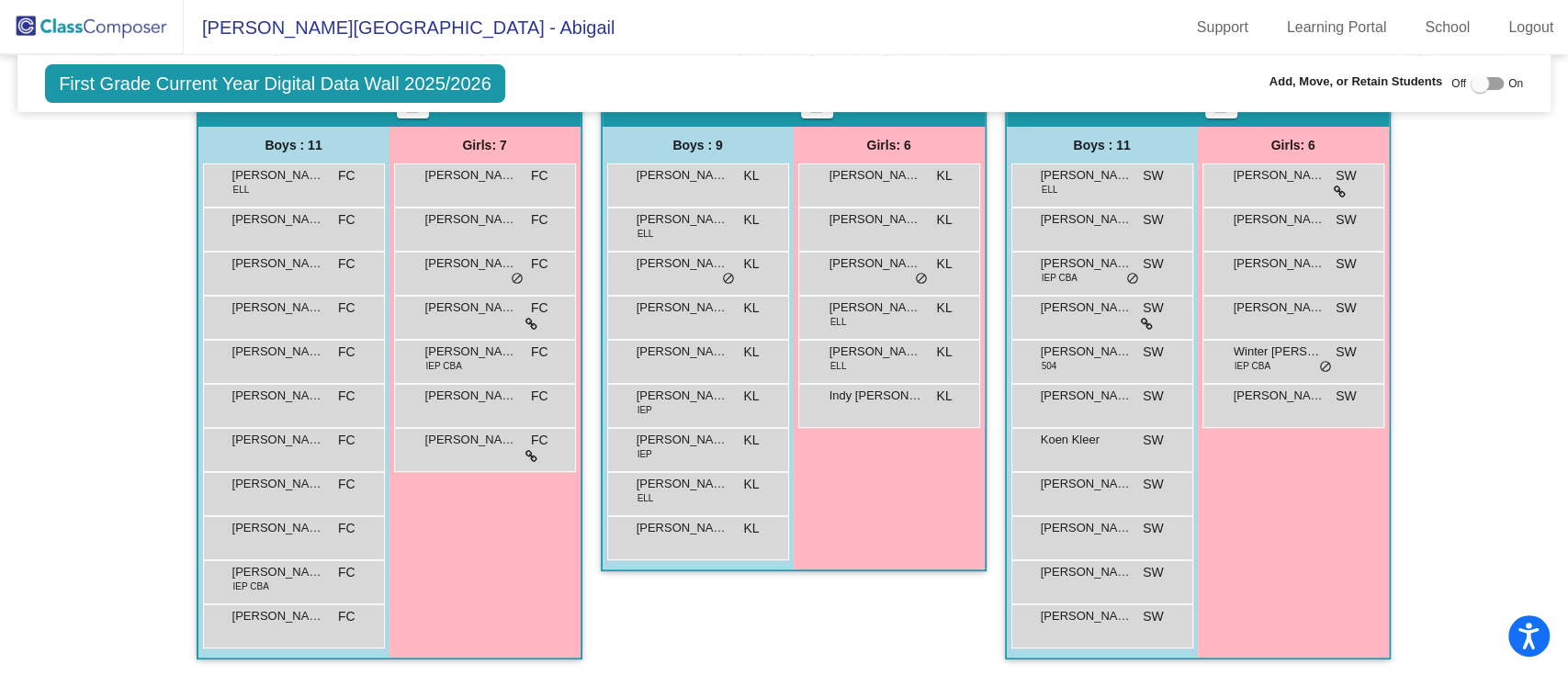
scroll to position [0, 0]
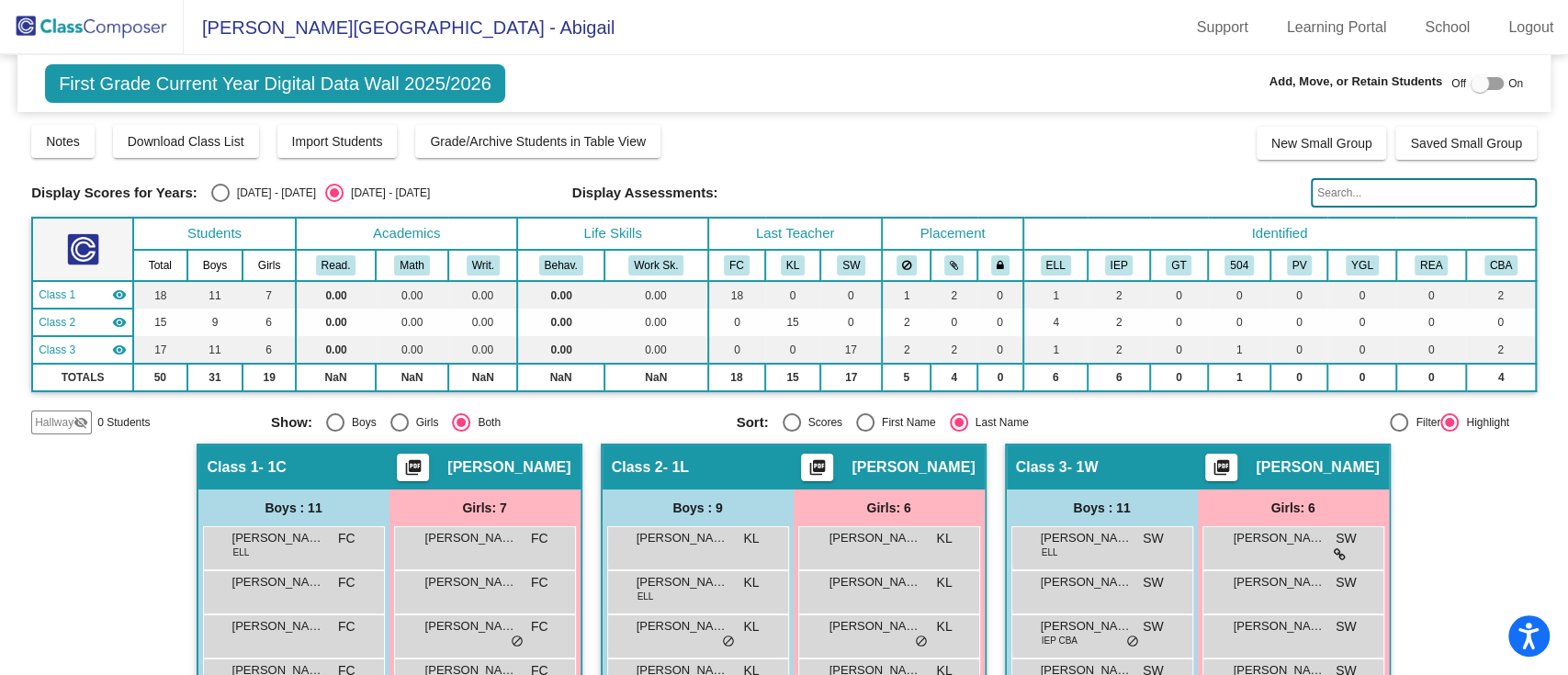
click at [66, 414] on span "Hallway" at bounding box center [54, 422] width 39 height 16
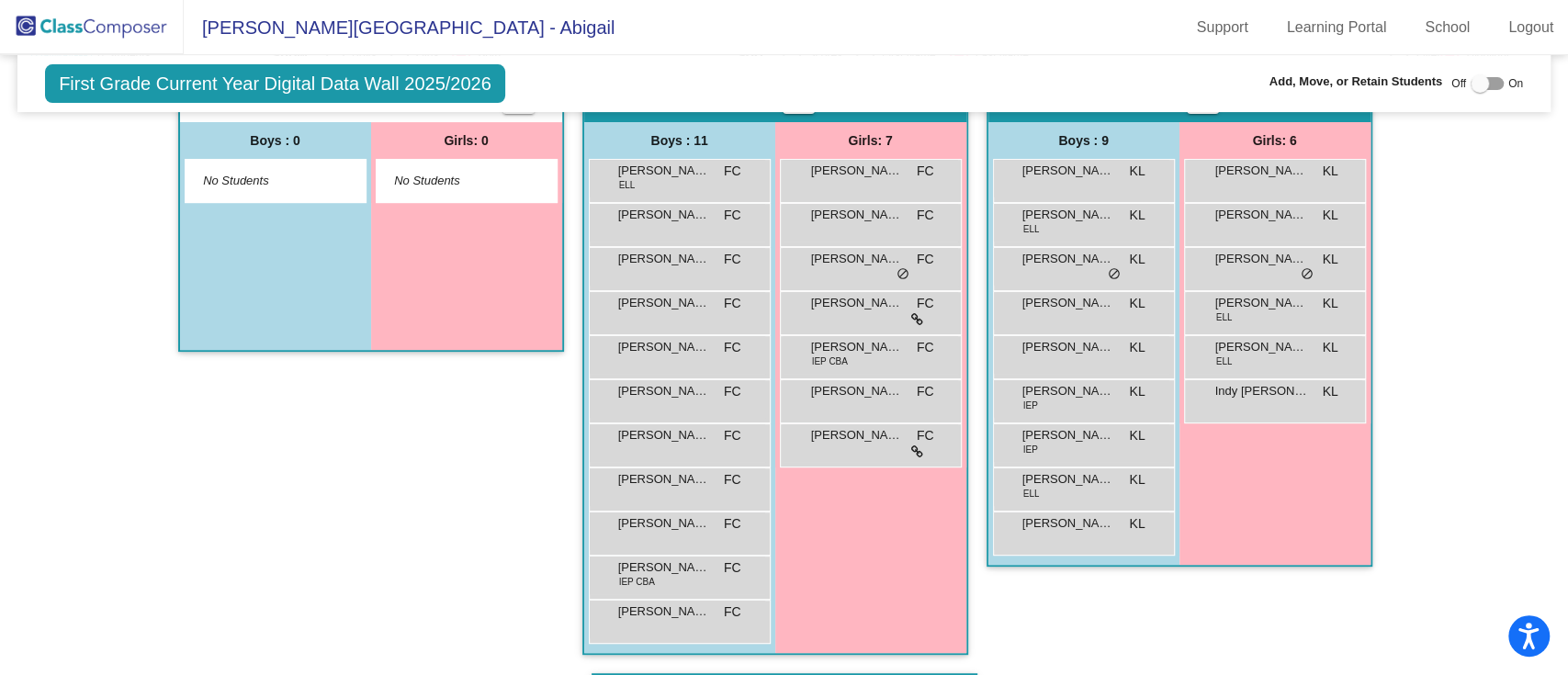
scroll to position [245, 0]
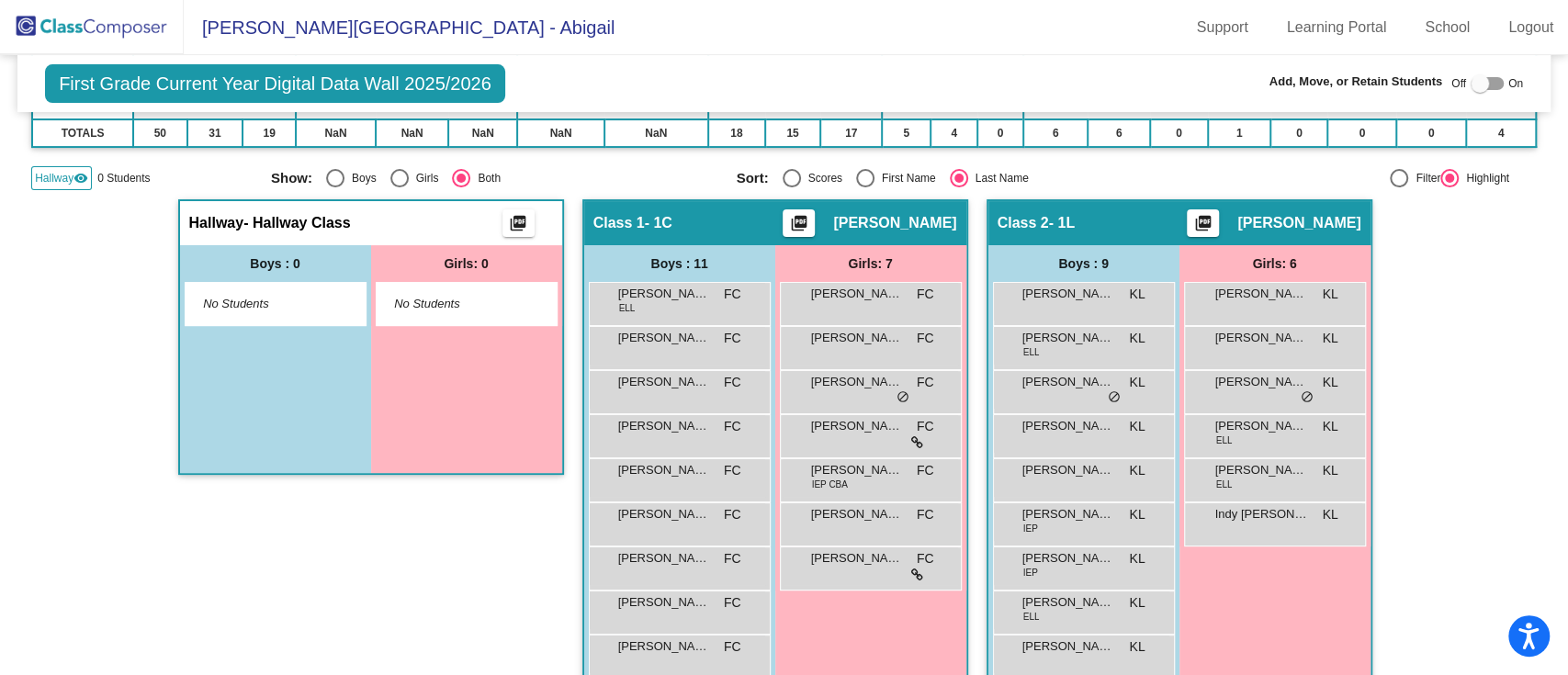
click at [1471, 85] on div at bounding box center [1479, 83] width 18 height 18
checkbox input "true"
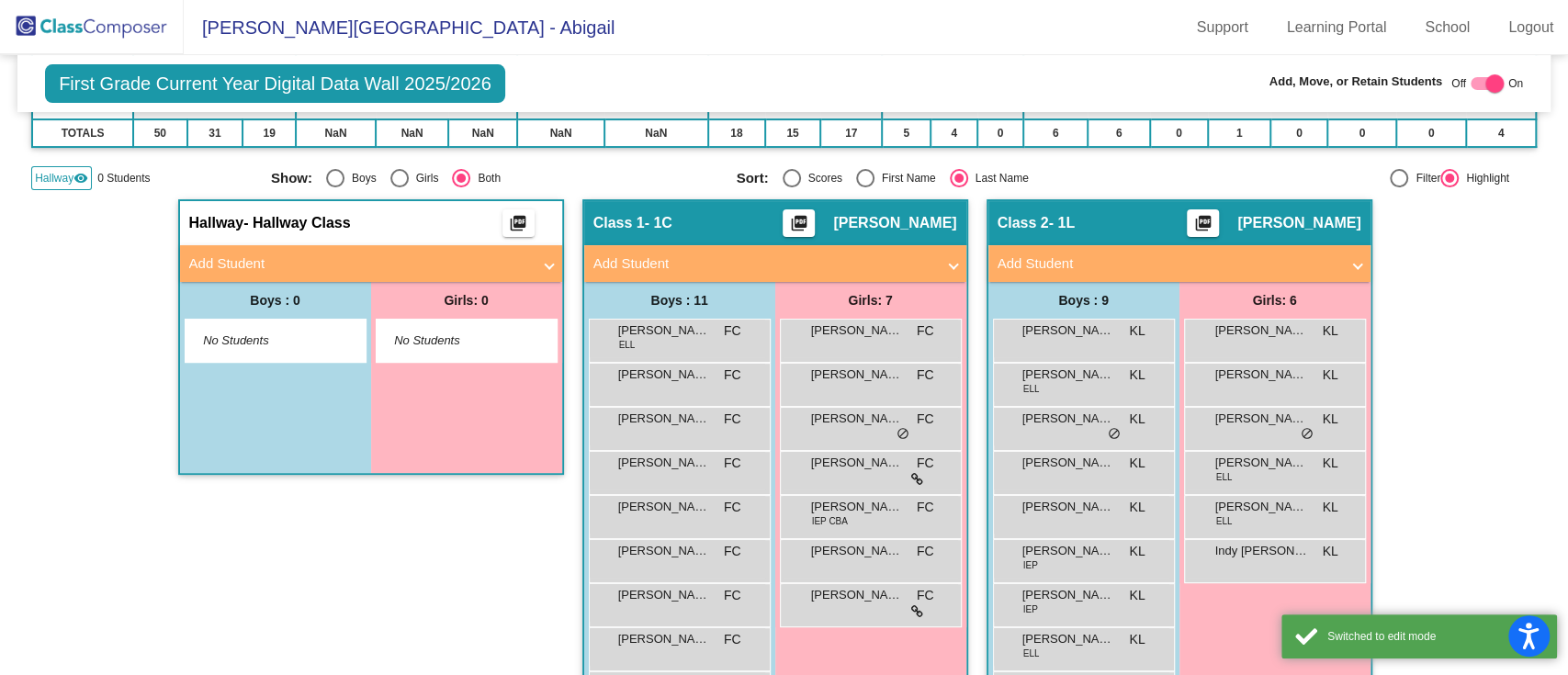
click at [446, 258] on mat-panel-title "Add Student" at bounding box center [360, 264] width 342 height 21
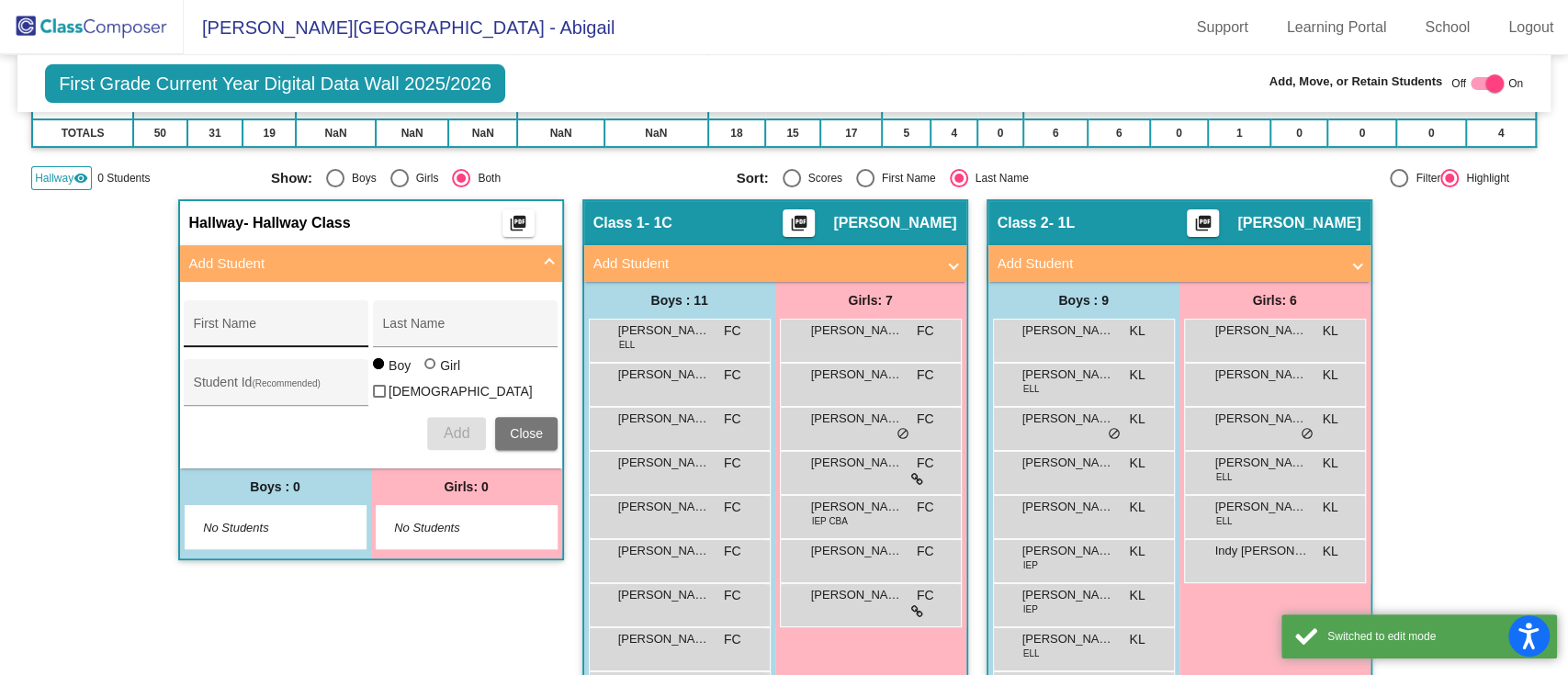
click at [280, 320] on div "First Name" at bounding box center [276, 329] width 166 height 38
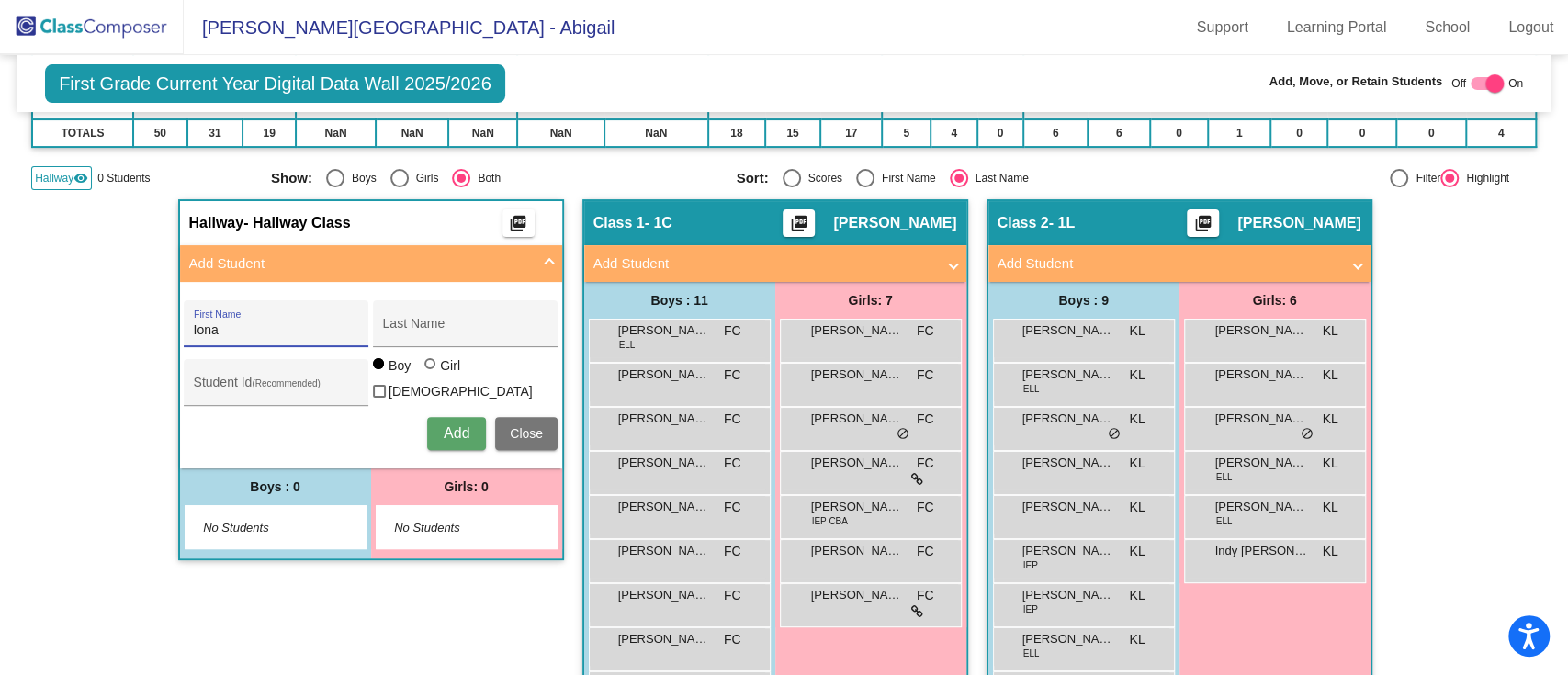
type input "Iona"
type input "Sadira"
click at [433, 372] on div at bounding box center [431, 365] width 14 height 14
click at [432, 373] on input "Girl" at bounding box center [431, 373] width 1 height 1
radio input "true"
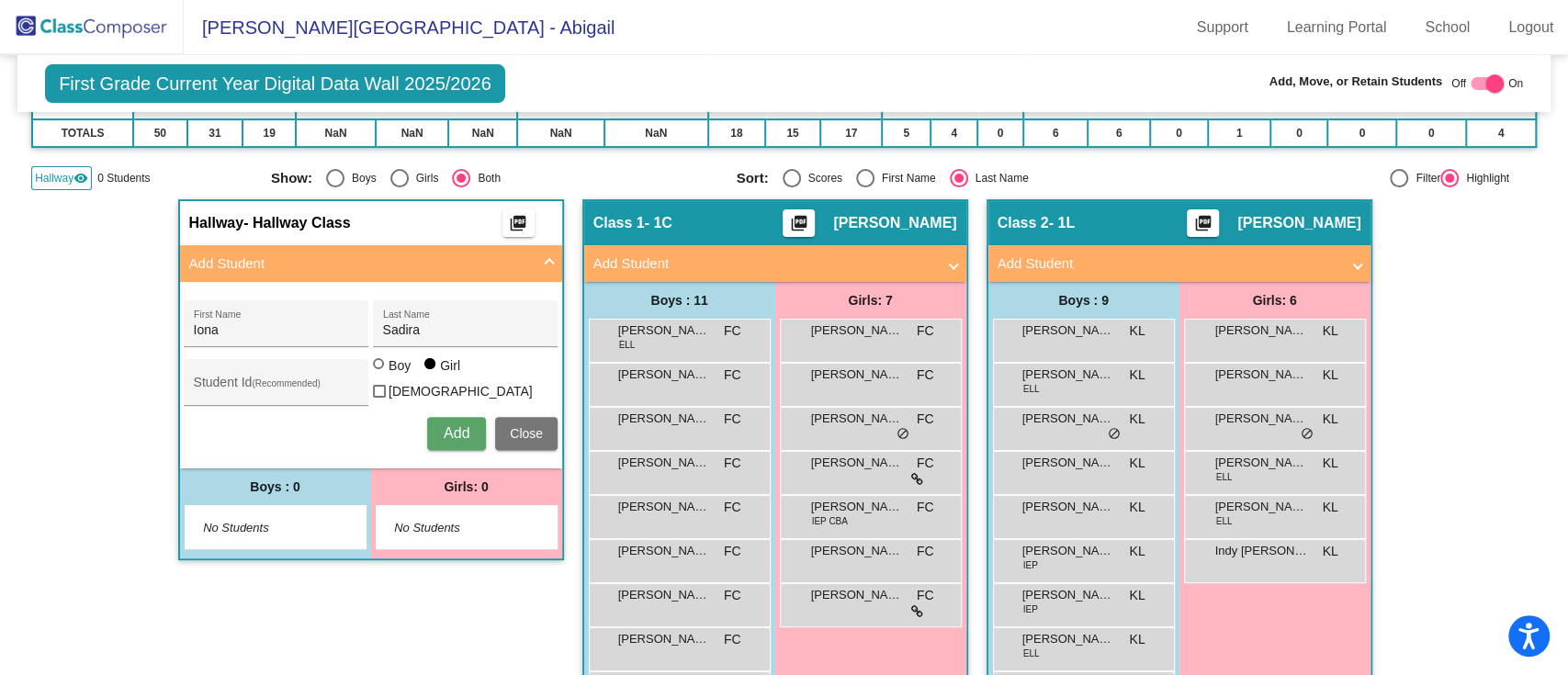
click at [433, 422] on button "Add" at bounding box center [456, 433] width 59 height 33
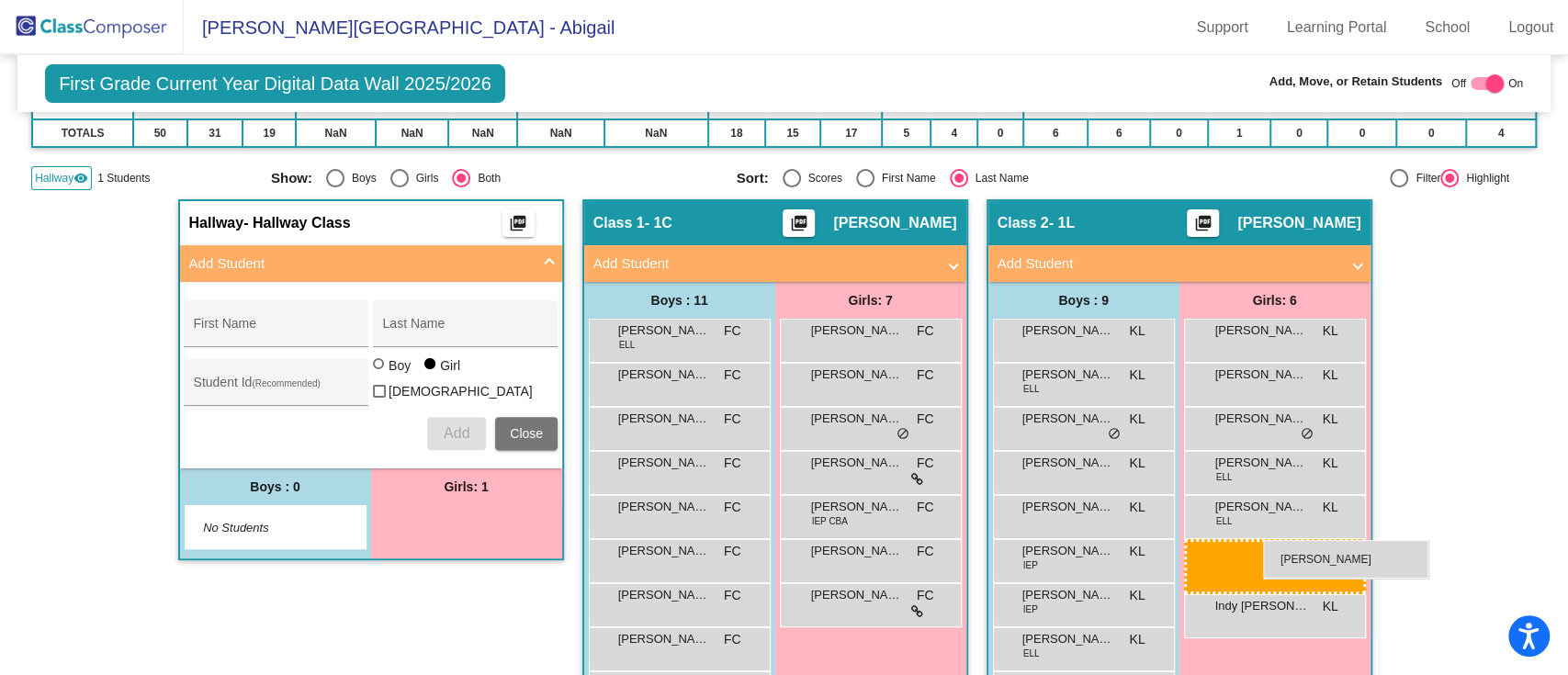
drag, startPoint x: 417, startPoint y: 522, endPoint x: 1218, endPoint y: 544, distance: 801.3
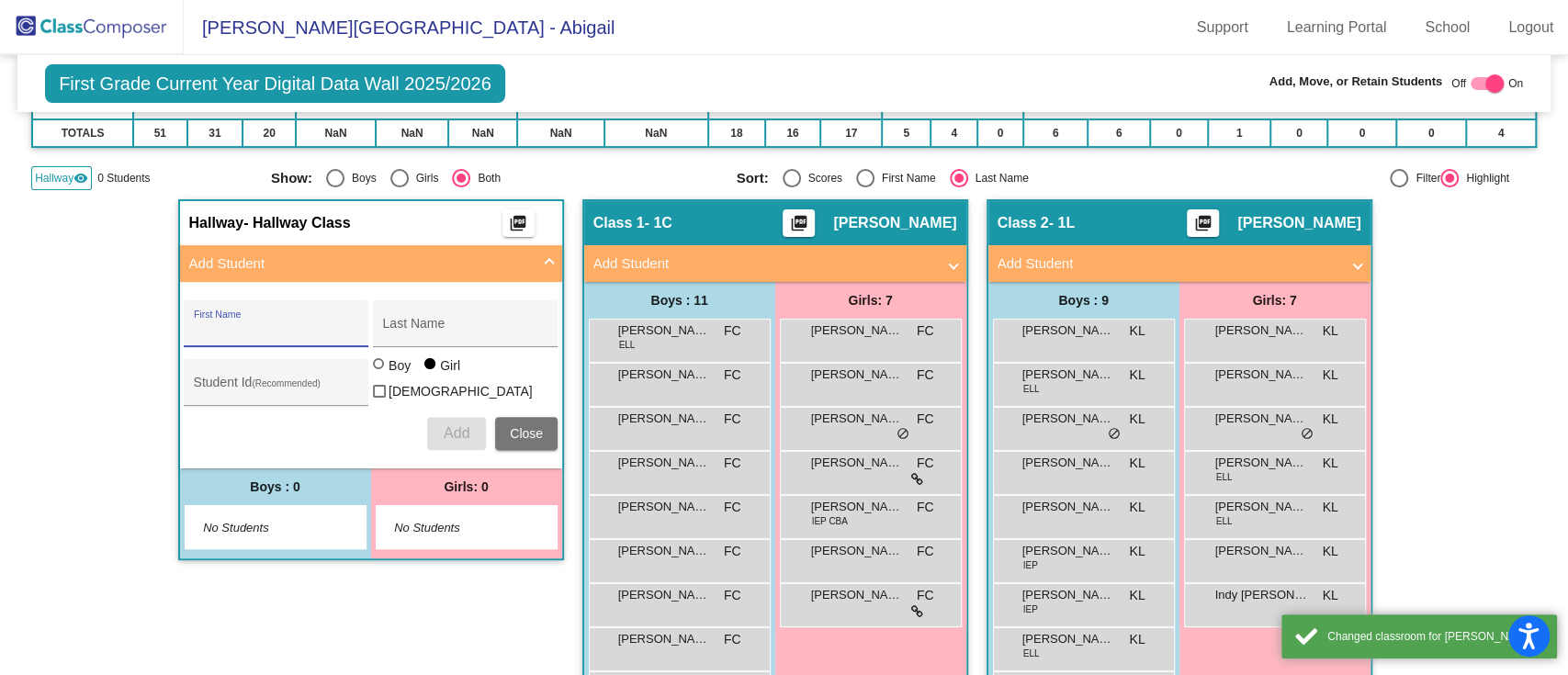
click at [305, 324] on input "First Name" at bounding box center [276, 330] width 166 height 14
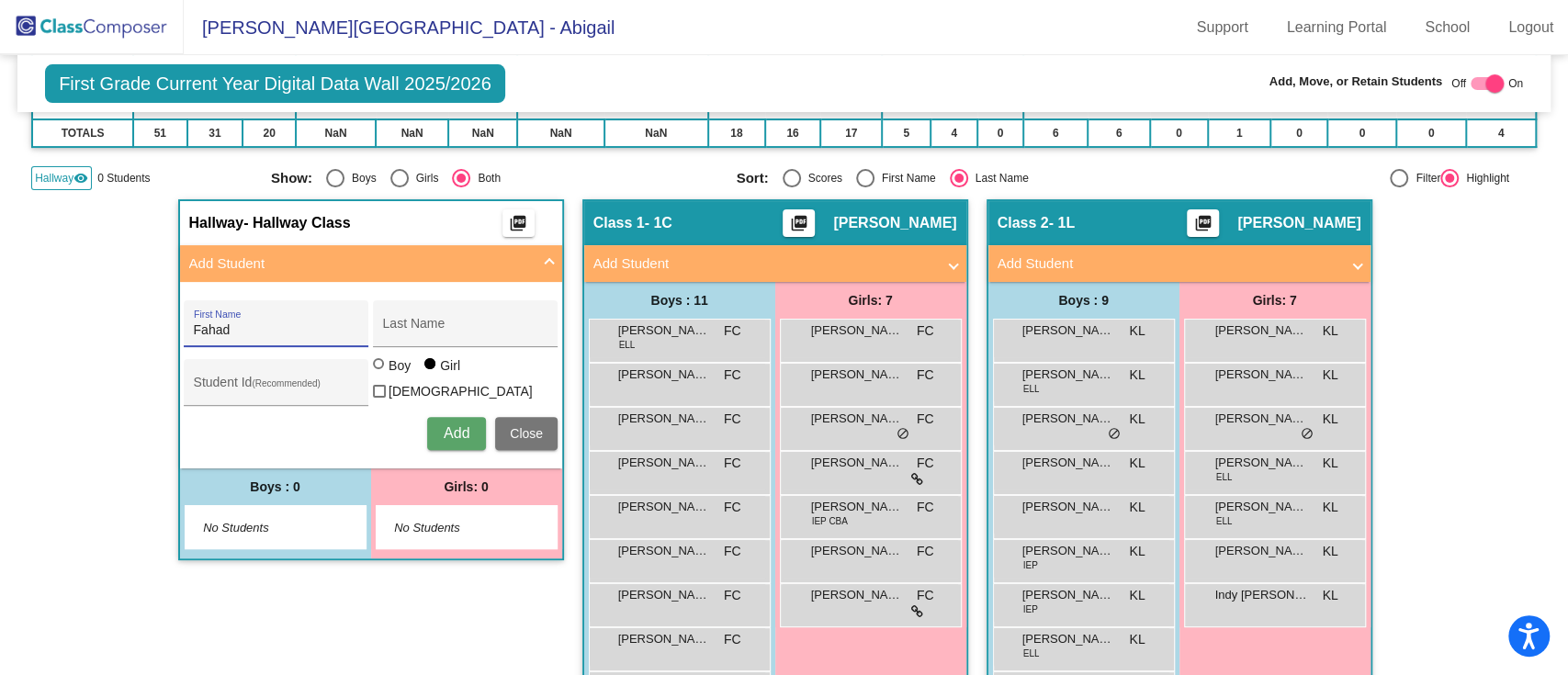
type input "Fahad"
type input "Alshehri"
click at [380, 373] on div at bounding box center [379, 365] width 14 height 14
click at [380, 373] on input "Boy" at bounding box center [379, 373] width 1 height 1
radio input "true"
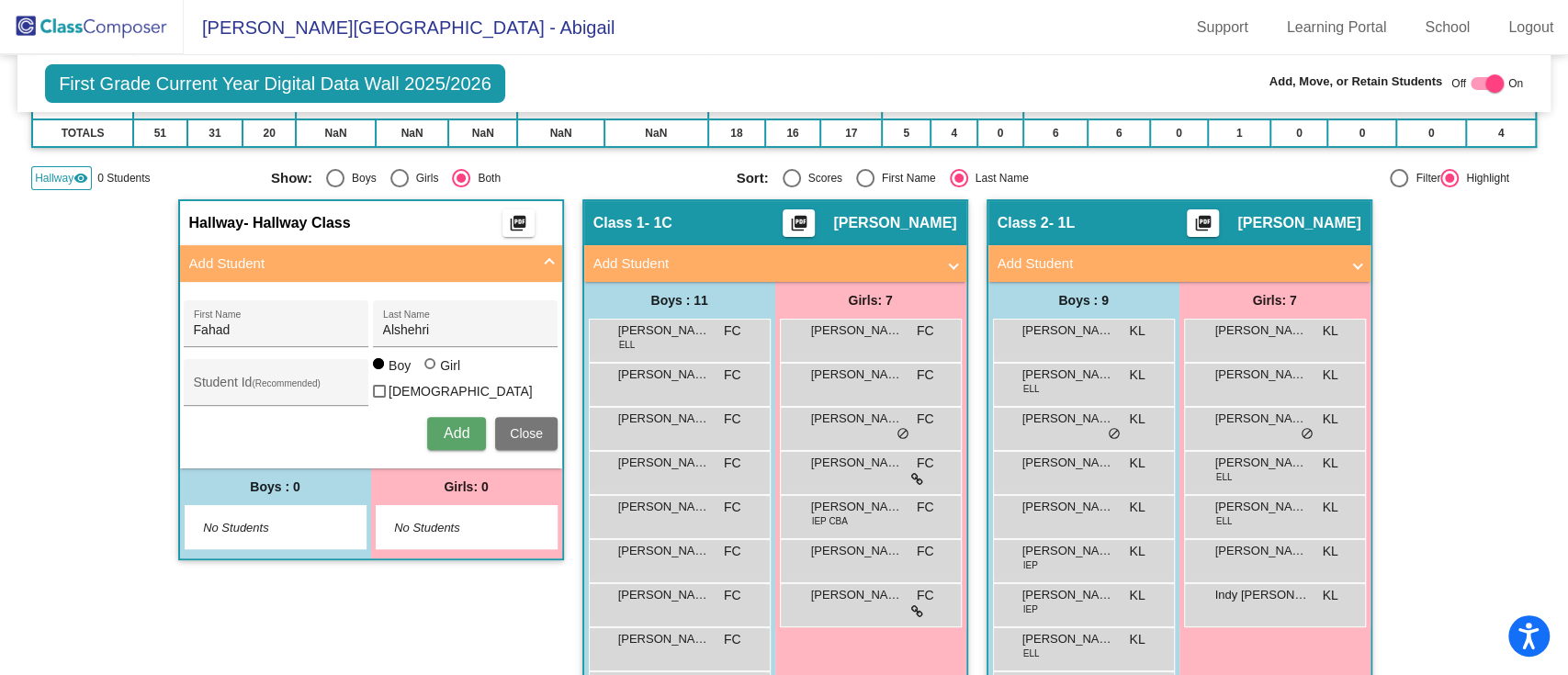
click at [464, 440] on button "Add" at bounding box center [456, 433] width 59 height 33
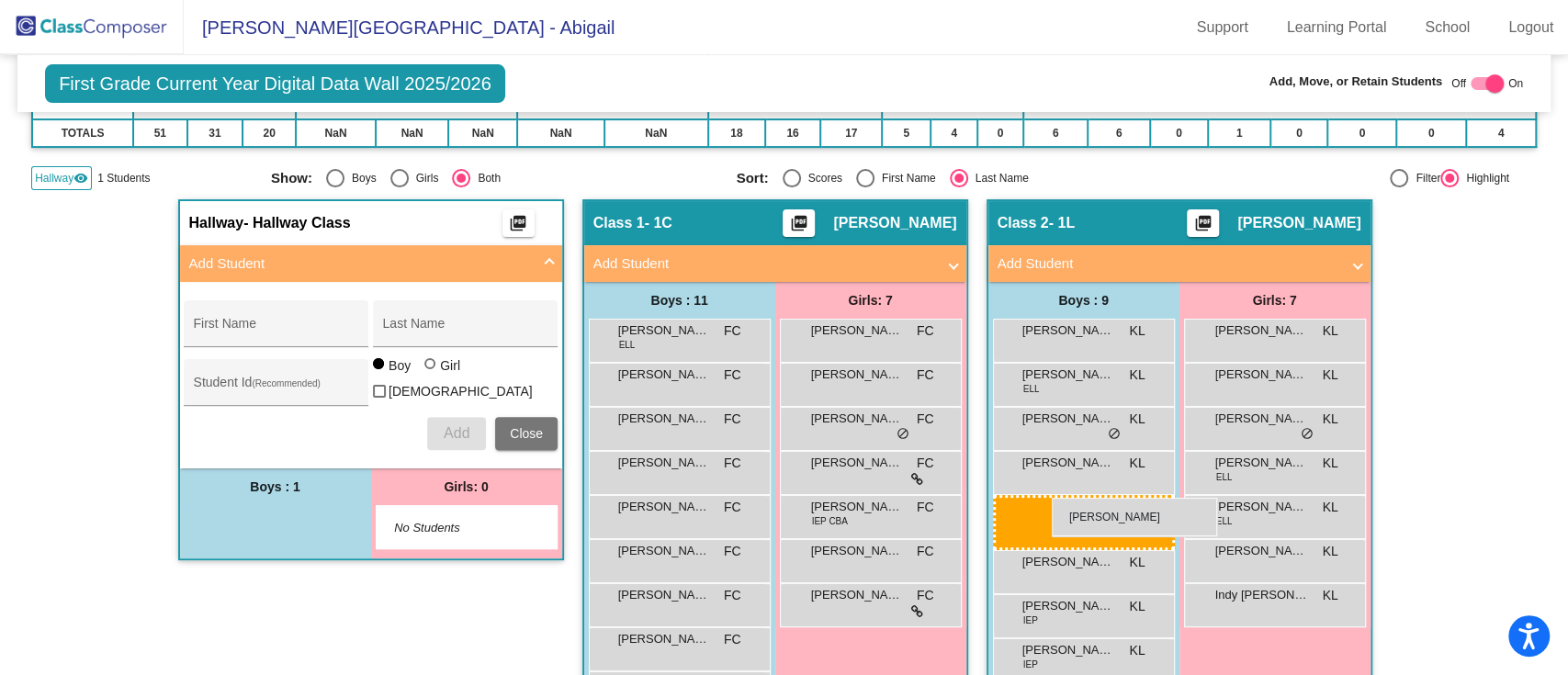
drag, startPoint x: 294, startPoint y: 518, endPoint x: 1052, endPoint y: 498, distance: 758.3
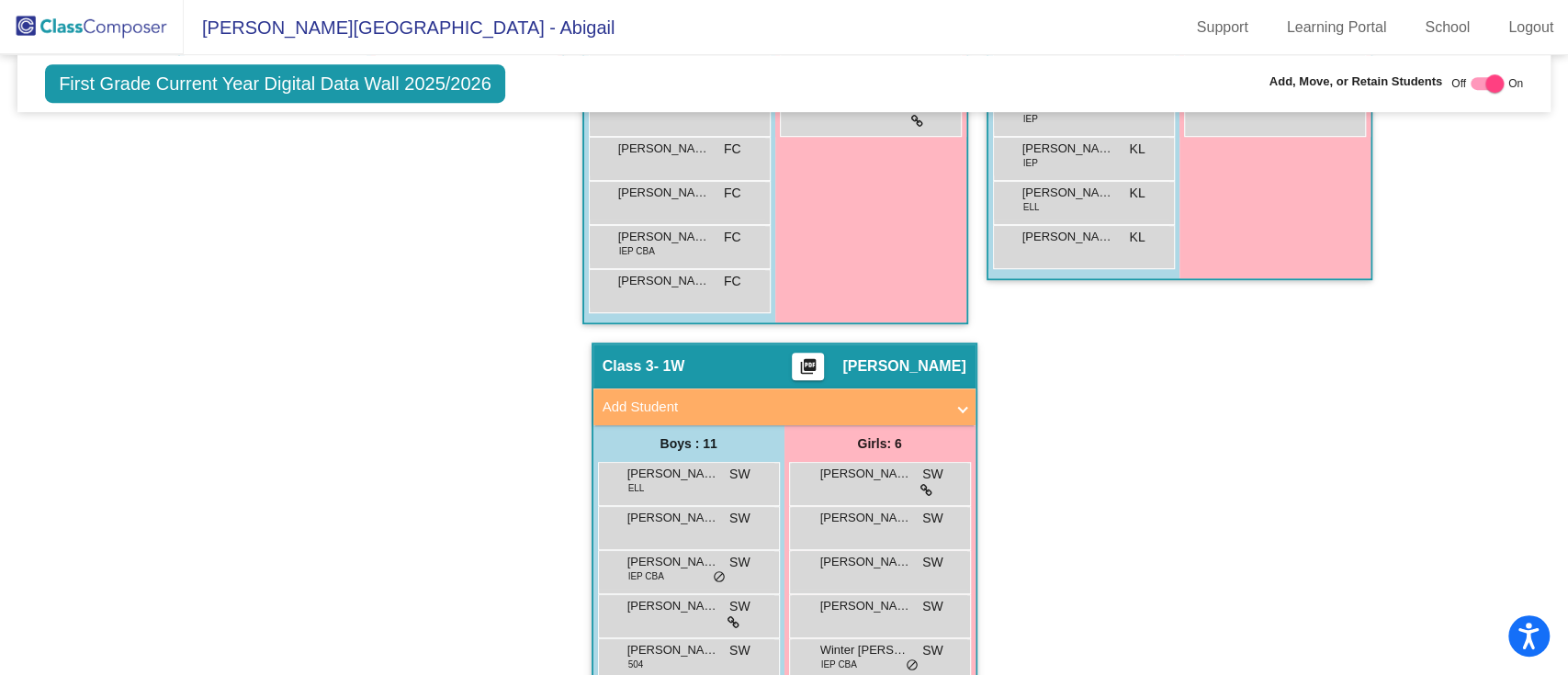
scroll to position [0, 0]
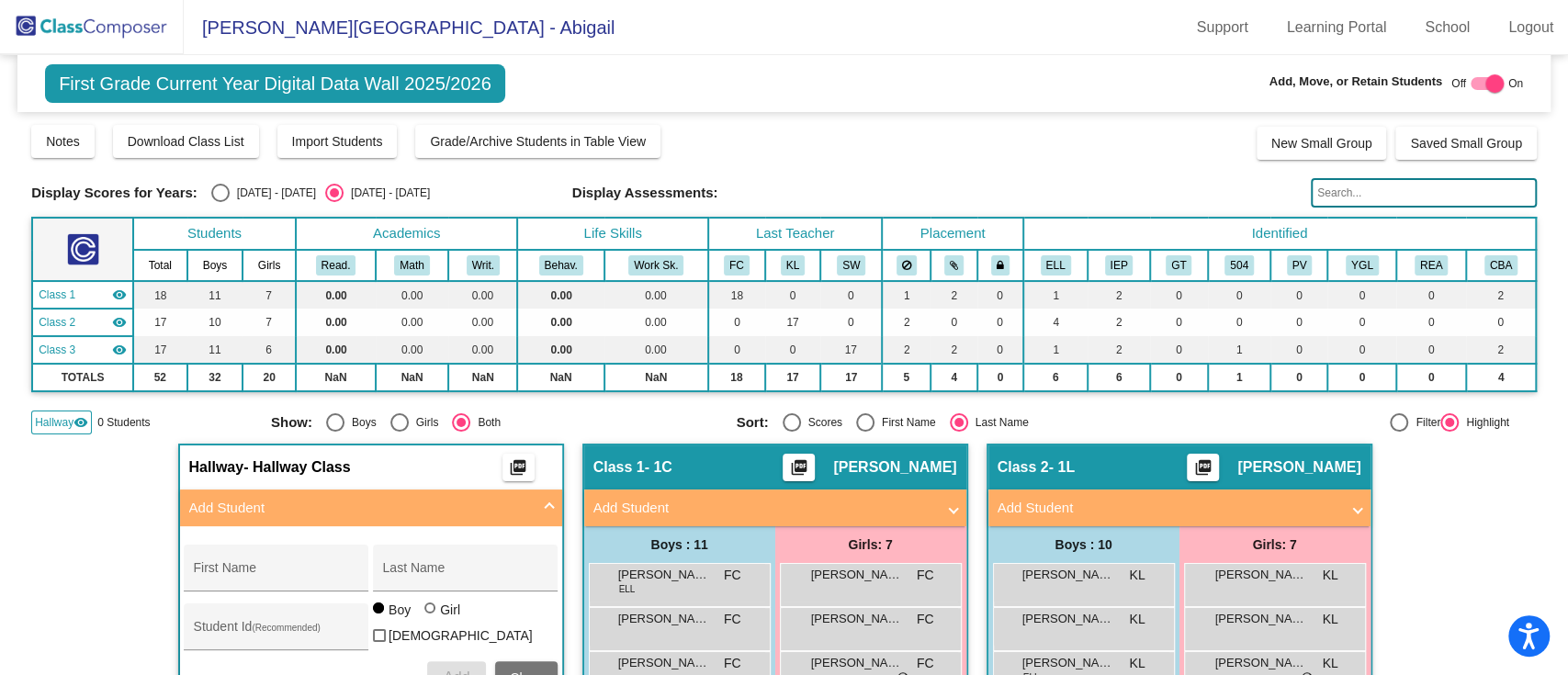
click at [56, 416] on span "Hallway" at bounding box center [54, 422] width 39 height 16
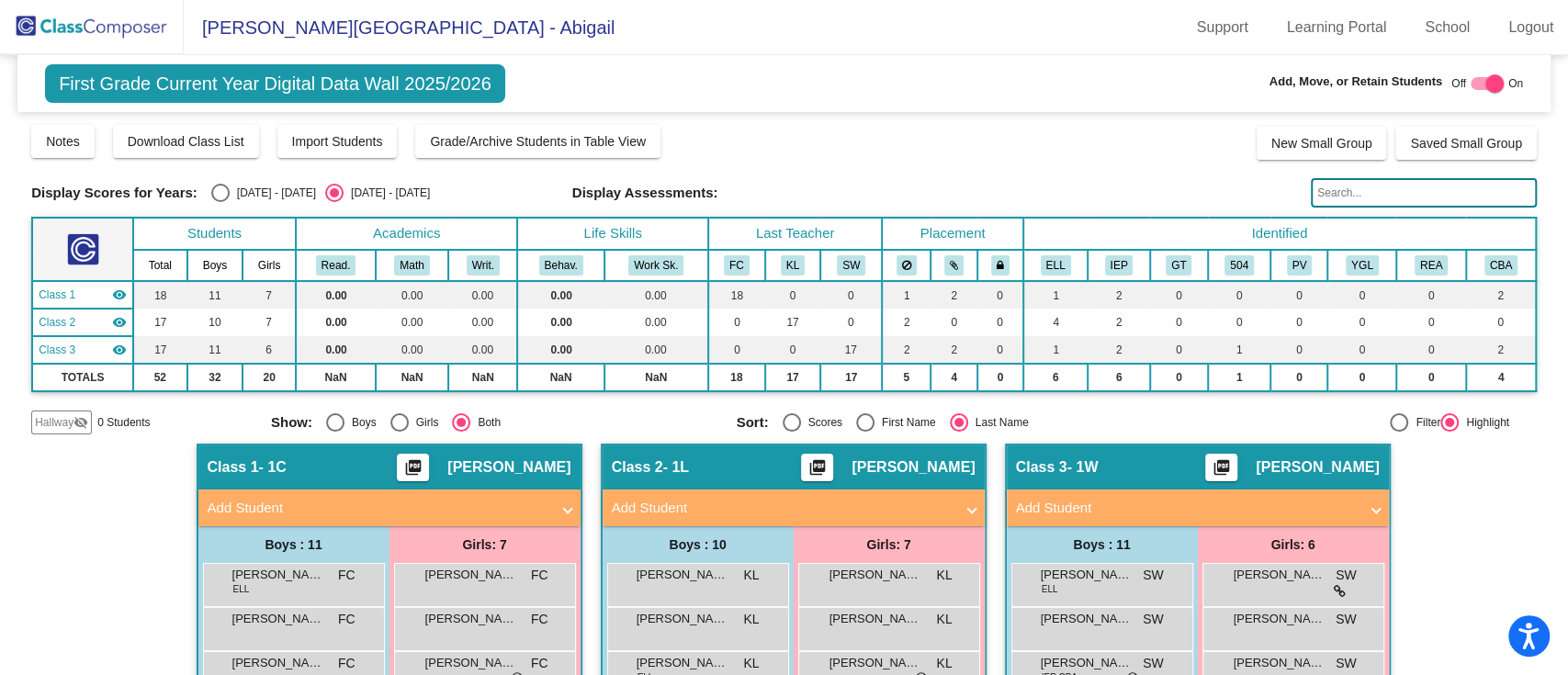
click at [123, 21] on img at bounding box center [91, 27] width 184 height 54
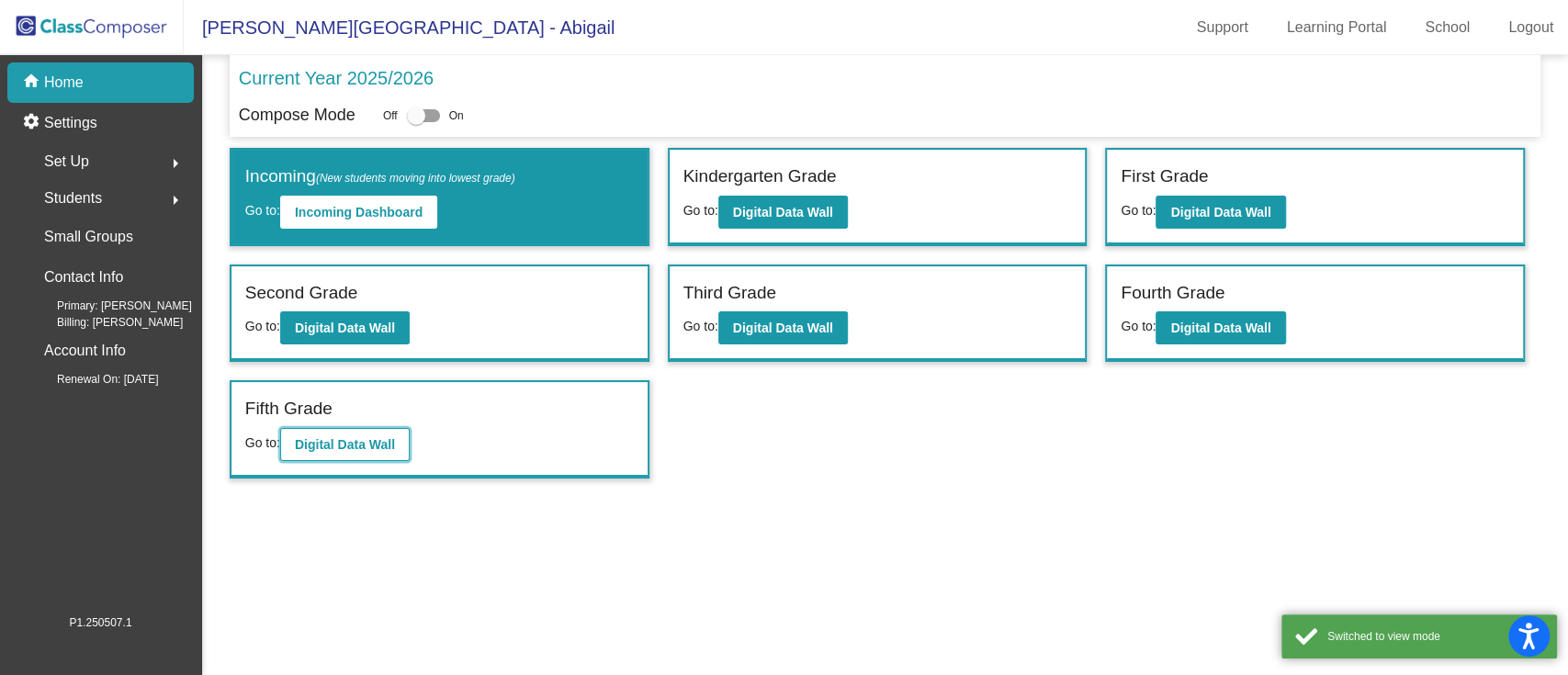
click at [370, 440] on b "Digital Data Wall" at bounding box center [345, 444] width 100 height 14
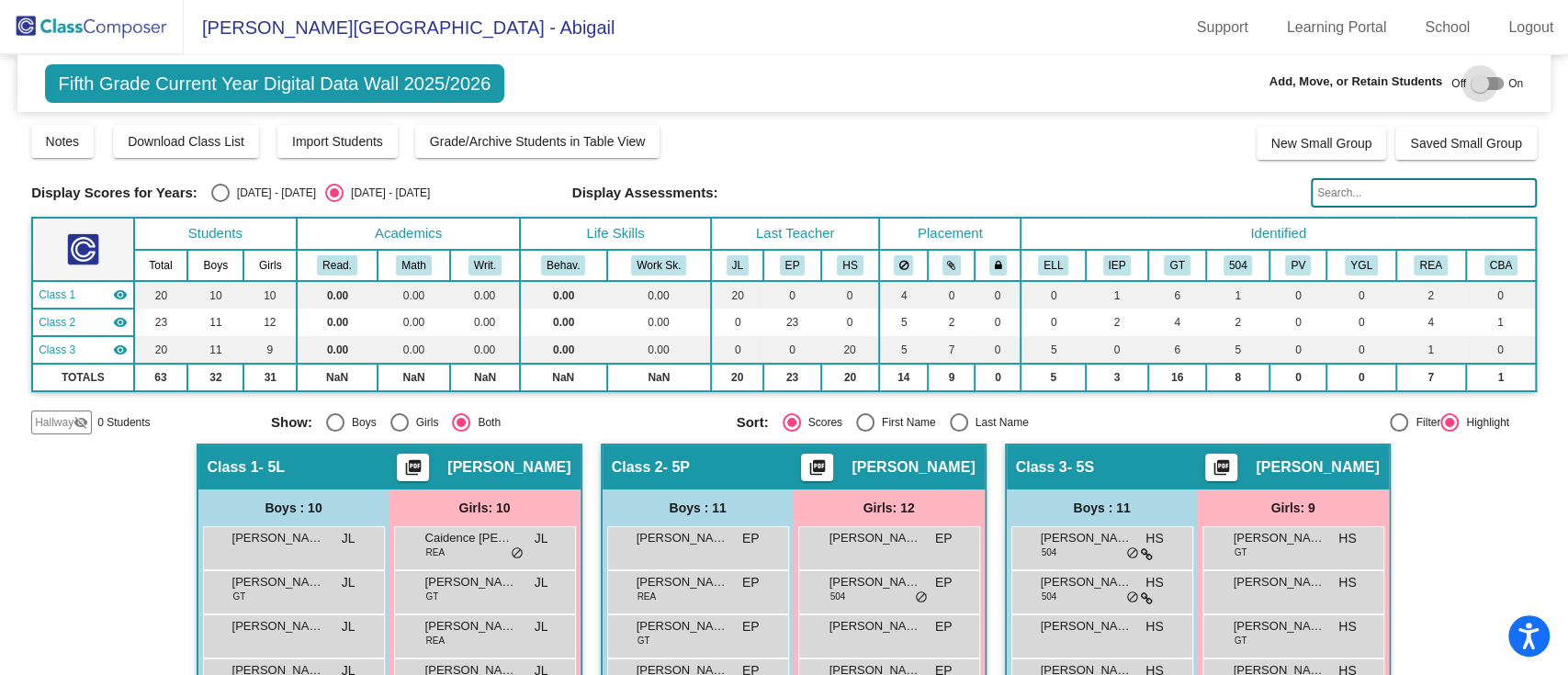
click at [1492, 77] on div at bounding box center [1487, 83] width 33 height 13
checkbox input "true"
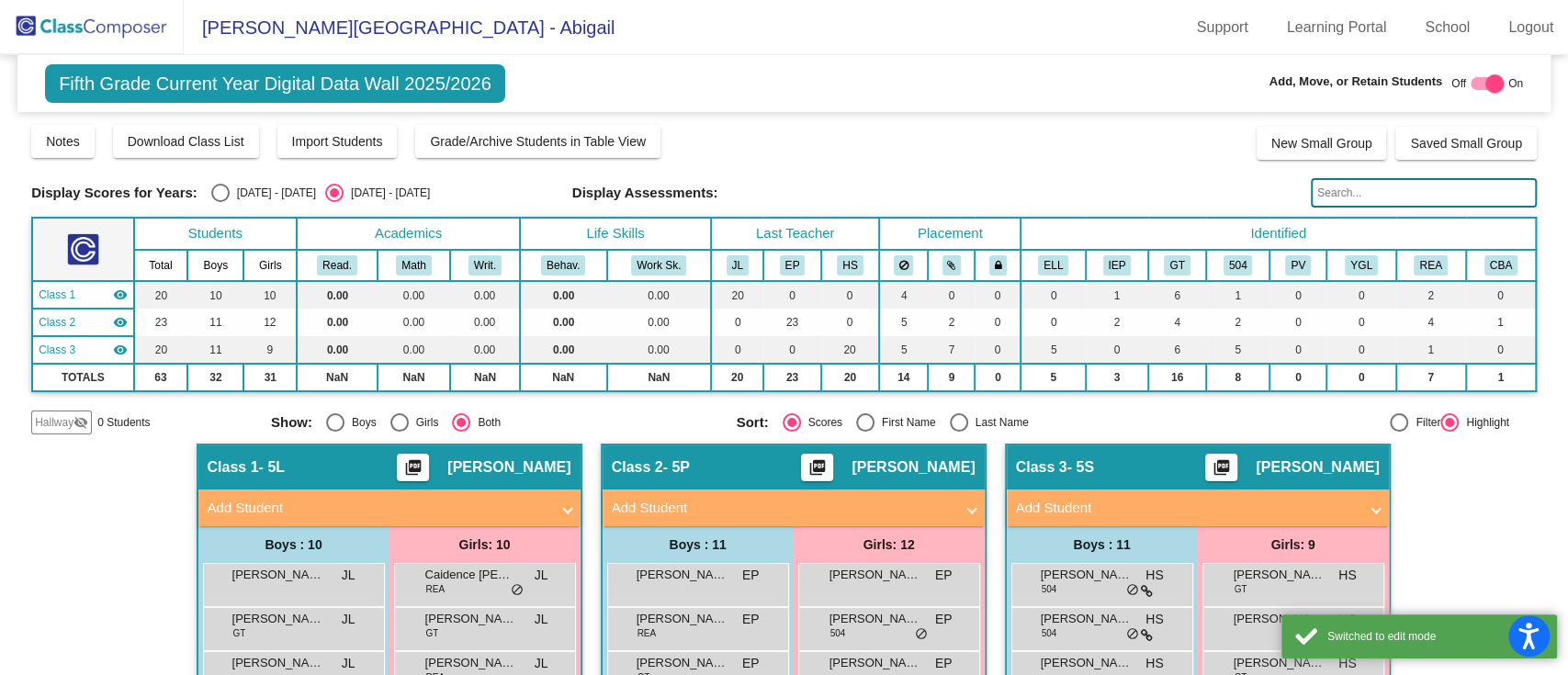
click at [73, 417] on mat-icon "visibility_off" at bounding box center [80, 422] width 14 height 14
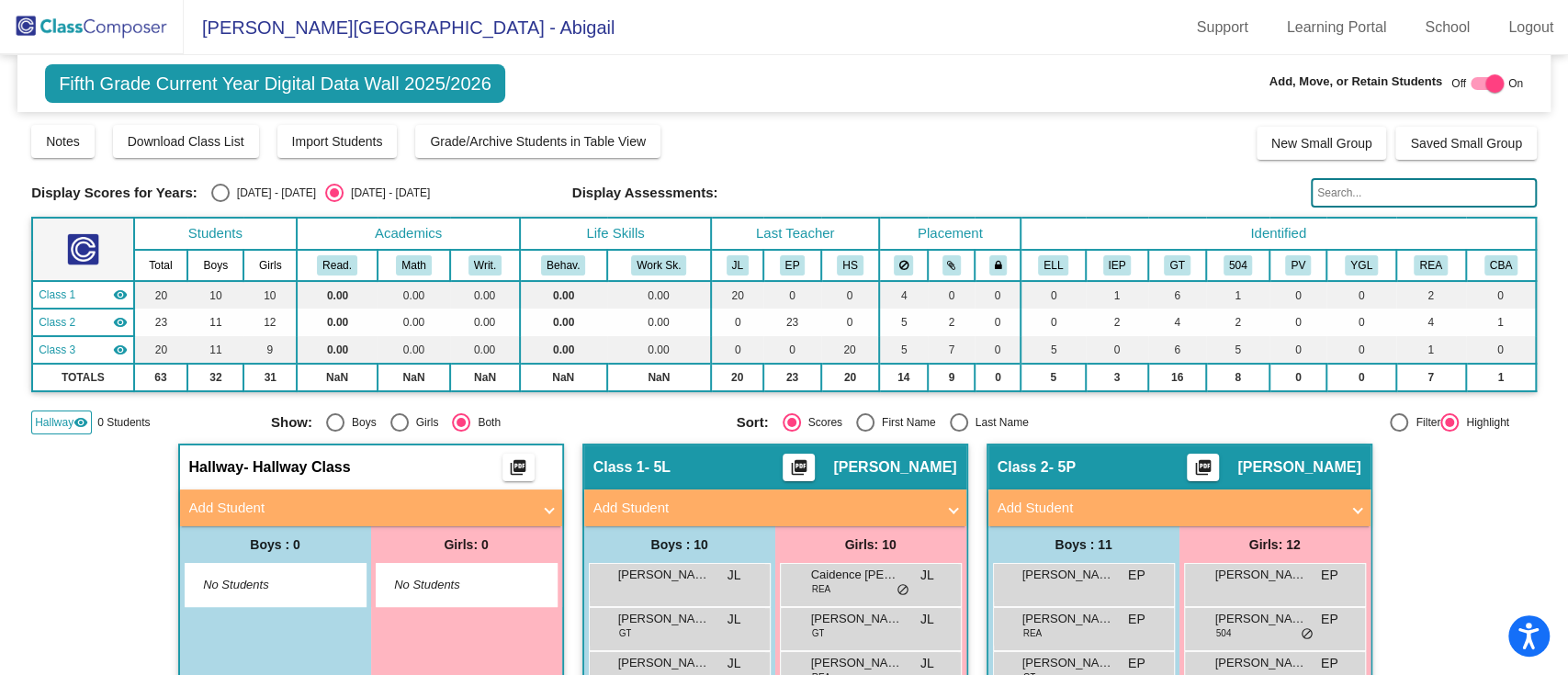
click at [435, 505] on mat-panel-title "Add Student" at bounding box center [360, 508] width 342 height 21
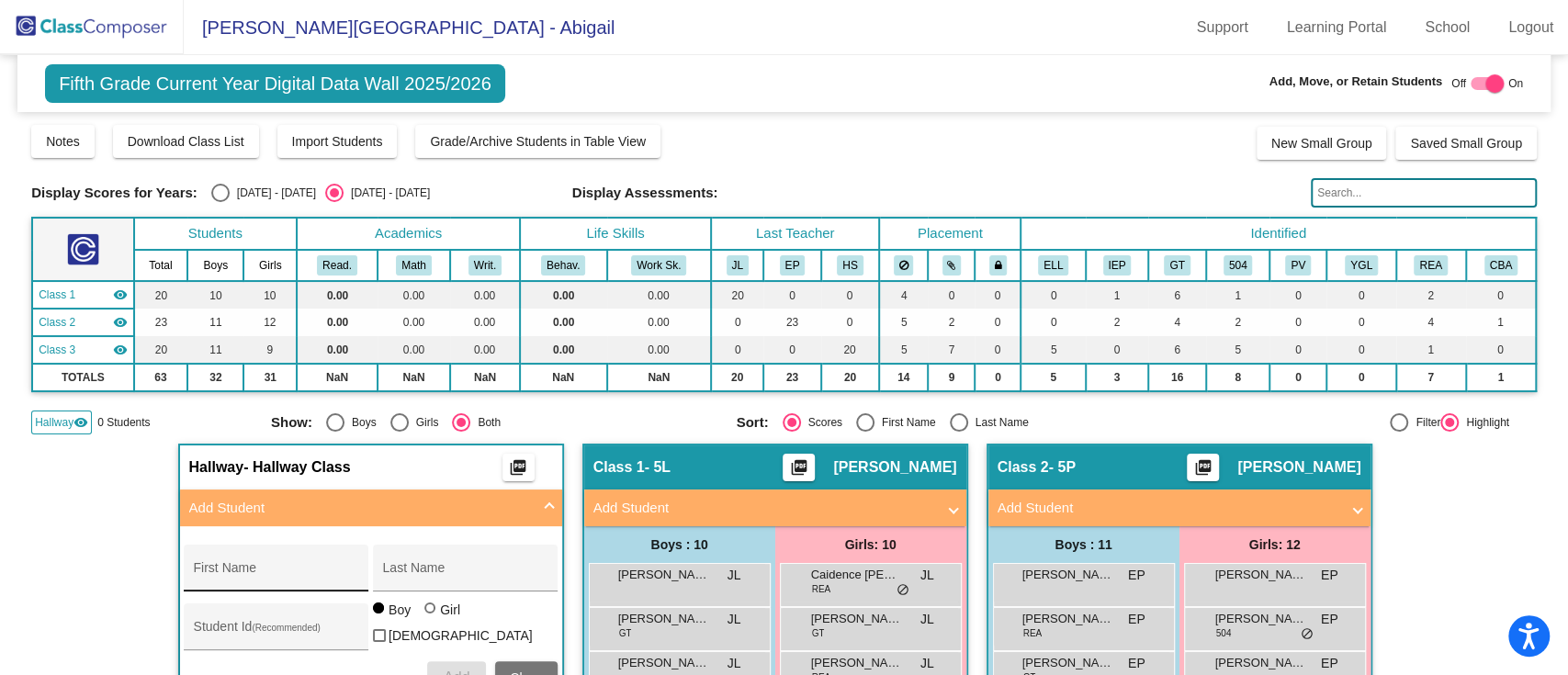
click at [301, 568] on input "First Name" at bounding box center [276, 575] width 166 height 14
type input "[PERSON_NAME]"
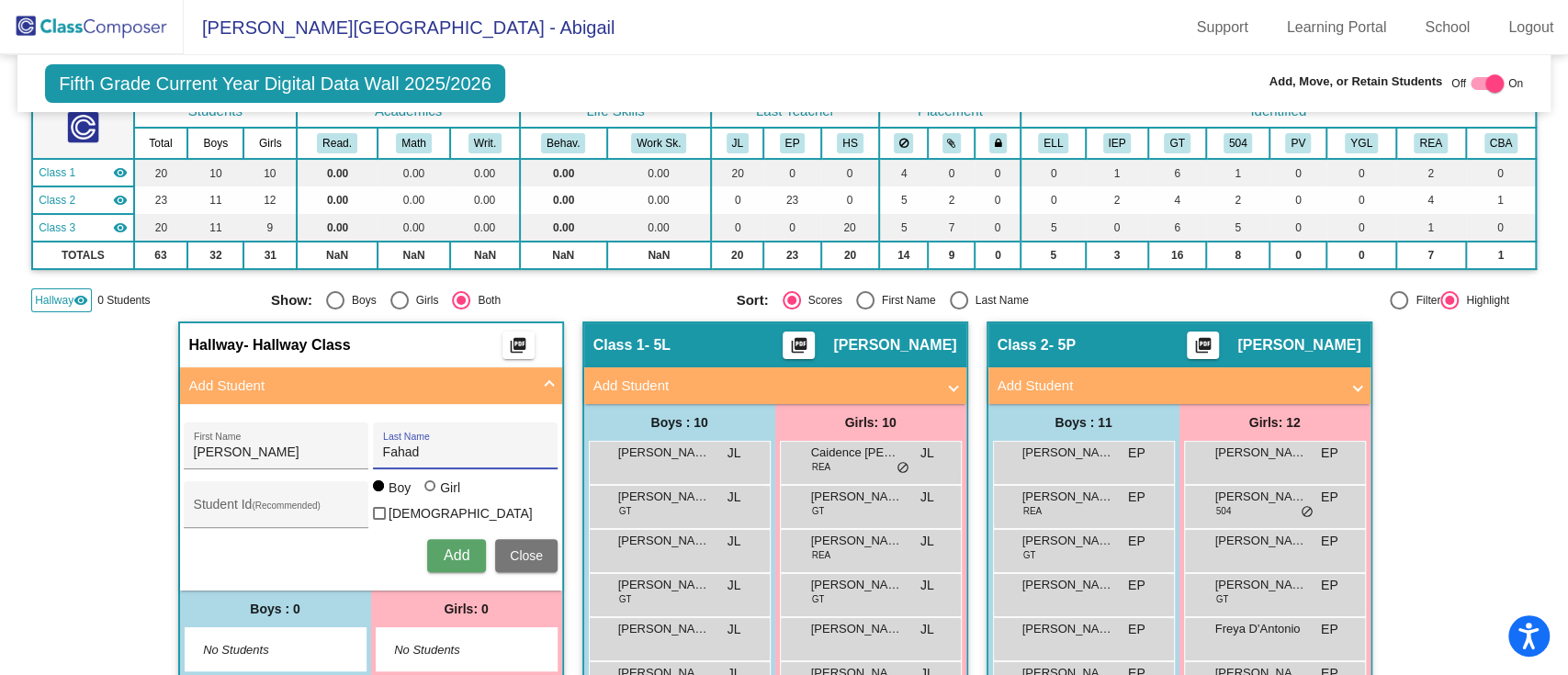
scroll to position [245, 0]
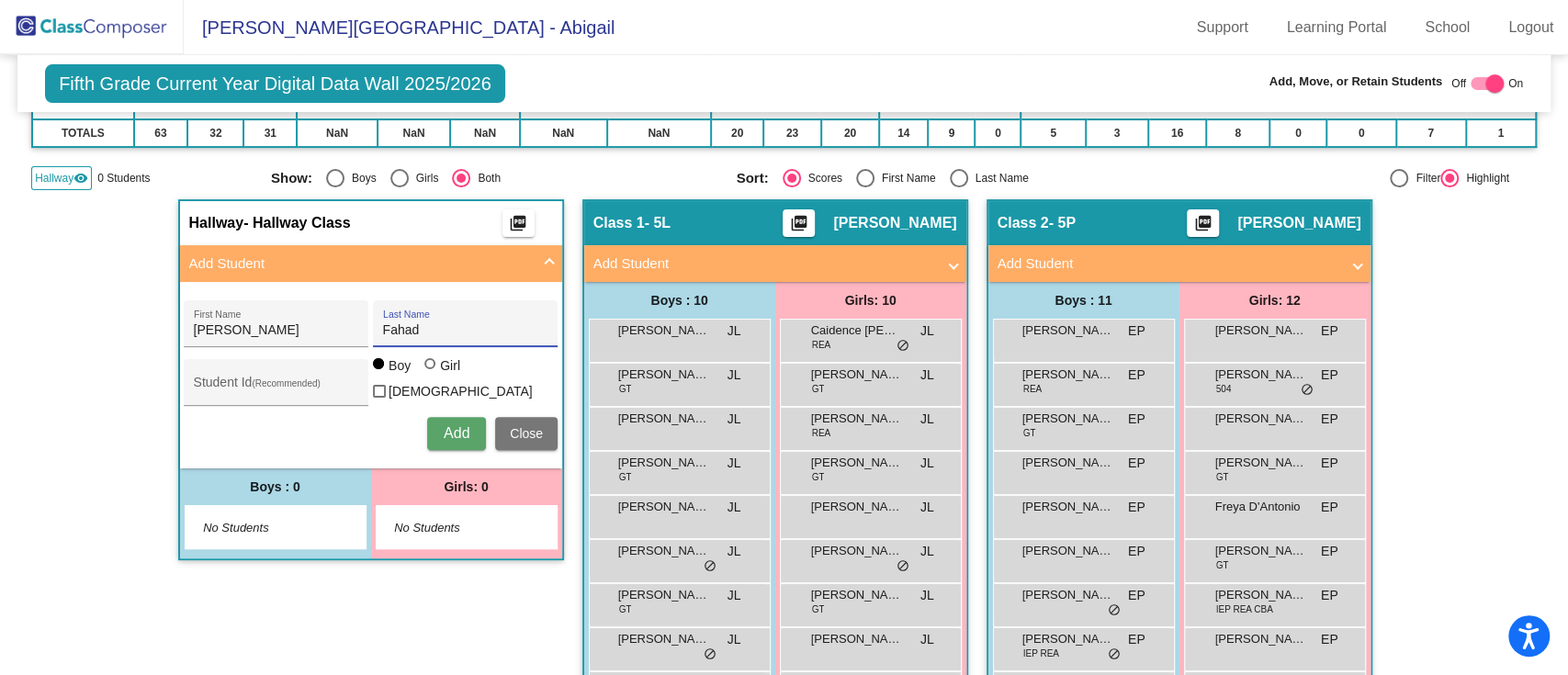
type input "Fahad"
click at [449, 427] on span "Add" at bounding box center [456, 433] width 26 height 15
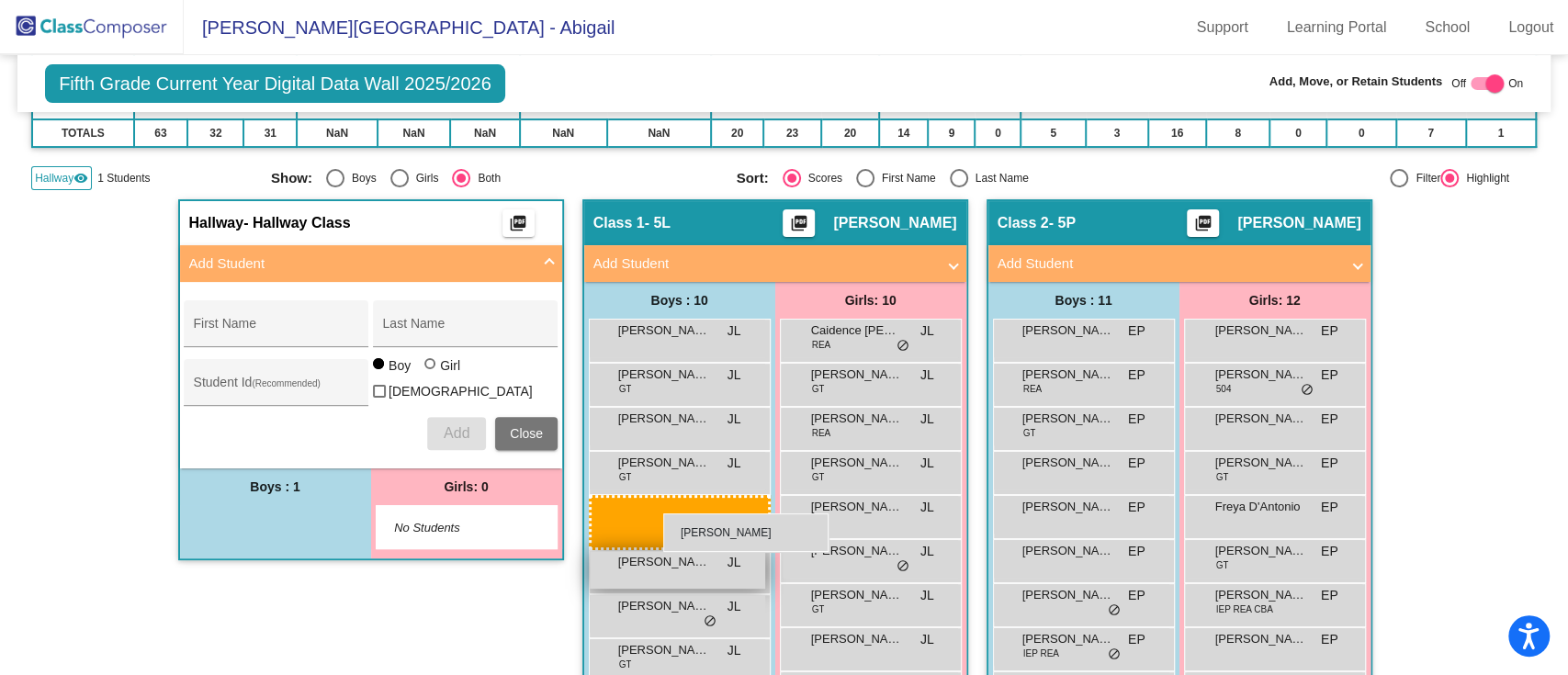
drag, startPoint x: 296, startPoint y: 521, endPoint x: 642, endPoint y: 502, distance: 346.5
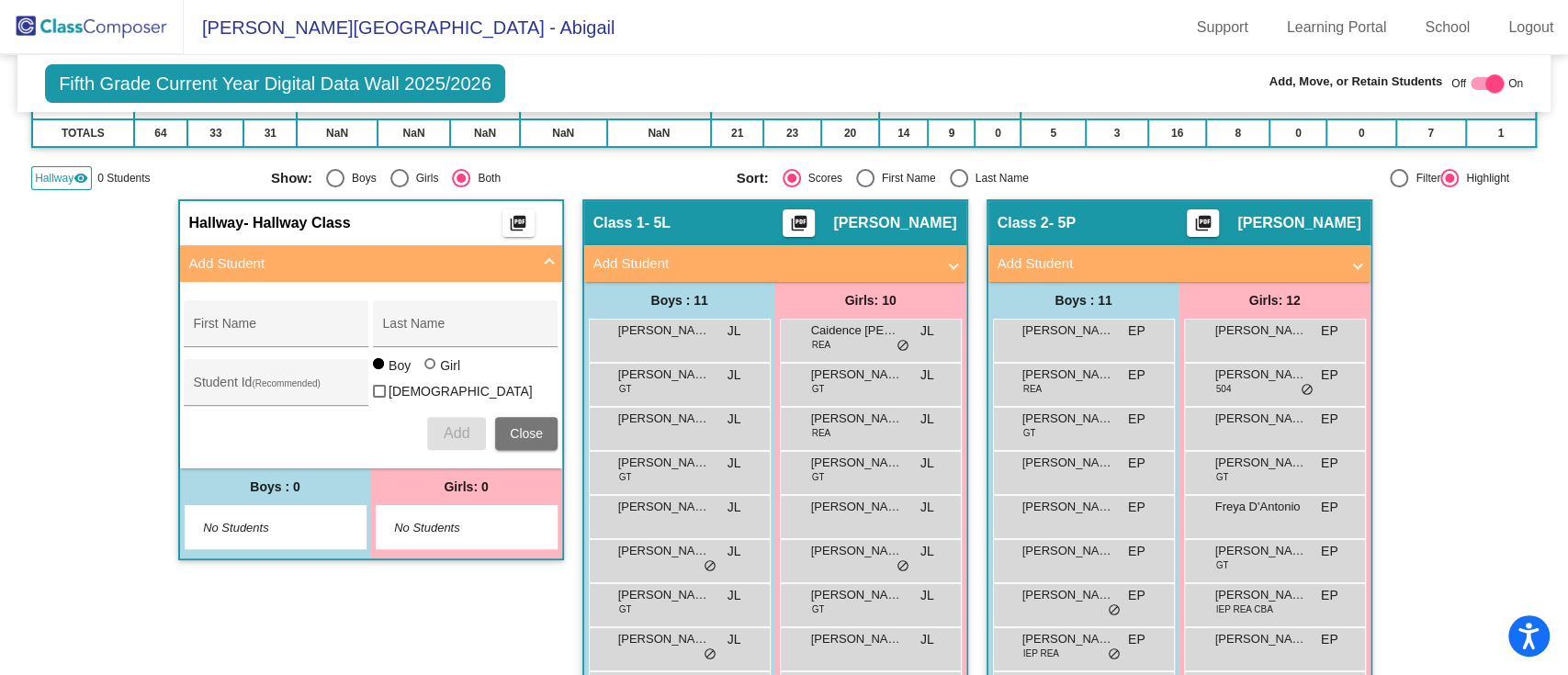
click at [513, 432] on span "Close" at bounding box center [527, 433] width 33 height 14
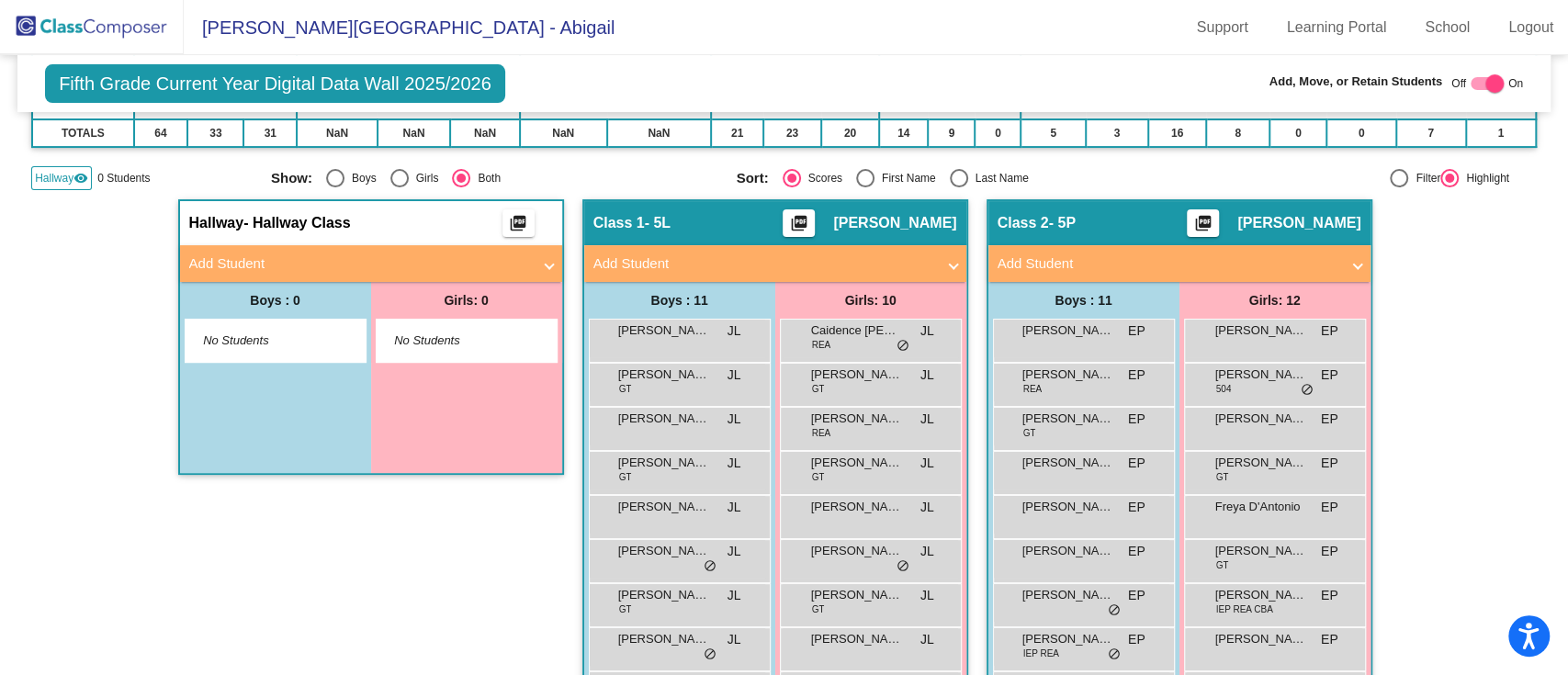
click at [86, 30] on img at bounding box center [91, 27] width 184 height 54
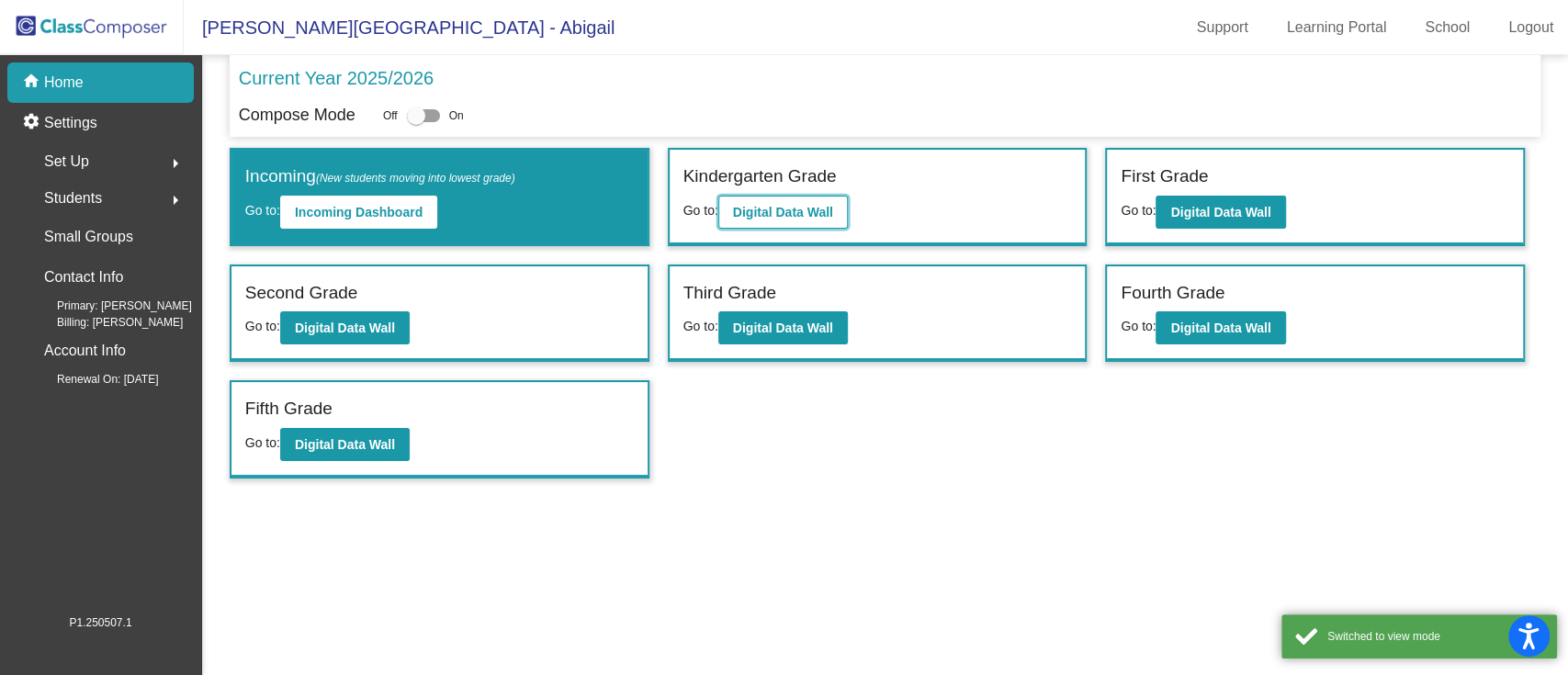
click at [758, 202] on button "Digital Data Wall" at bounding box center [783, 212] width 130 height 33
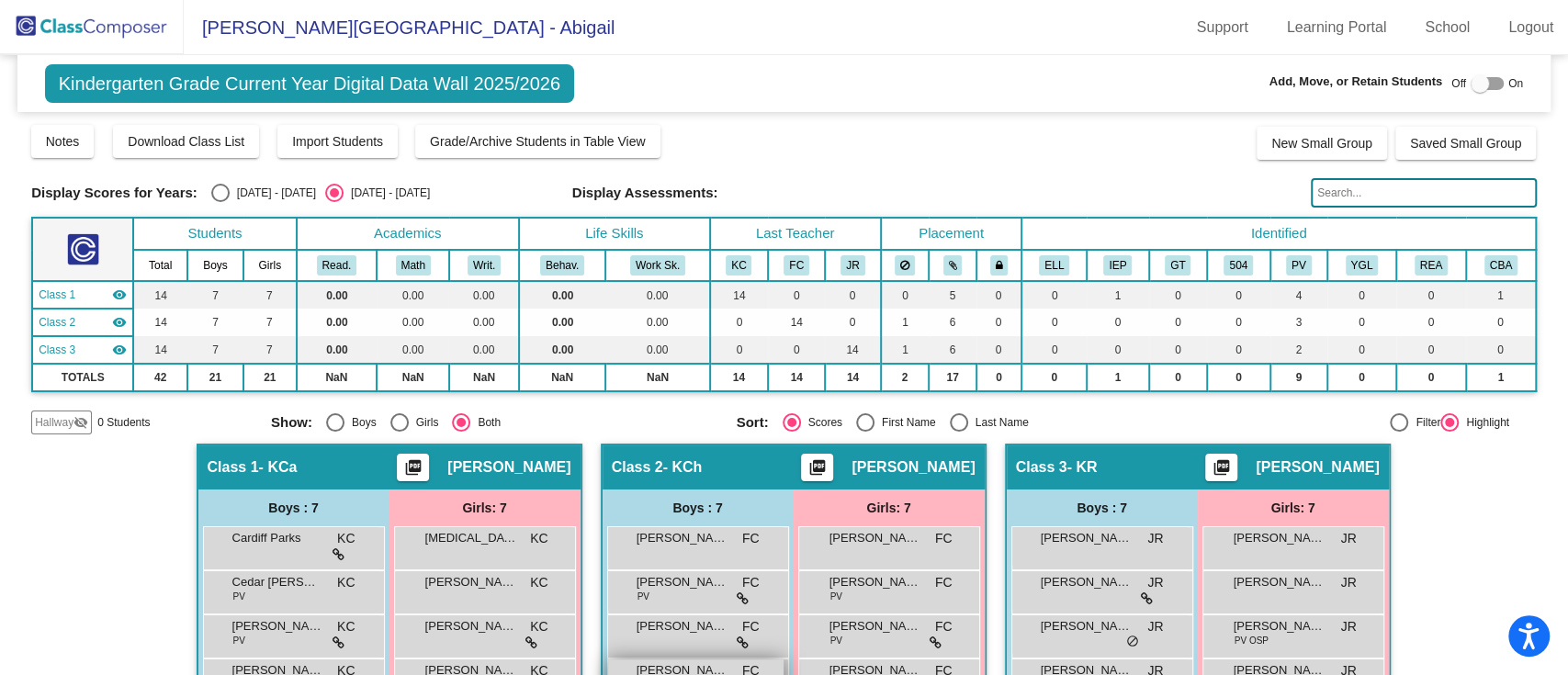
scroll to position [187, 0]
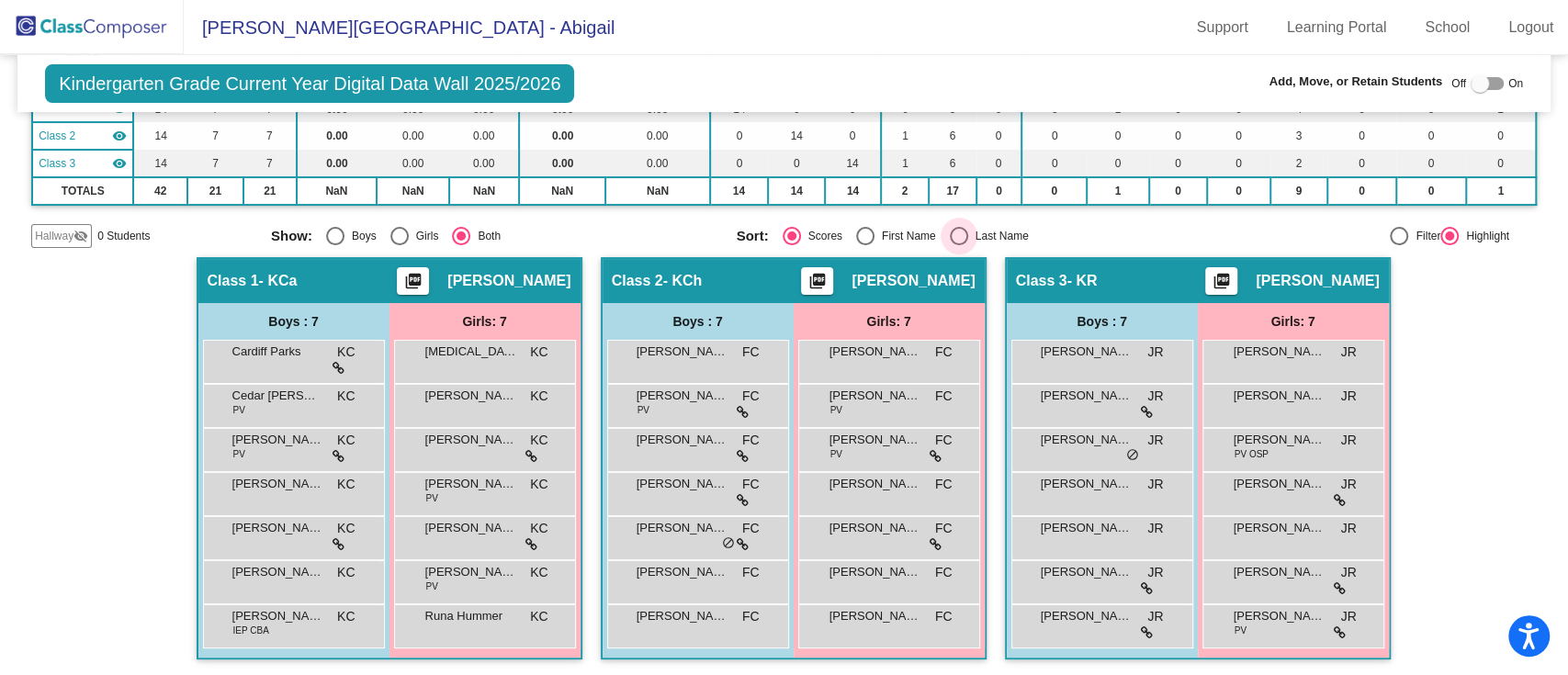
click at [992, 232] on div "Last Name" at bounding box center [998, 236] width 61 height 16
click at [959, 246] on input "Last Name" at bounding box center [958, 246] width 1 height 1
radio input "true"
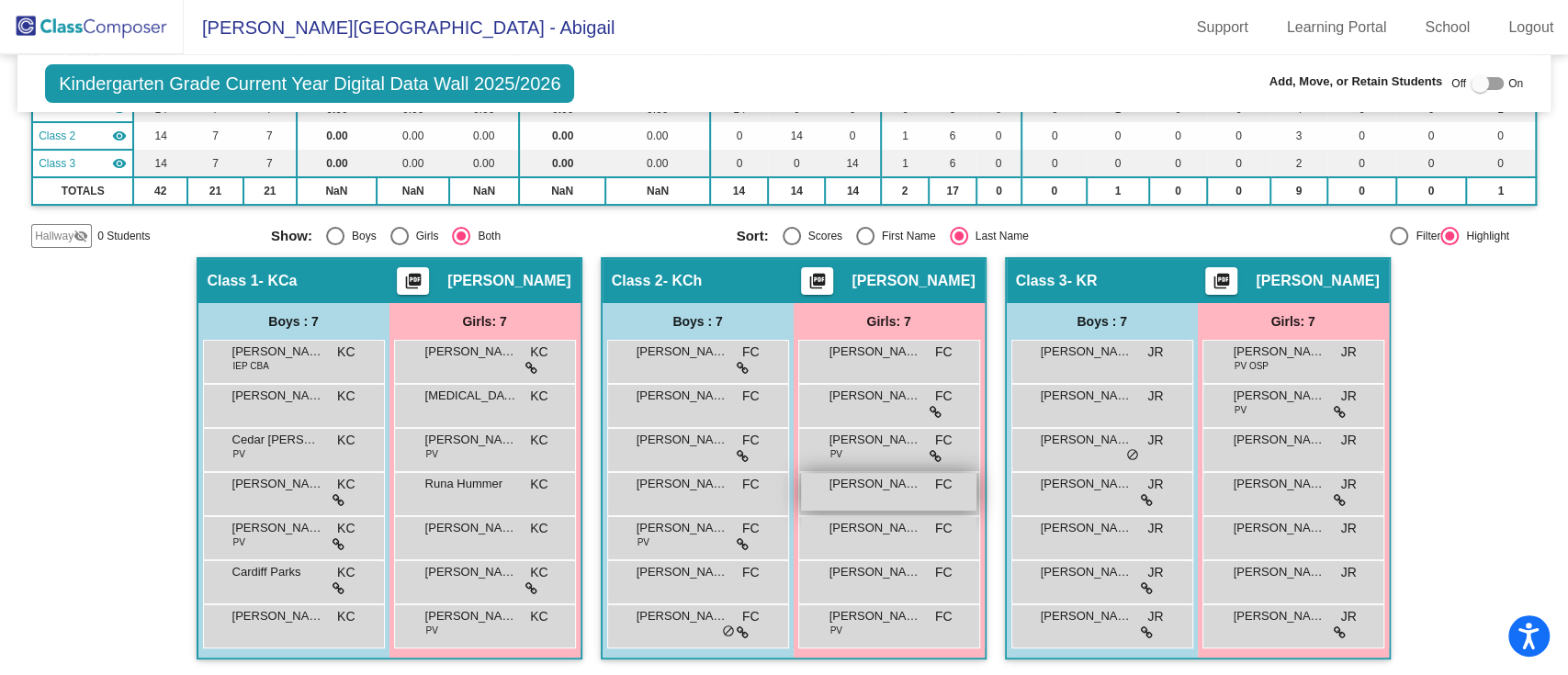
click at [867, 492] on div "[PERSON_NAME] FC lock do_not_disturb_alt" at bounding box center [888, 492] width 175 height 38
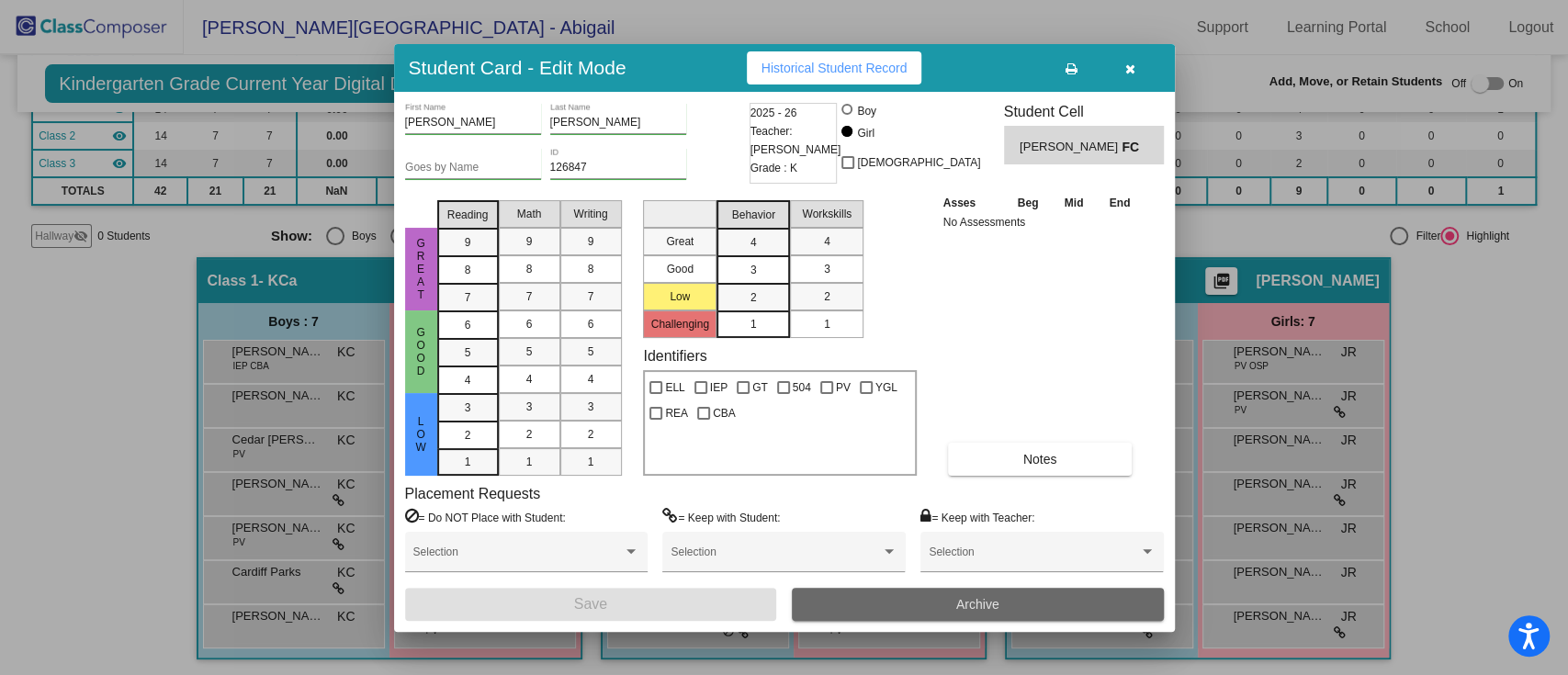
click at [951, 595] on button "Archive" at bounding box center [978, 605] width 373 height 33
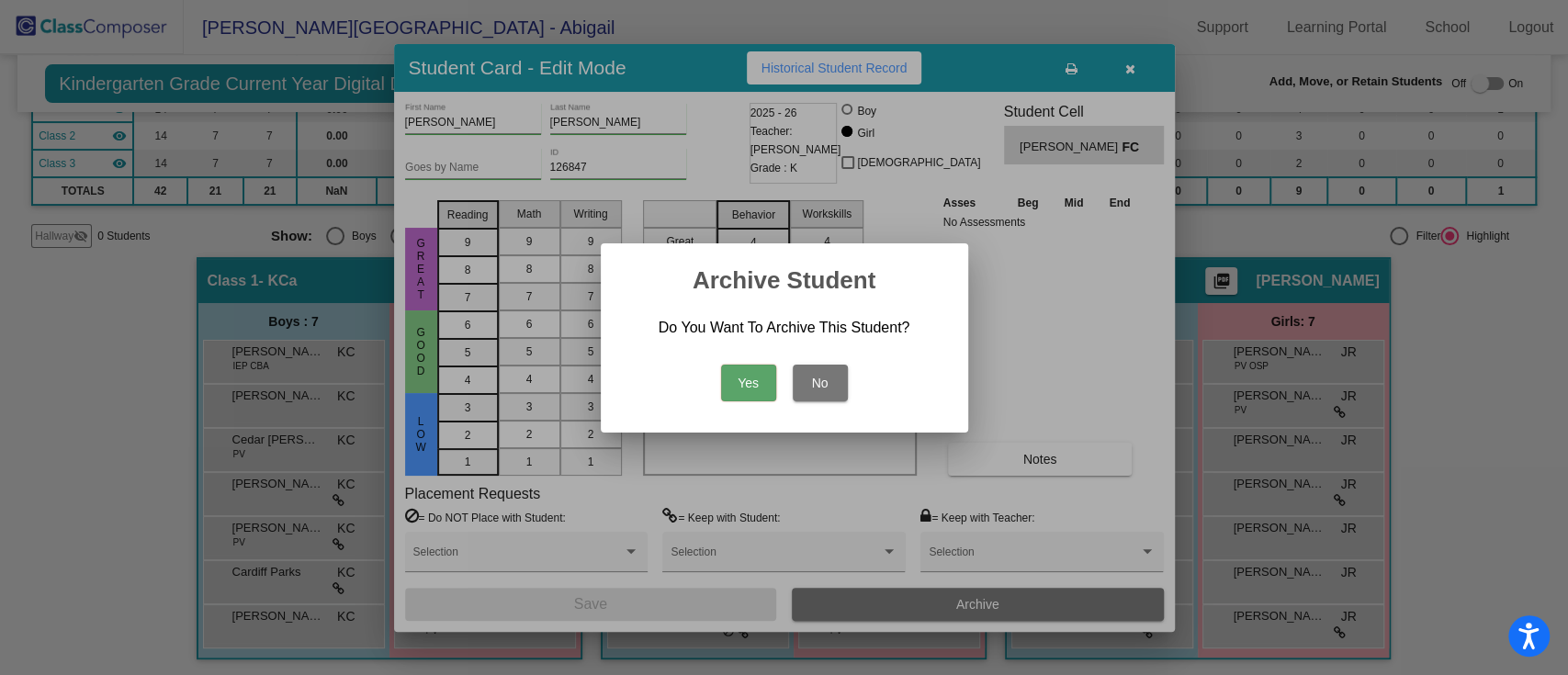
click at [760, 380] on button "Yes" at bounding box center [748, 383] width 55 height 37
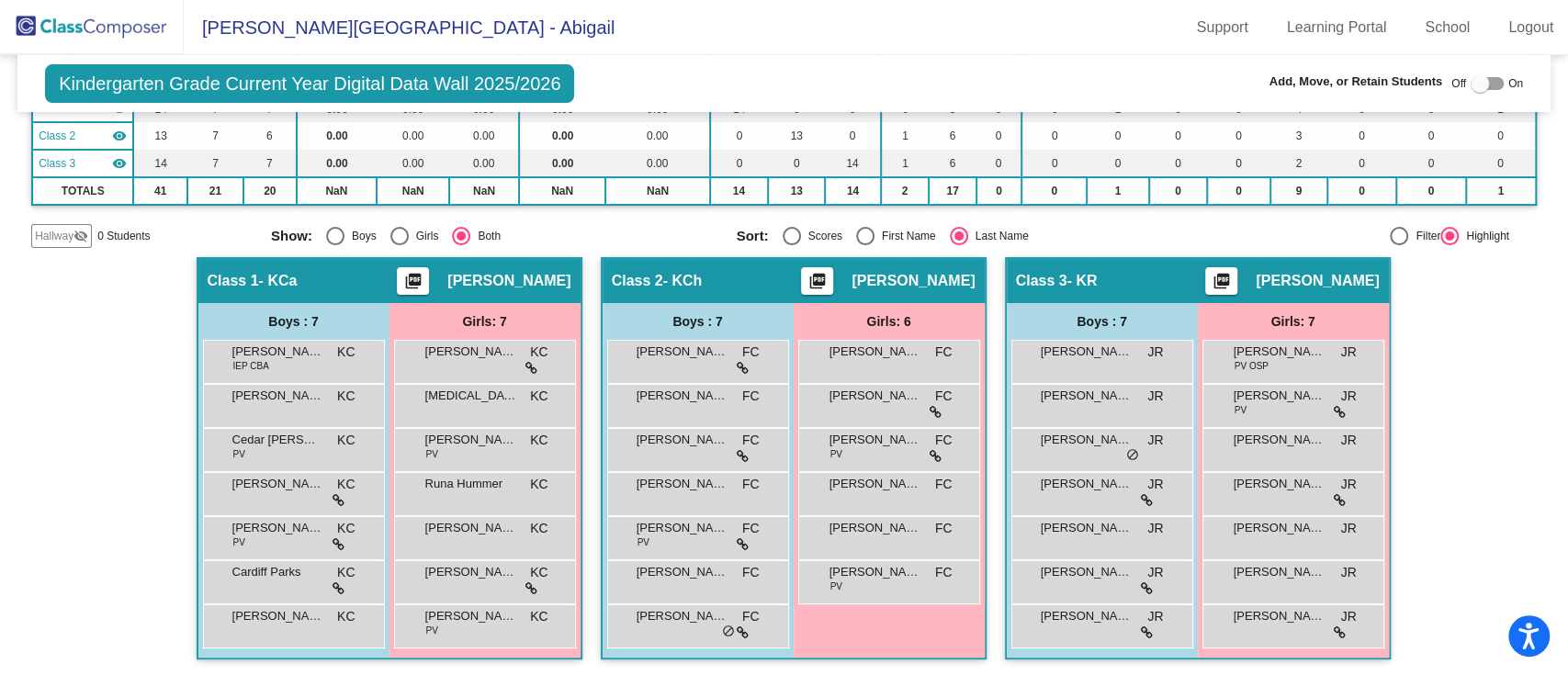
click at [120, 30] on img at bounding box center [91, 27] width 184 height 54
